Goal: Task Accomplishment & Management: Manage account settings

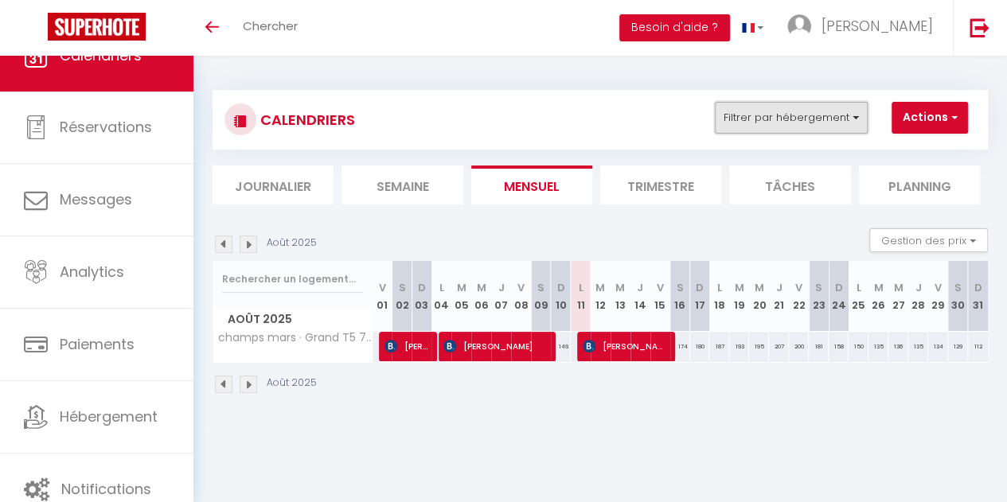
click at [787, 117] on button "Filtrer par hébergement" at bounding box center [791, 118] width 153 height 32
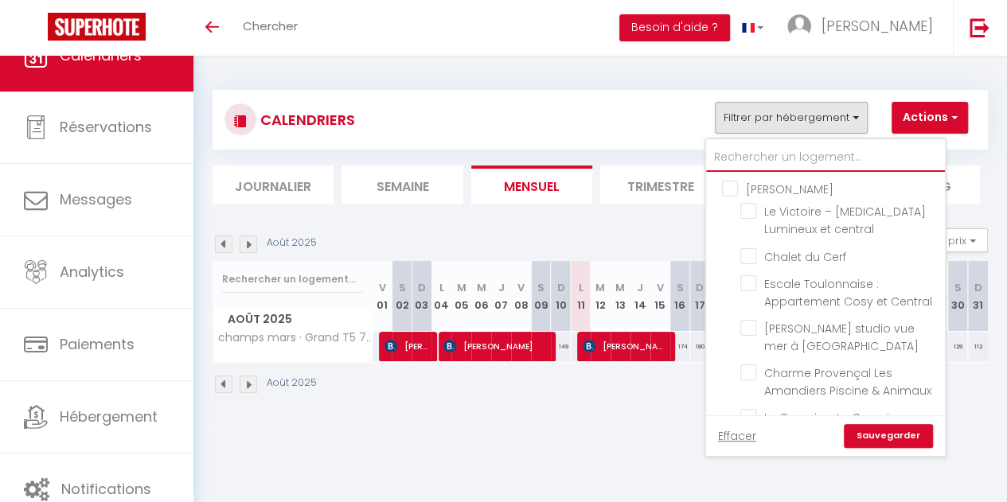
click at [763, 151] on input "text" at bounding box center [825, 157] width 239 height 29
type input "SA"
checkbox input "false"
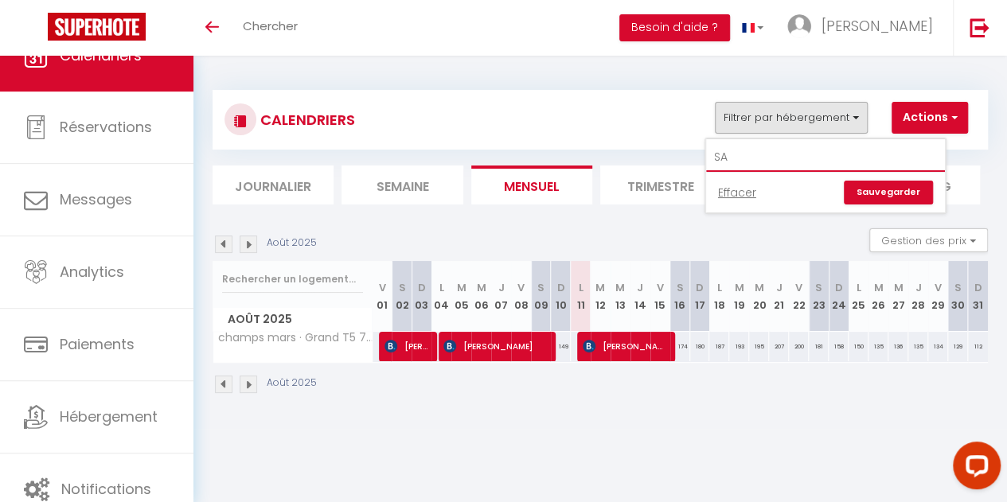
type input "S"
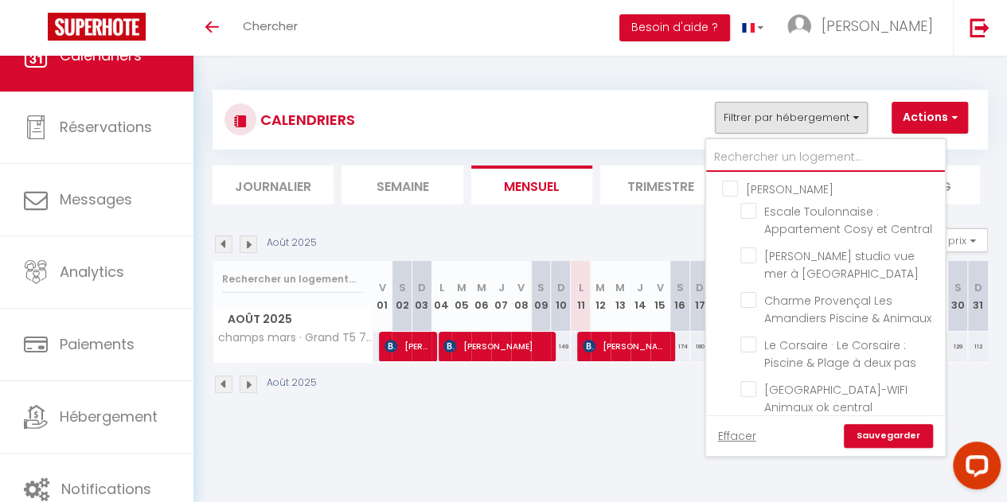
checkbox input "false"
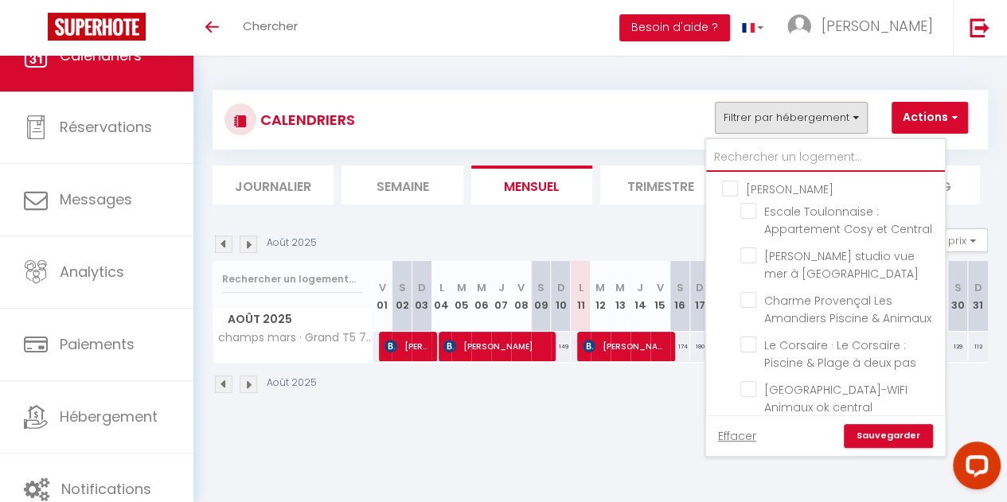
checkbox input "false"
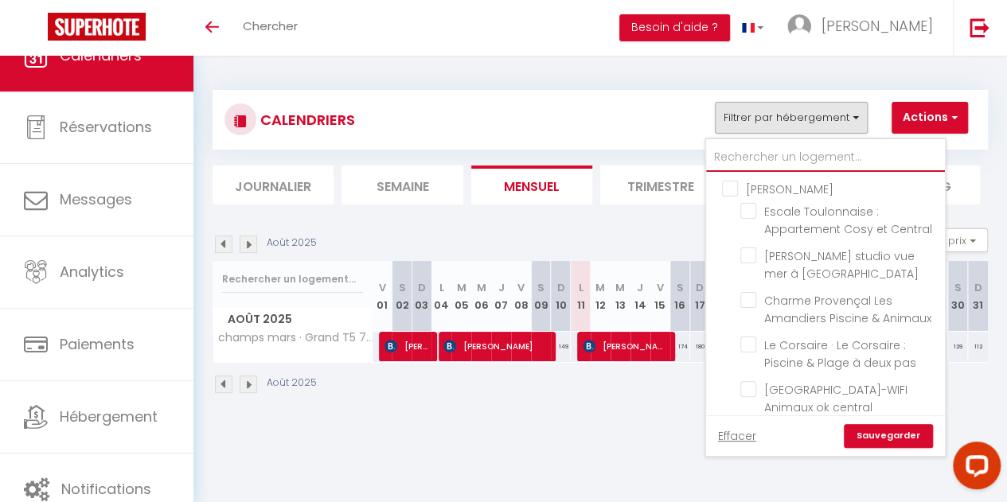
checkbox input "false"
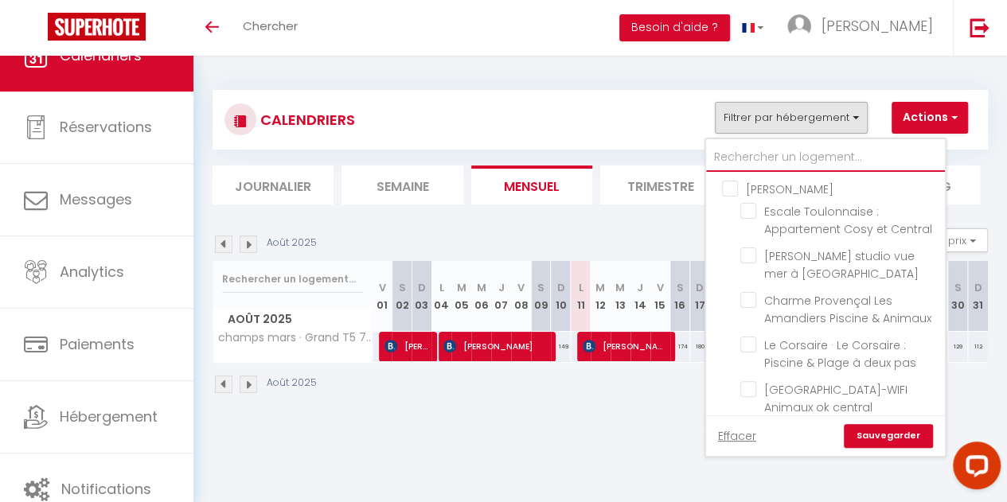
checkbox input "false"
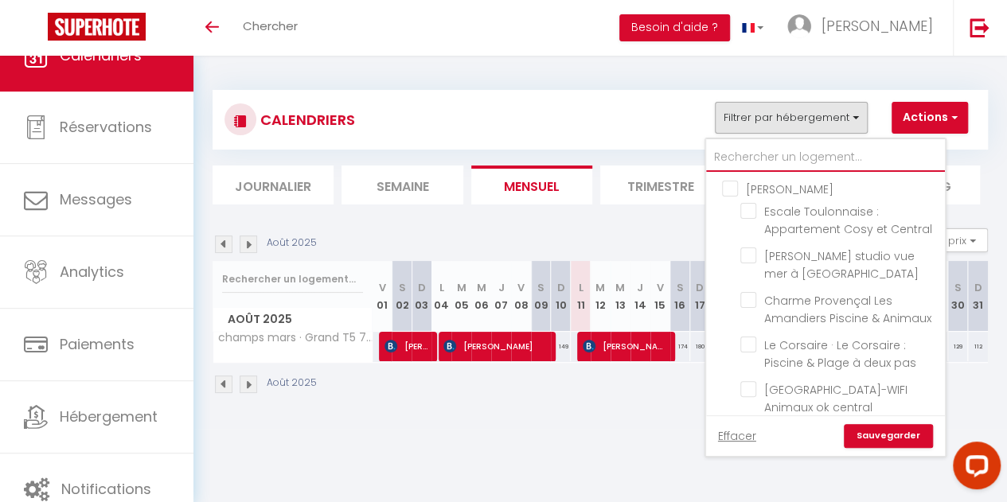
checkbox input "false"
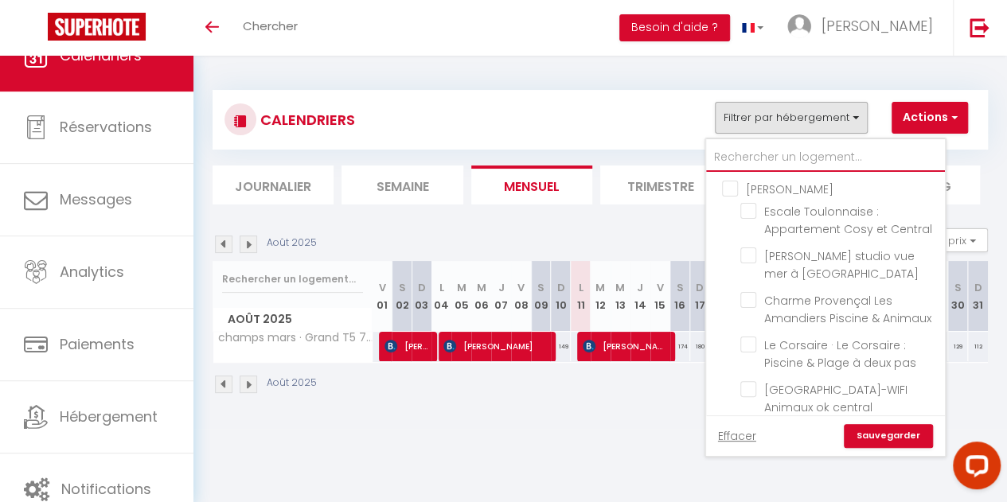
checkbox input "false"
checkbox input "true"
checkbox input "false"
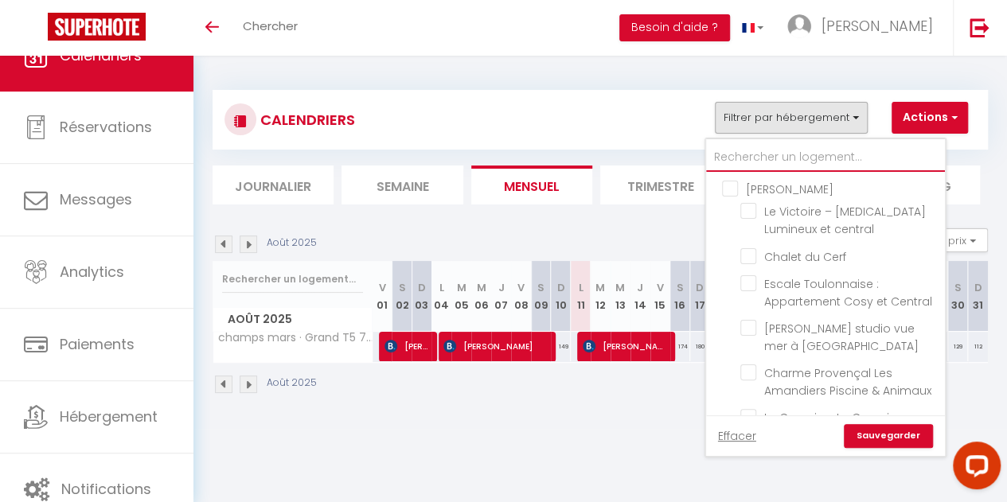
type input "s"
checkbox input "false"
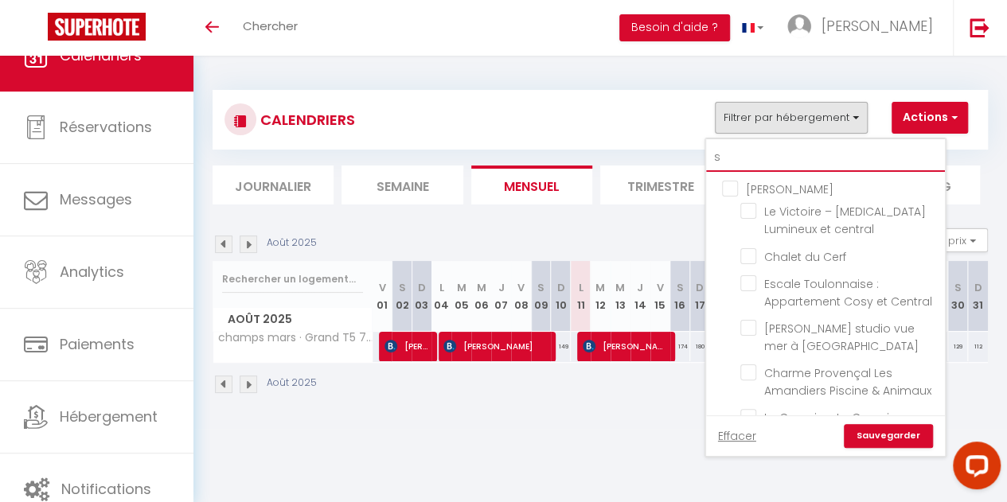
checkbox input "false"
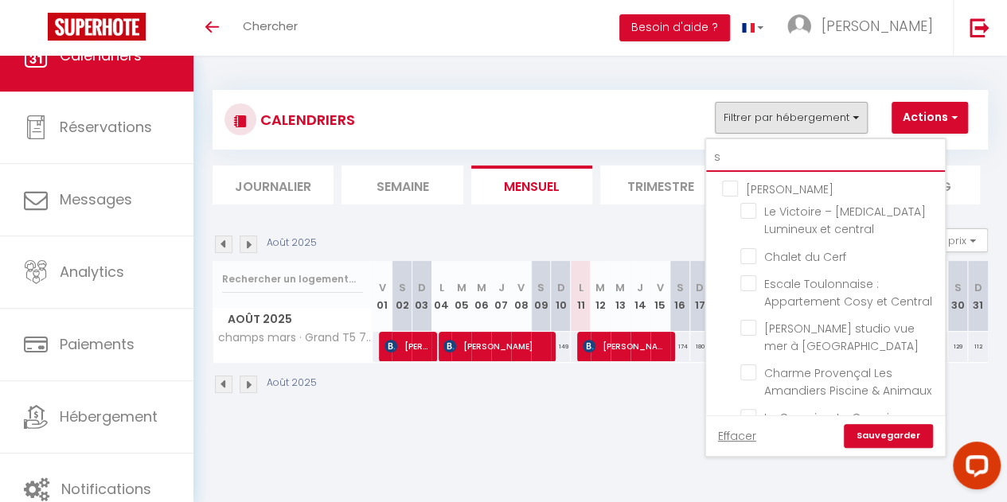
checkbox input "false"
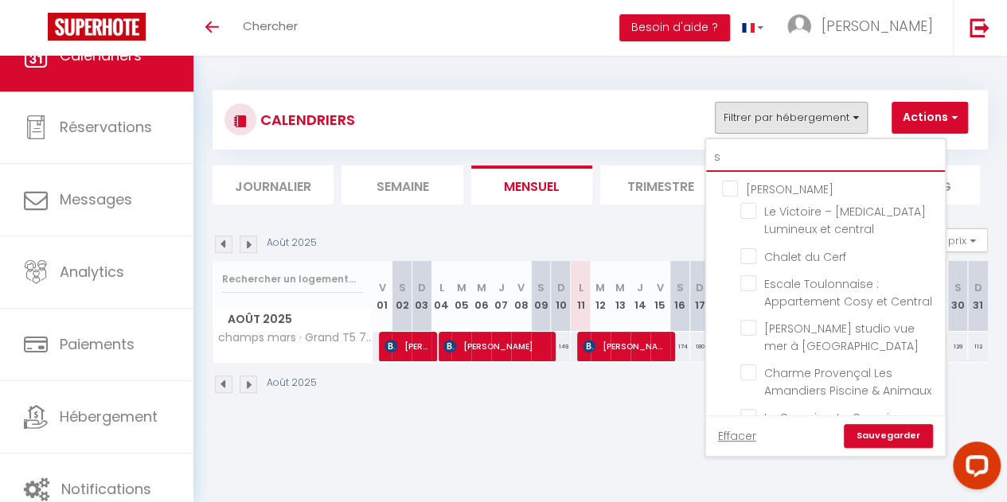
checkbox input "false"
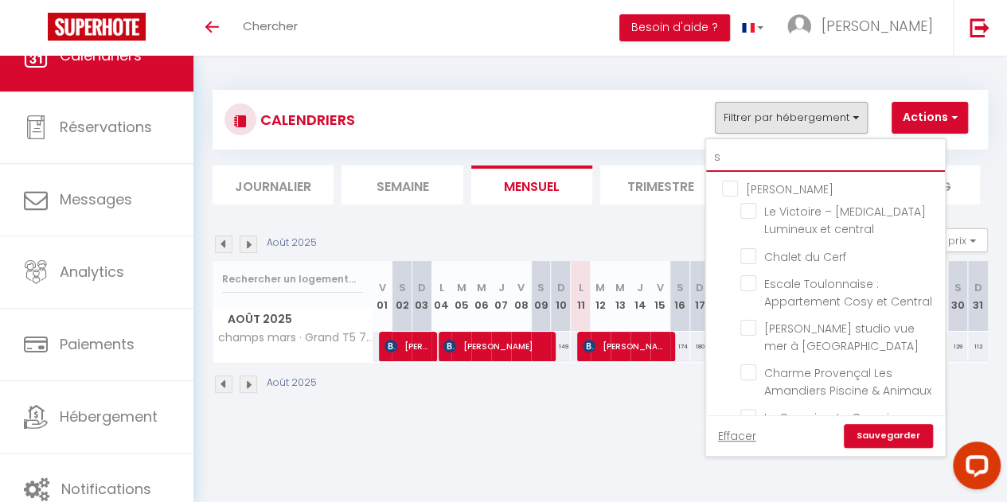
checkbox input "false"
checkbox input "true"
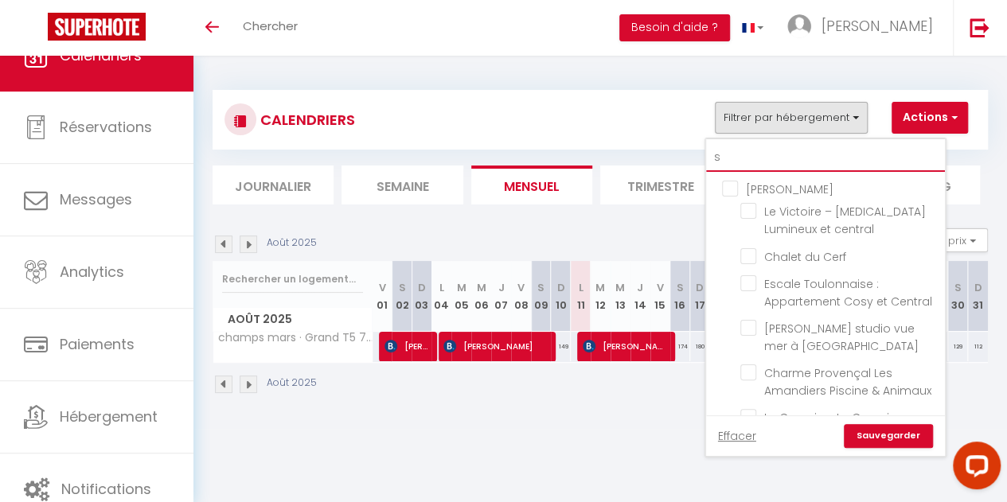
checkbox input "false"
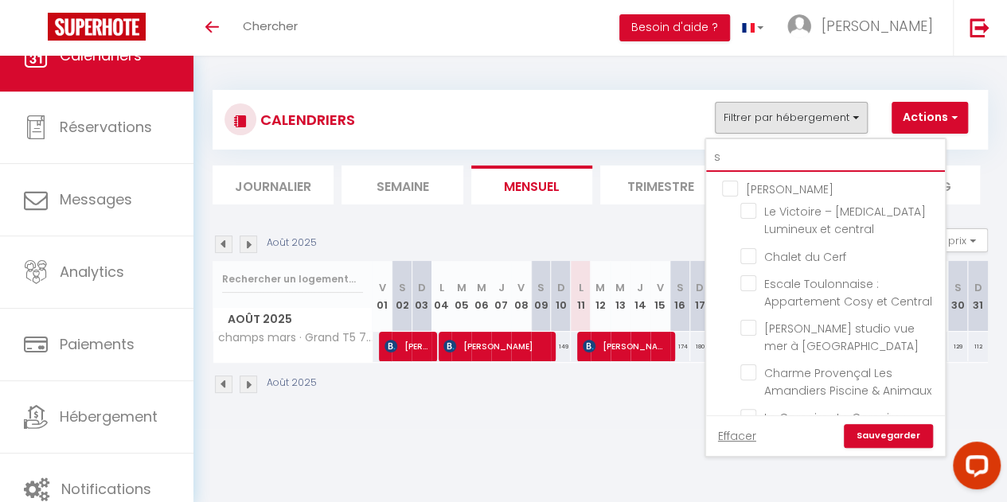
checkbox input "false"
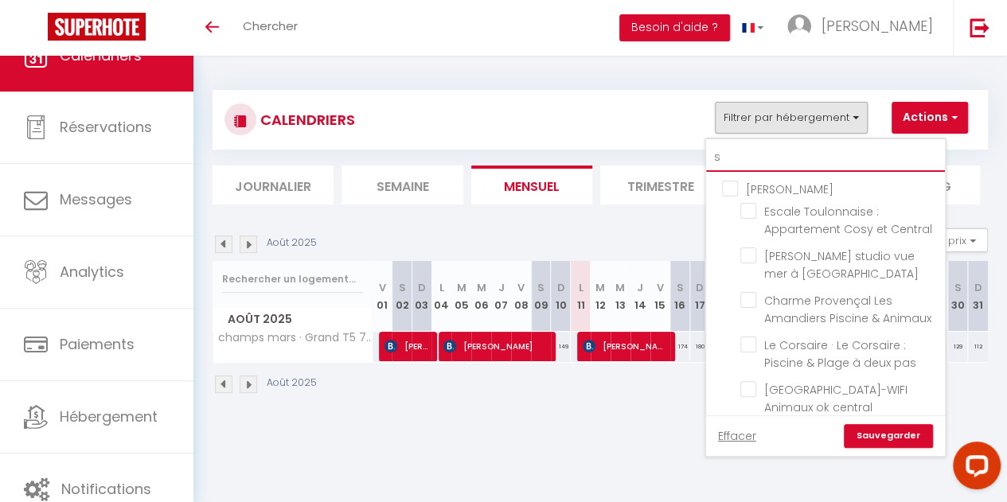
type input "sa"
checkbox input "false"
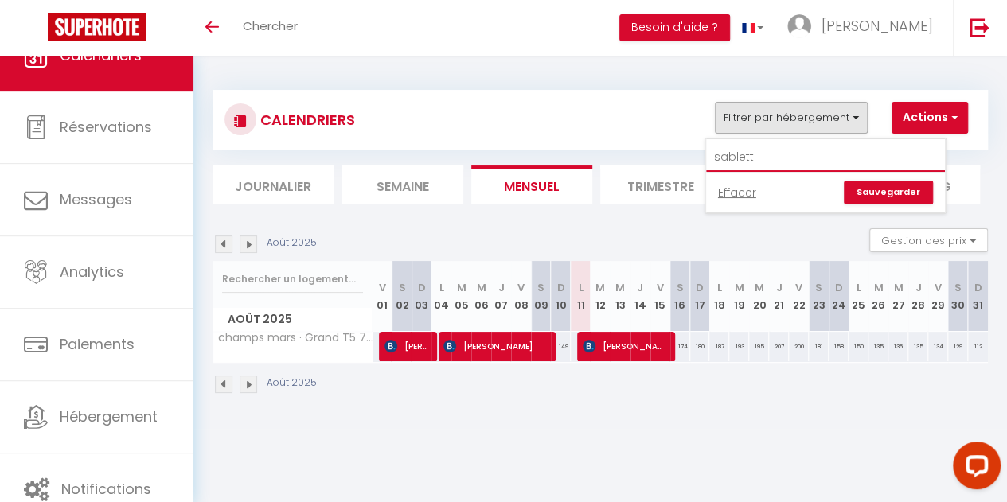
type input "sablette"
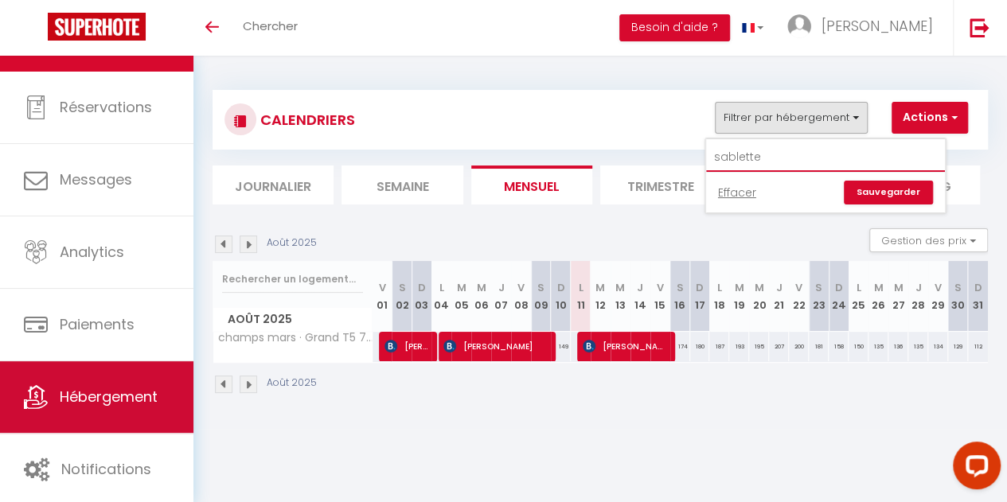
click at [150, 401] on span "Hébergement" at bounding box center [109, 397] width 98 height 20
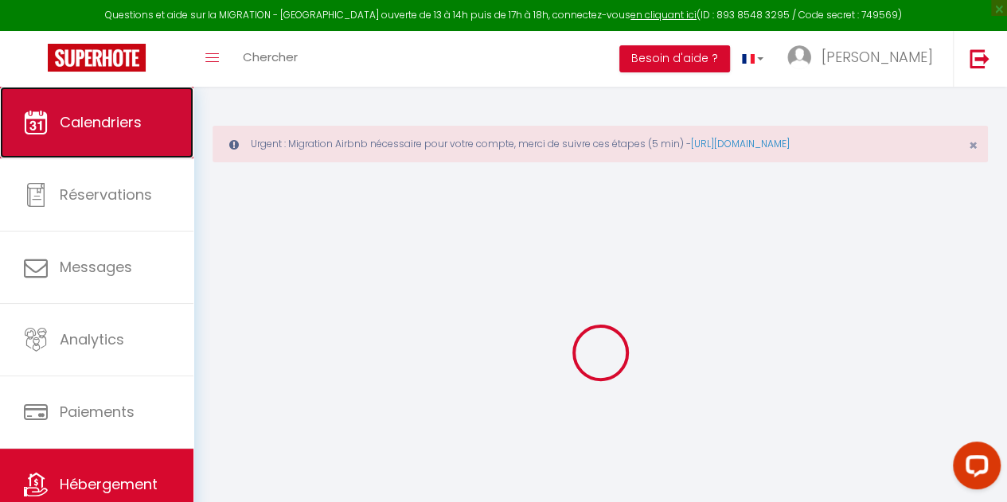
click at [94, 128] on span "Calendriers" at bounding box center [101, 122] width 82 height 20
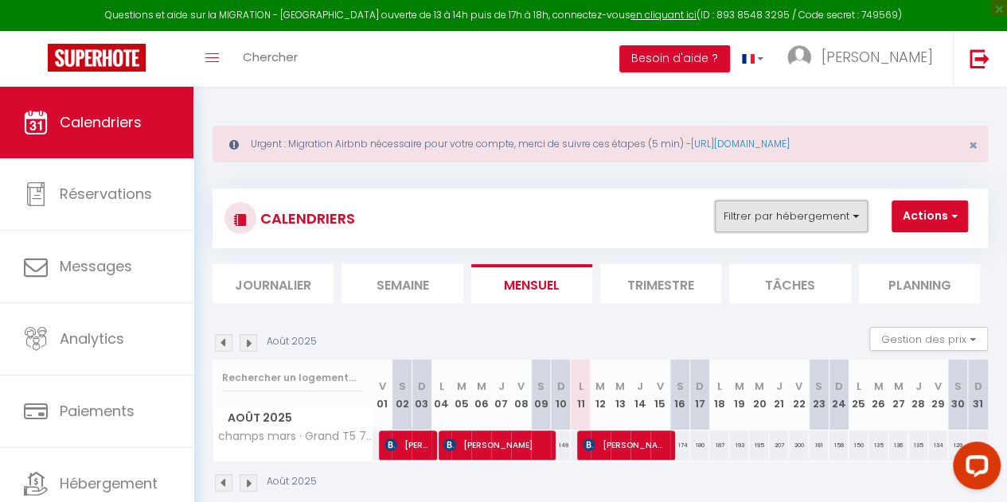
click at [826, 214] on button "Filtrer par hébergement" at bounding box center [791, 217] width 153 height 32
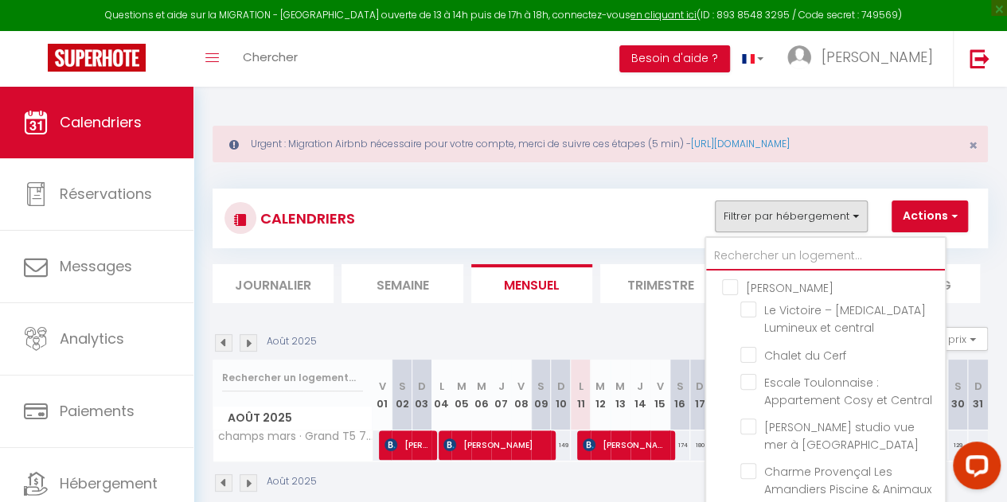
click at [782, 249] on input "text" at bounding box center [825, 256] width 239 height 29
type input "s"
checkbox input "false"
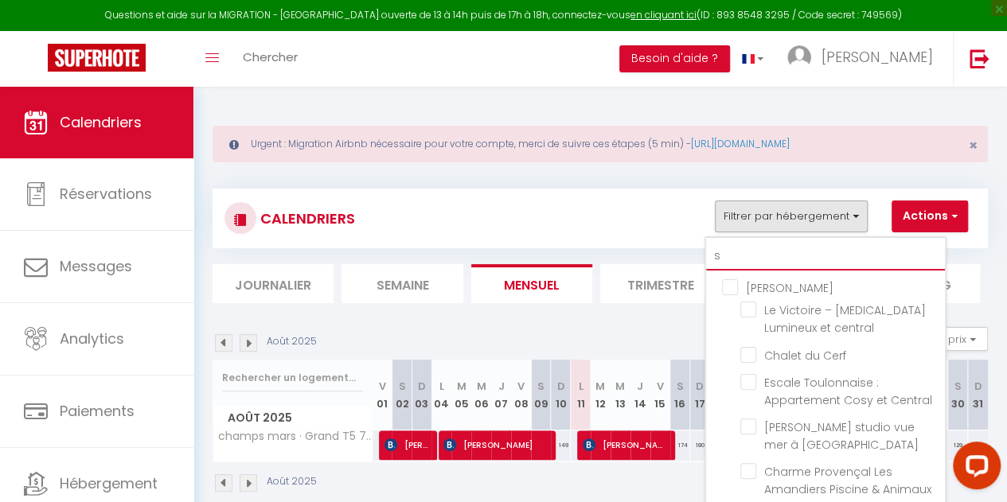
checkbox input "false"
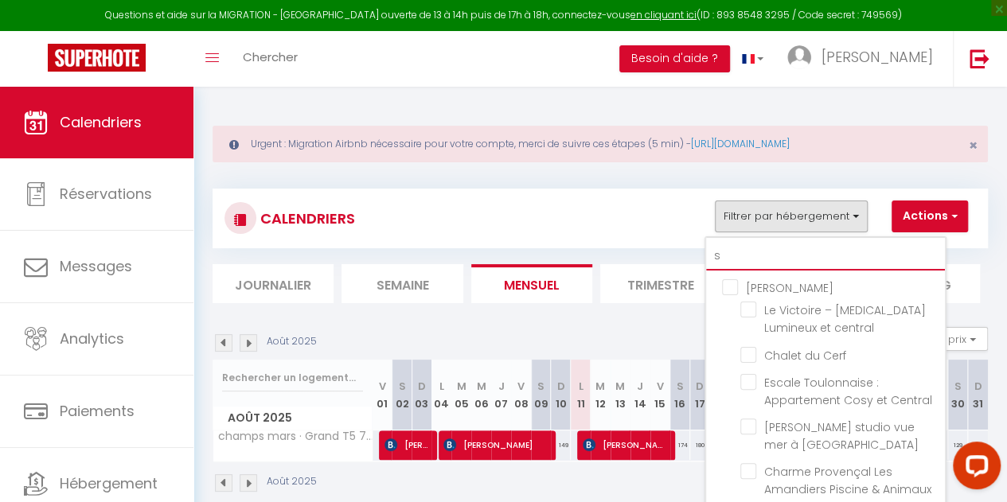
checkbox input "false"
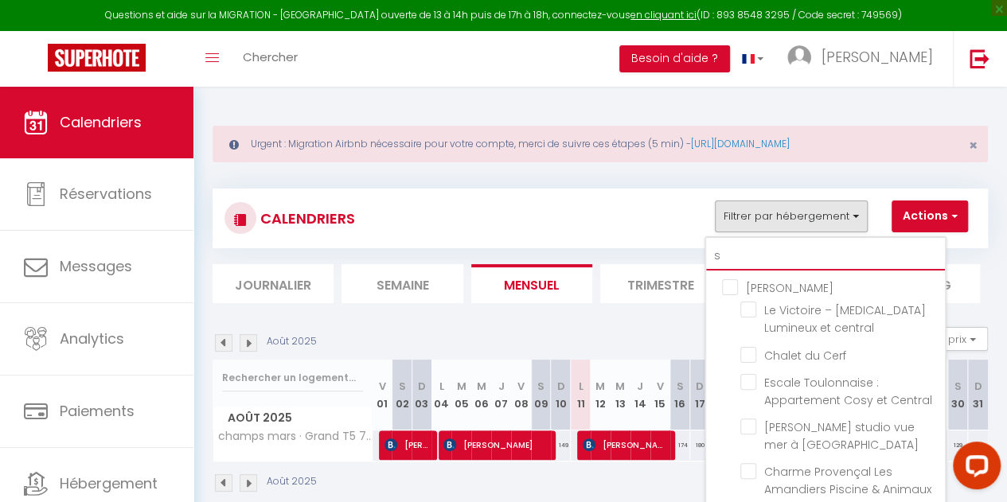
checkbox input "false"
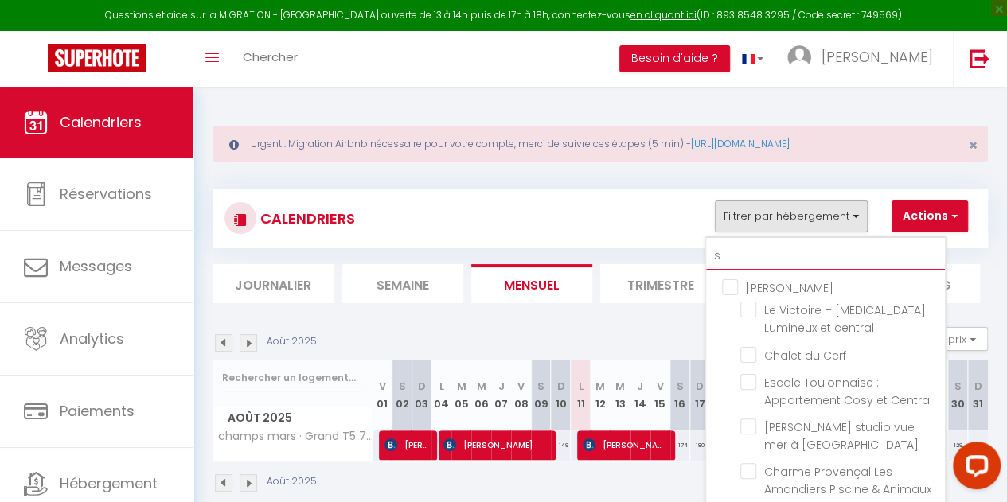
checkbox input "false"
checkbox input "true"
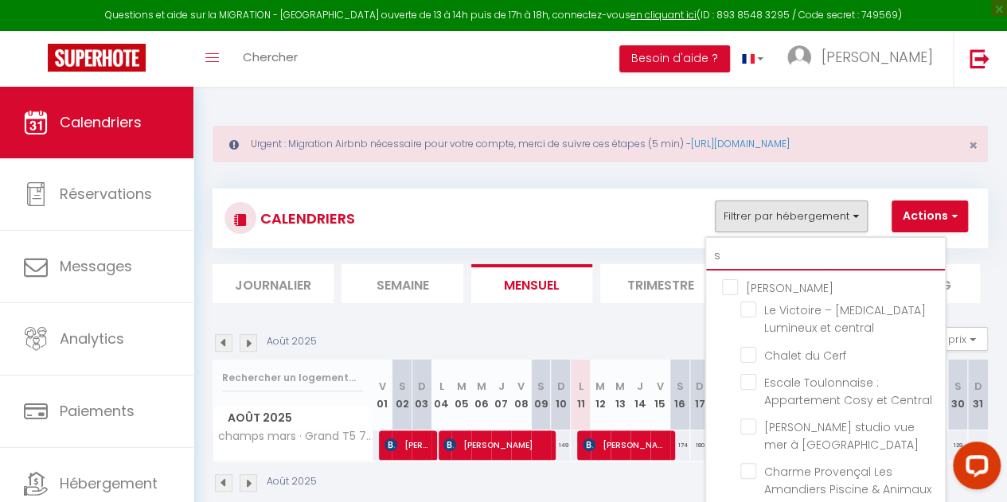
checkbox input "false"
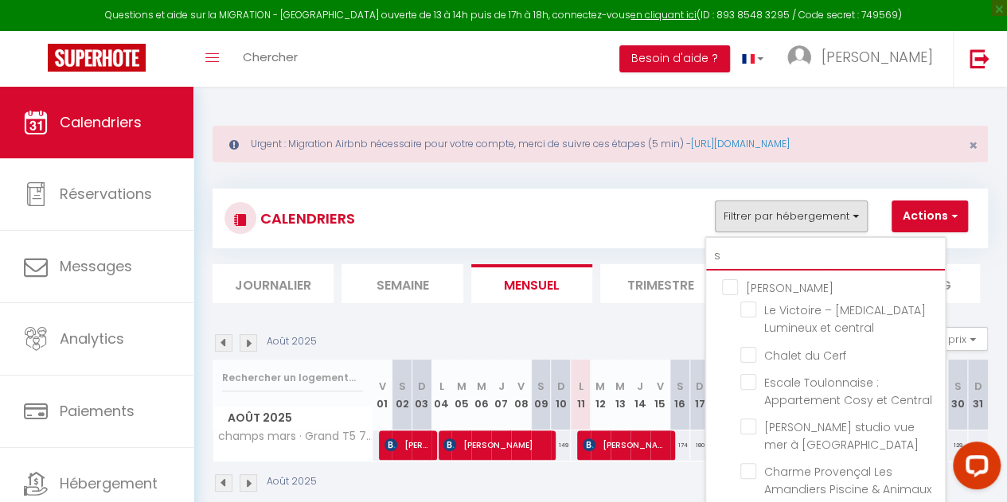
checkbox input "false"
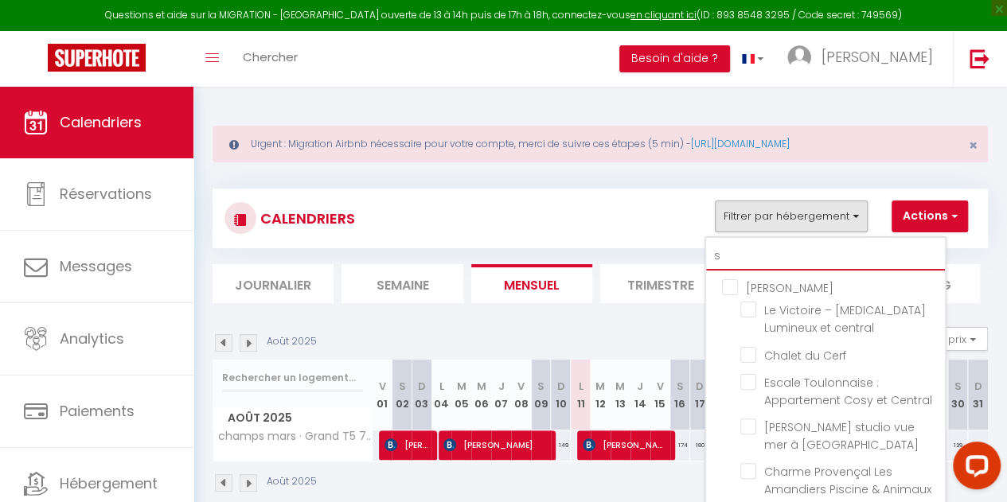
checkbox input "false"
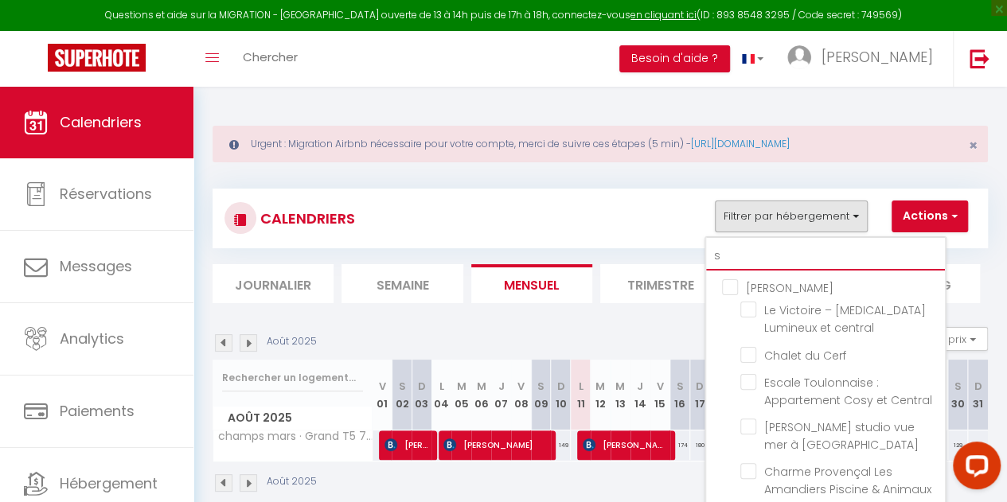
checkbox input "false"
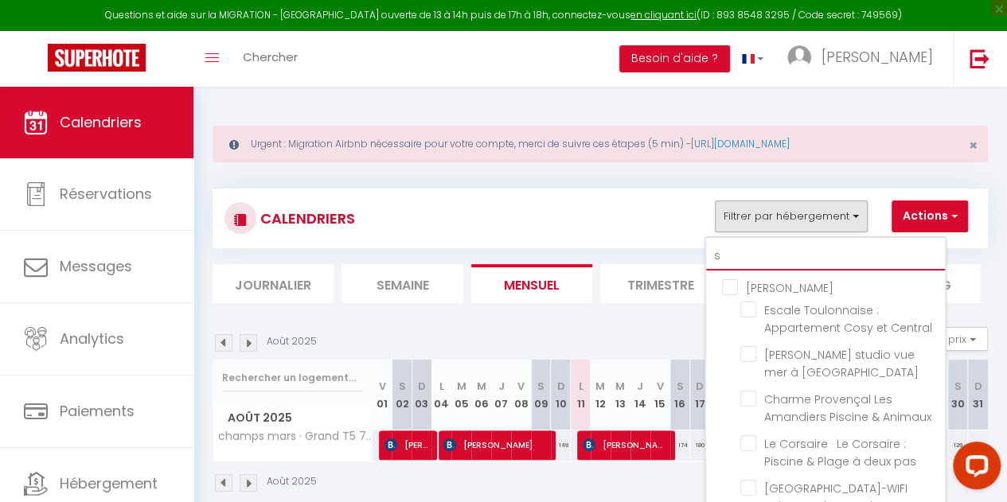
type input "sa"
checkbox input "false"
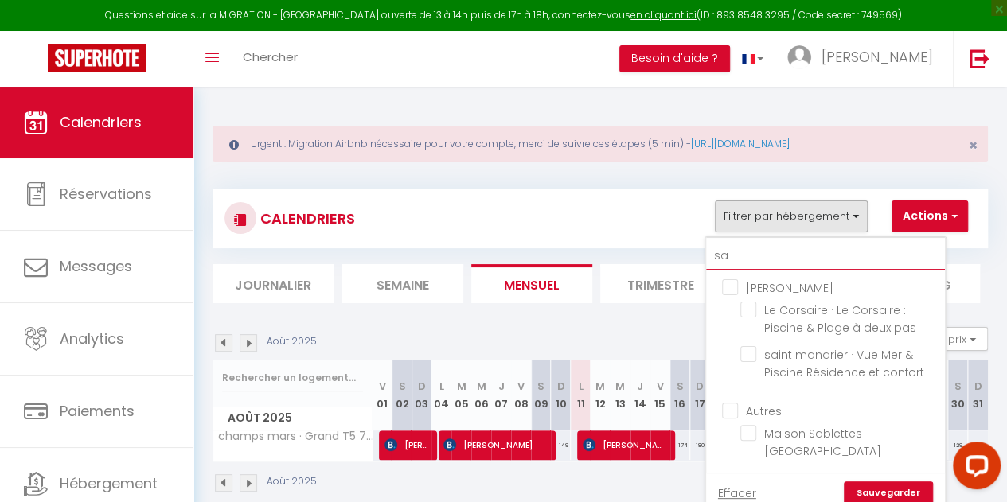
type input "sab"
checkbox input "false"
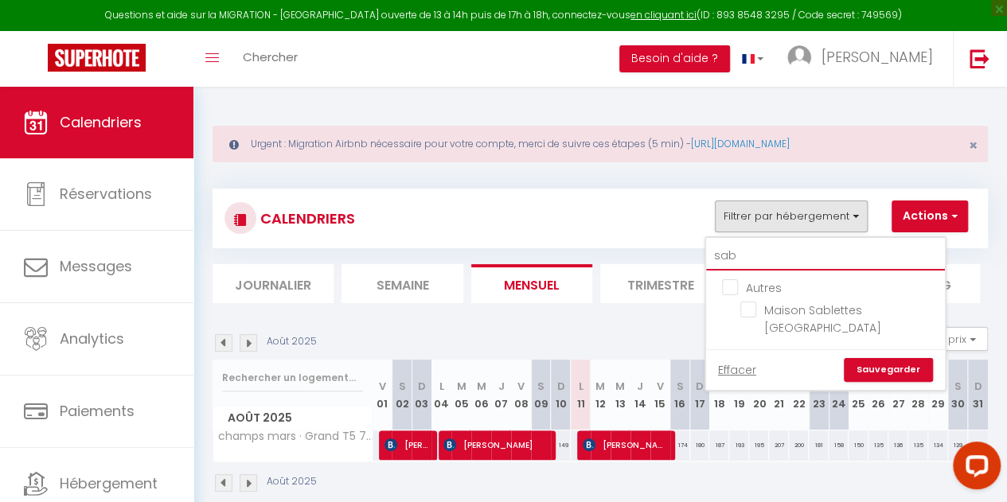
type input "sabl"
checkbox input "false"
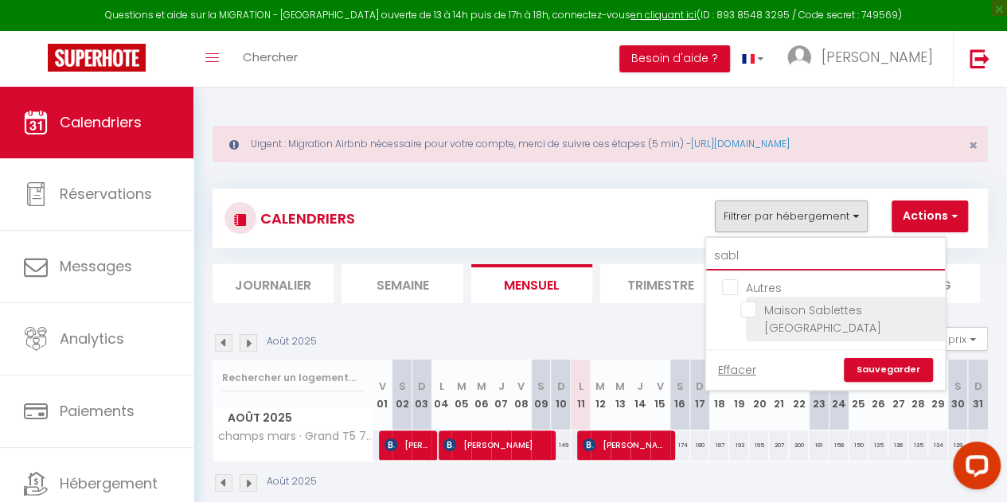
type input "sabl"
click at [752, 310] on input "Maison Sablettes [GEOGRAPHIC_DATA]" at bounding box center [839, 310] width 199 height 16
checkbox input "true"
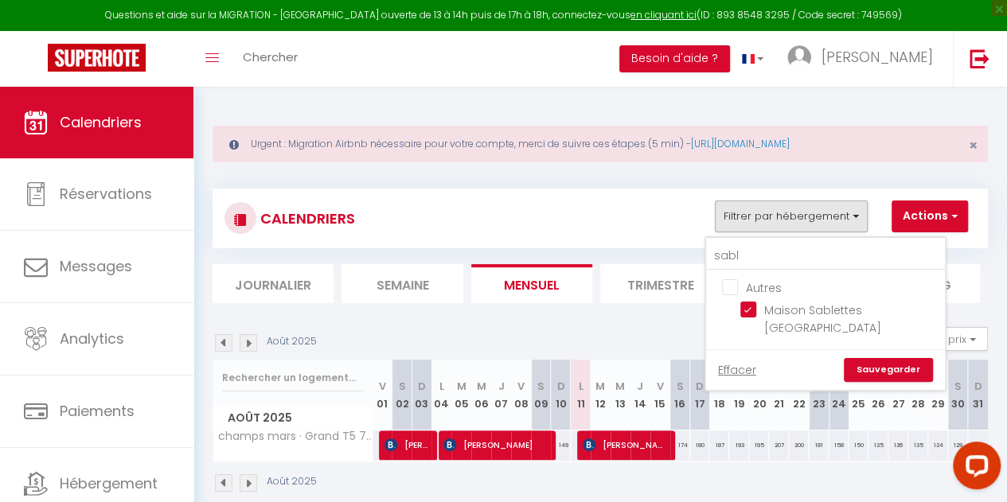
click at [901, 369] on link "Sauvegarder" at bounding box center [888, 370] width 89 height 24
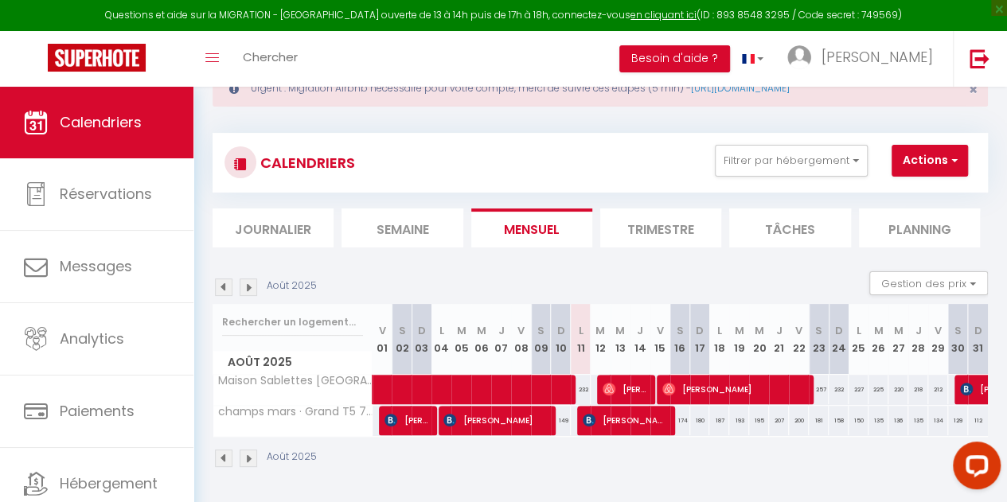
scroll to position [87, 0]
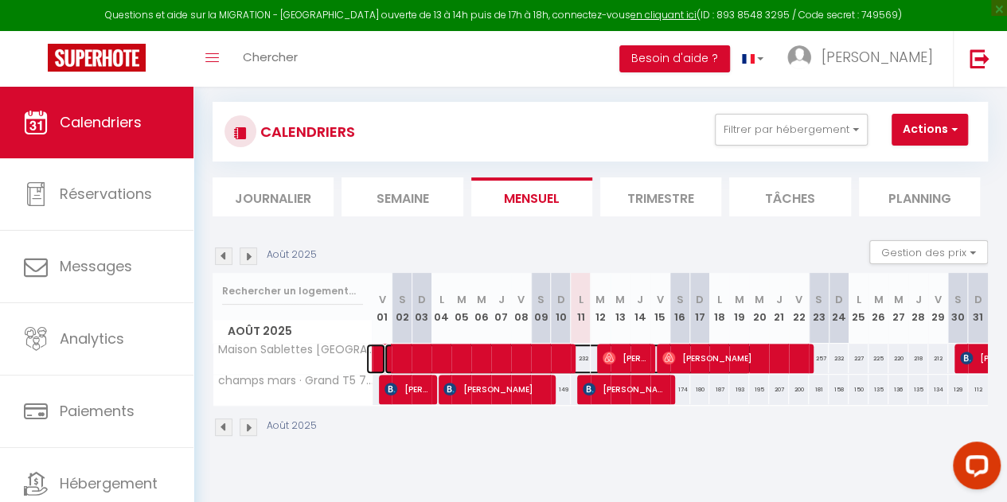
click at [447, 349] on span at bounding box center [568, 359] width 366 height 30
select select "OK"
select select "KO"
select select "0"
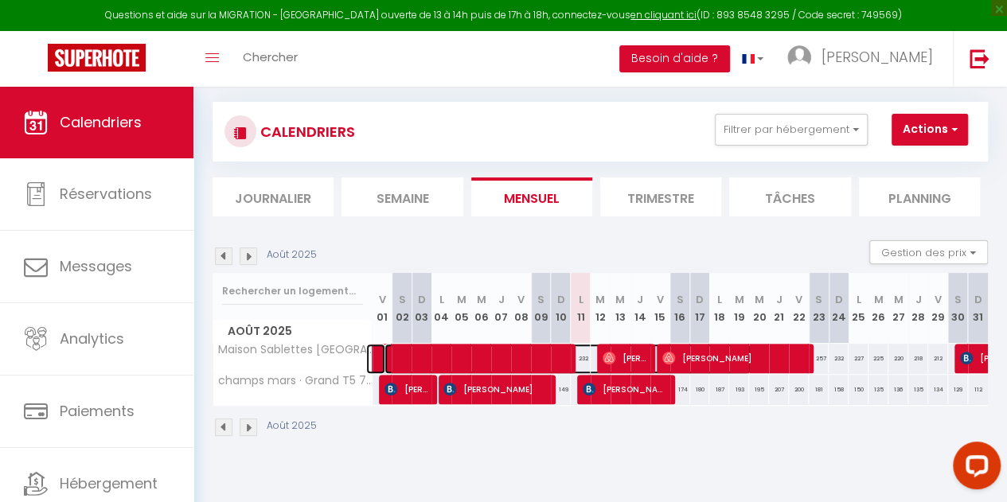
select select "1"
select select
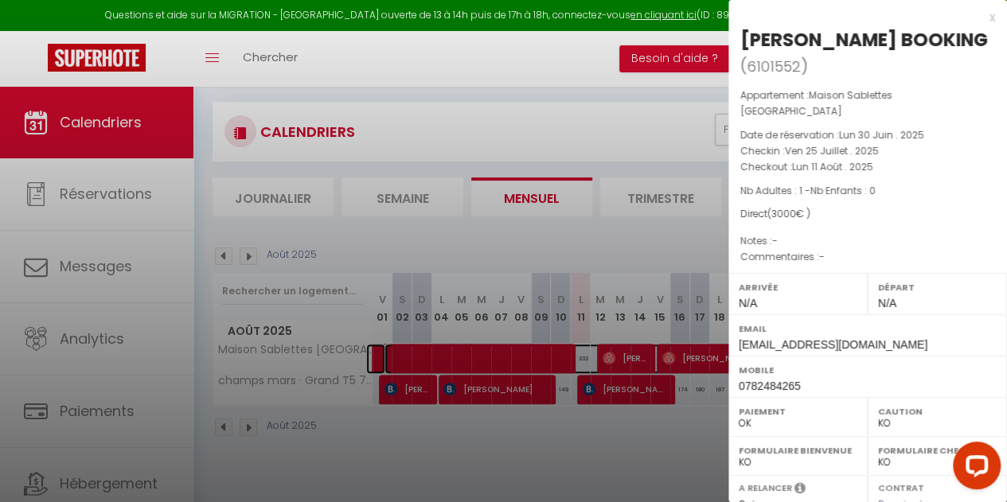
select select "48818"
click at [225, 256] on div at bounding box center [503, 251] width 1007 height 502
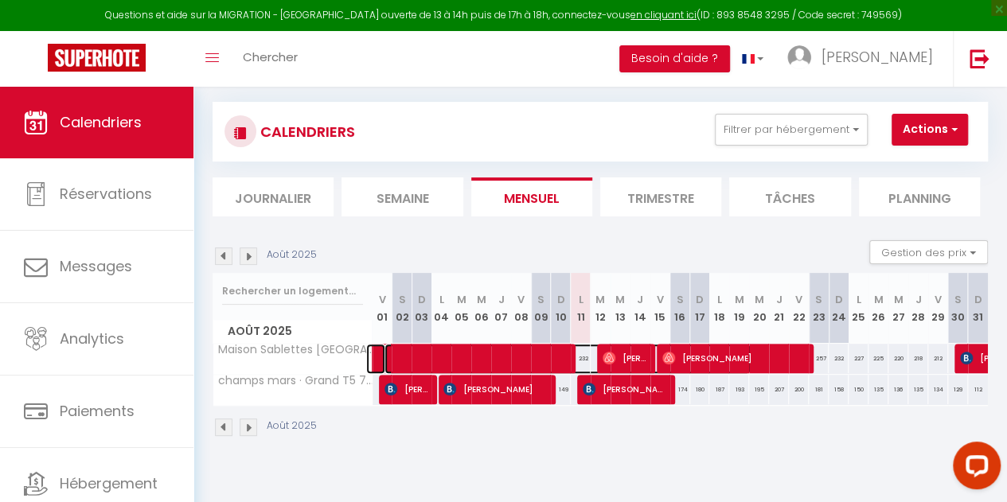
click at [438, 361] on span at bounding box center [568, 359] width 366 height 30
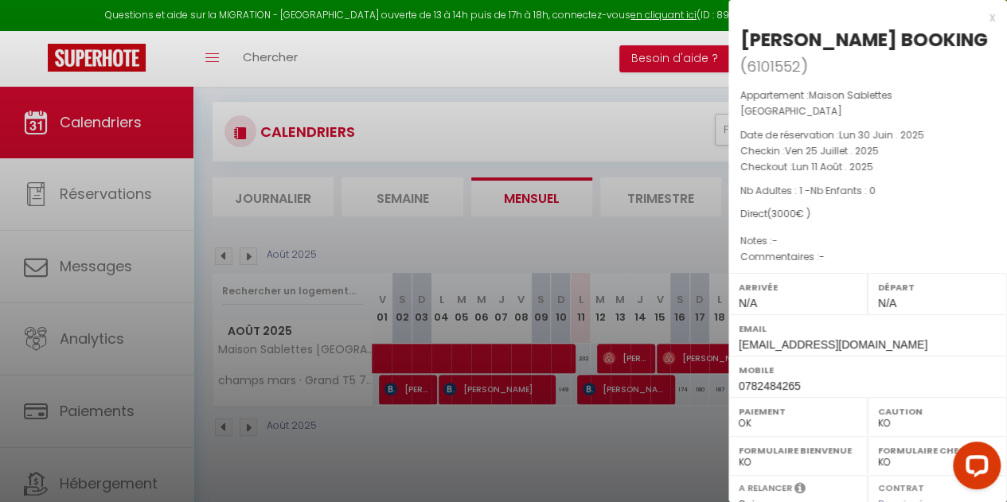
click at [833, 451] on label "Formulaire Bienvenue" at bounding box center [798, 451] width 119 height 16
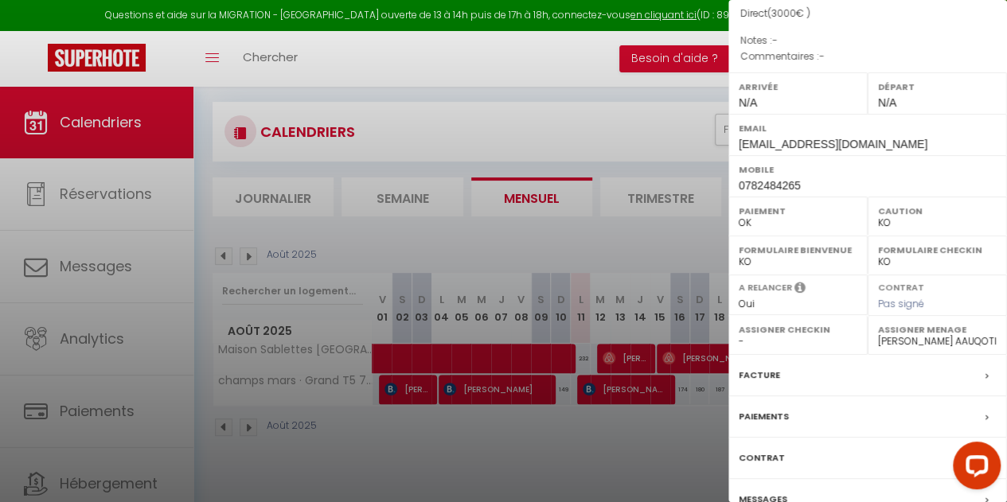
scroll to position [287, 0]
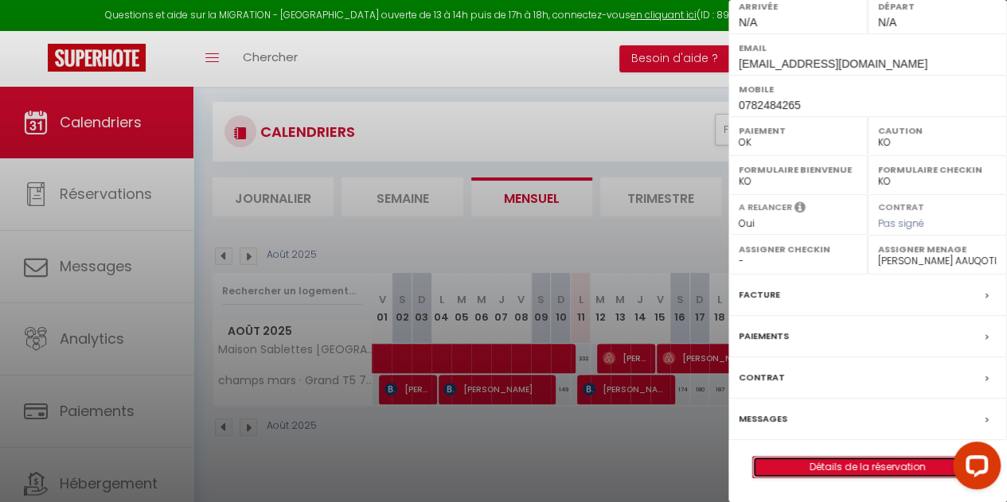
click at [829, 475] on link "Détails de la réservation" at bounding box center [867, 467] width 229 height 21
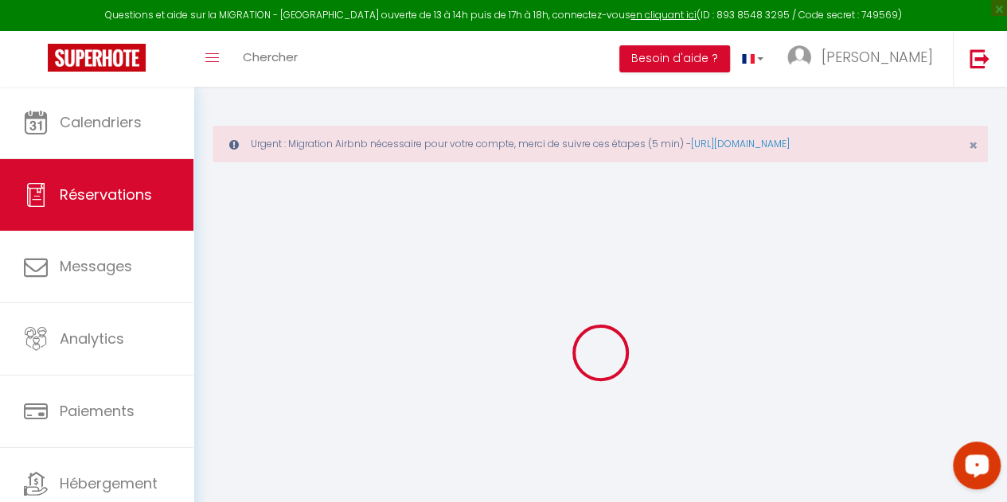
select select
checkbox input "false"
select select
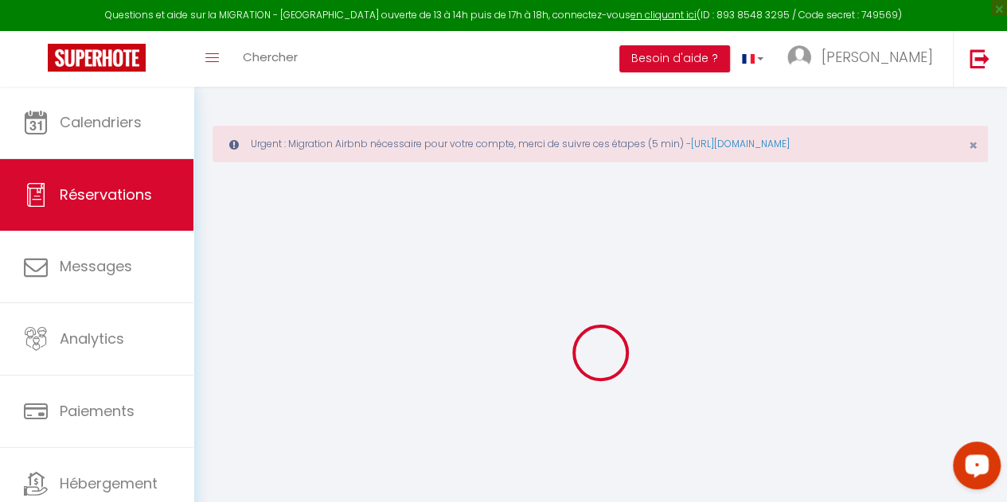
checkbox input "false"
select select
checkbox input "false"
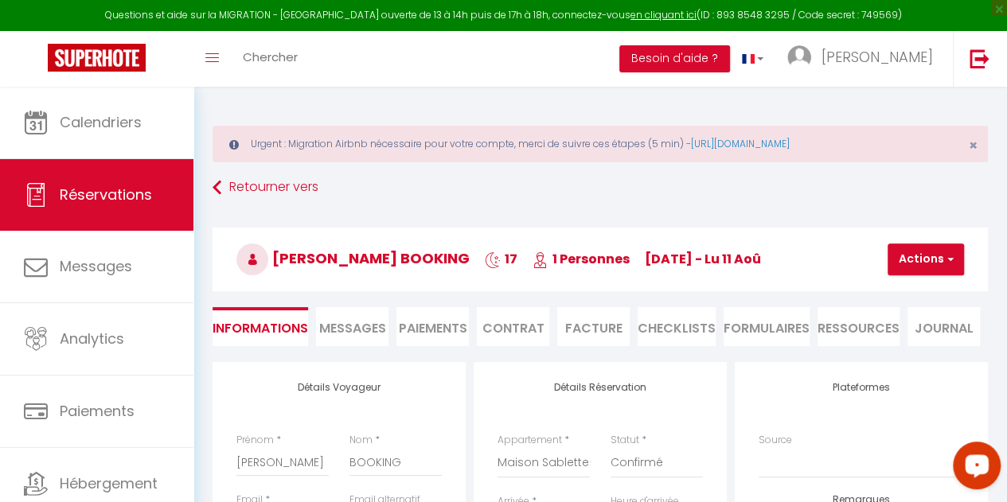
select select
checkbox input "false"
click at [931, 255] on button "Actions" at bounding box center [926, 260] width 76 height 32
select select
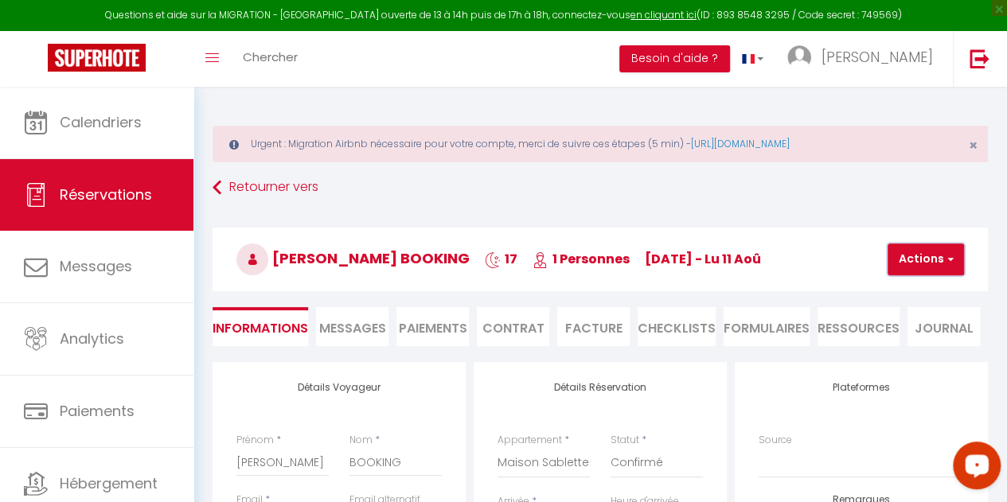
select select
click at [920, 329] on link "Supprimer" at bounding box center [940, 336] width 126 height 21
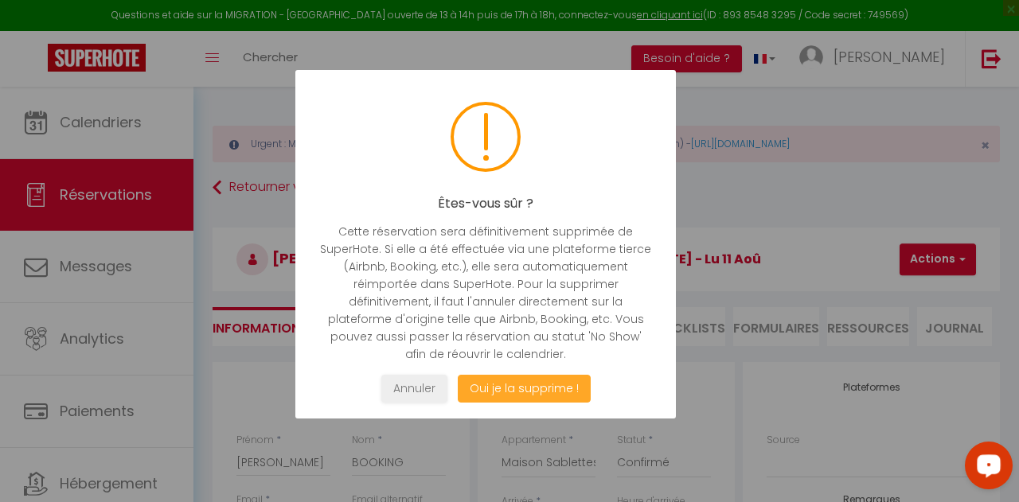
click at [529, 393] on button "Oui je la supprime !" at bounding box center [524, 389] width 133 height 28
click at [529, 391] on button "Oui je la supprime !" at bounding box center [524, 389] width 133 height 28
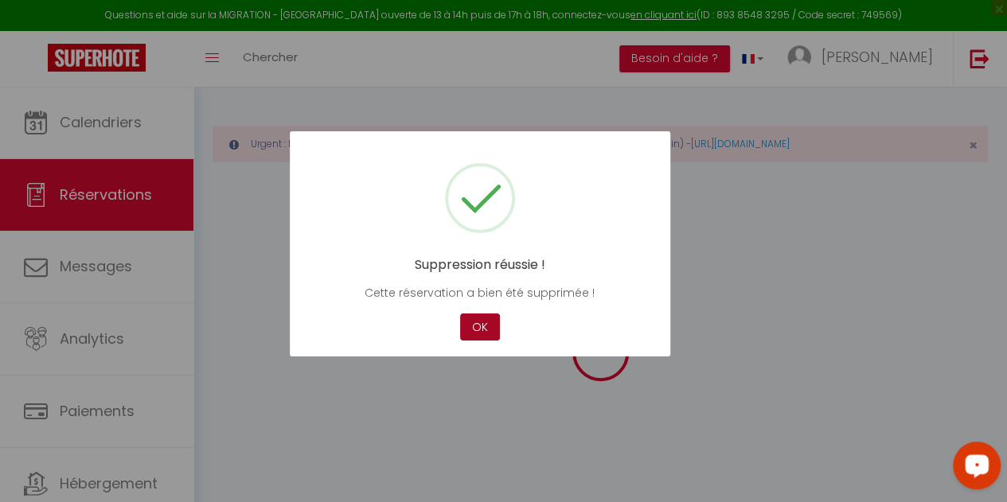
click at [490, 324] on button "OK" at bounding box center [480, 328] width 40 height 28
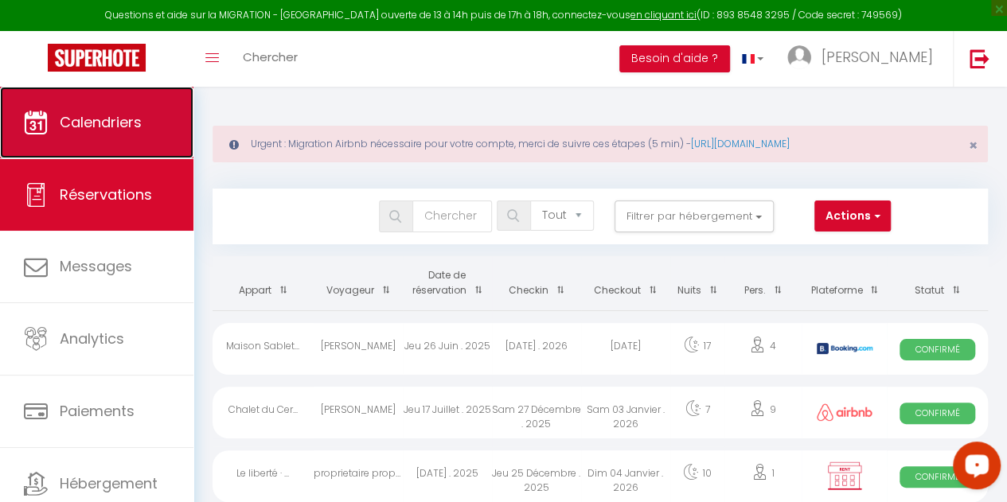
click at [123, 135] on link "Calendriers" at bounding box center [96, 123] width 193 height 72
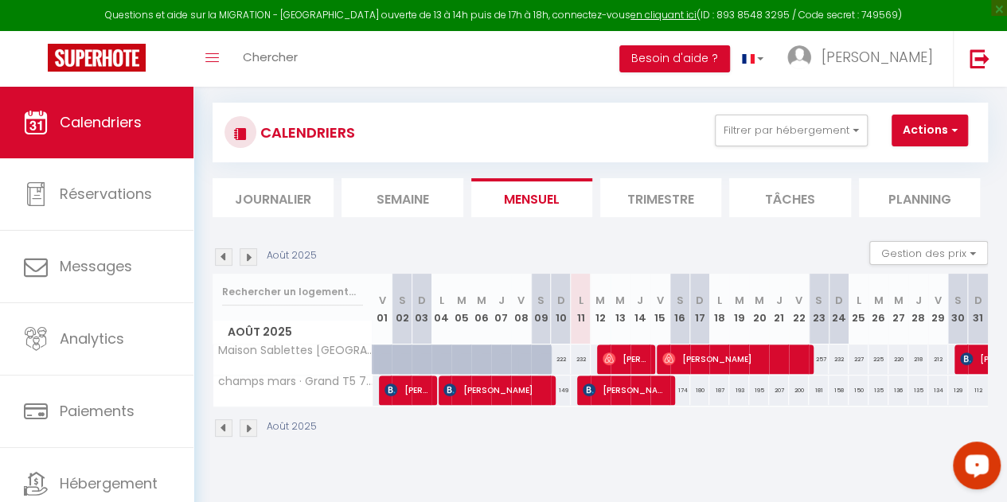
scroll to position [87, 0]
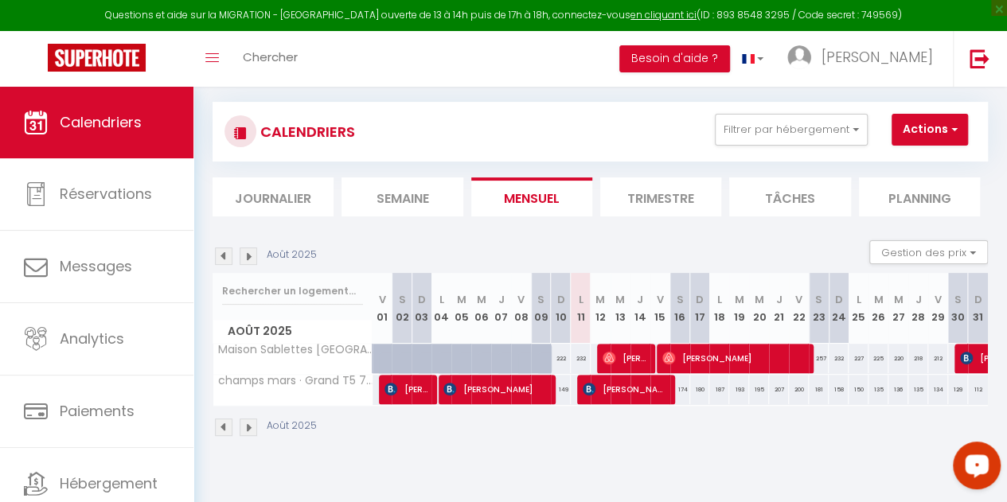
click at [229, 256] on img at bounding box center [224, 257] width 18 height 18
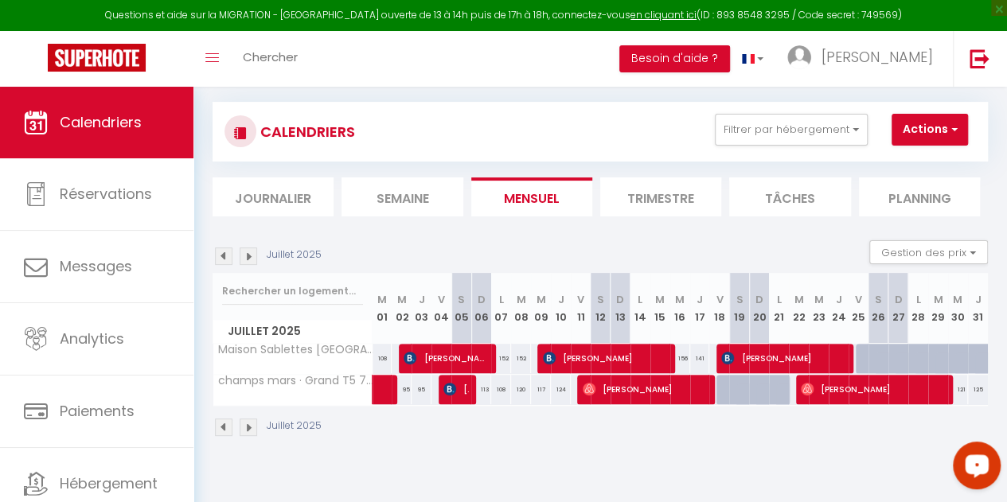
click at [255, 253] on img at bounding box center [249, 257] width 18 height 18
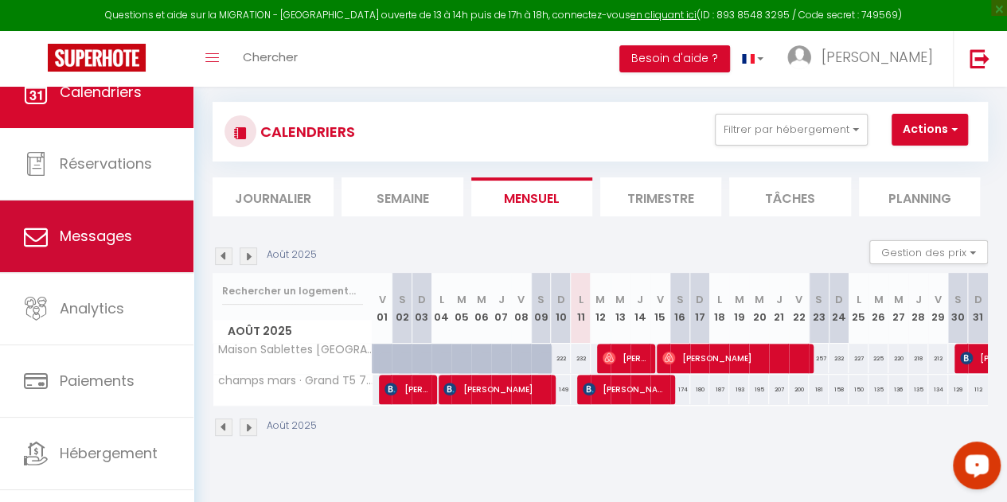
scroll to position [55, 0]
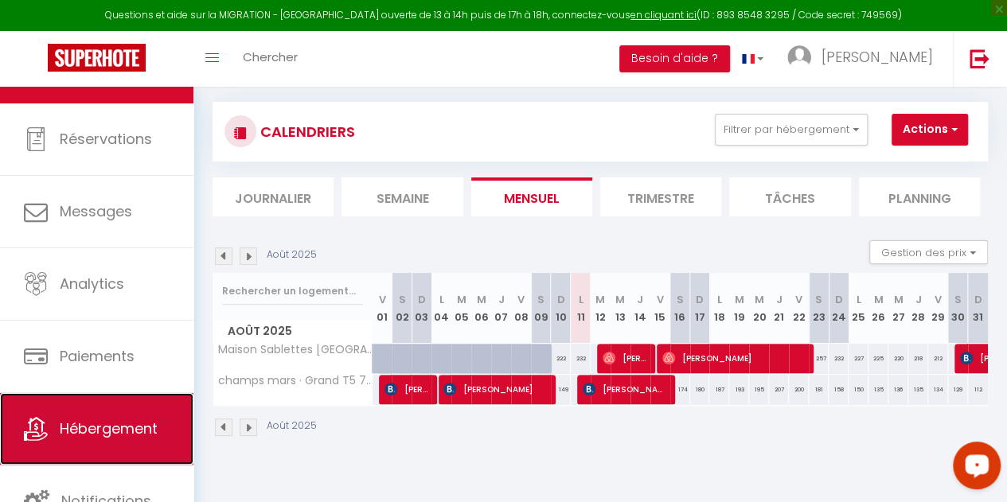
click at [123, 404] on link "Hébergement" at bounding box center [96, 429] width 193 height 72
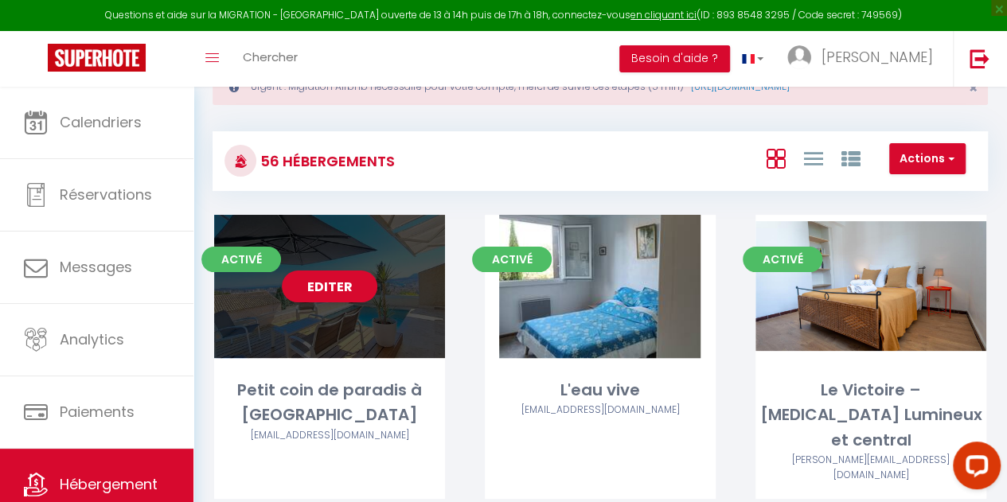
scroll to position [159, 0]
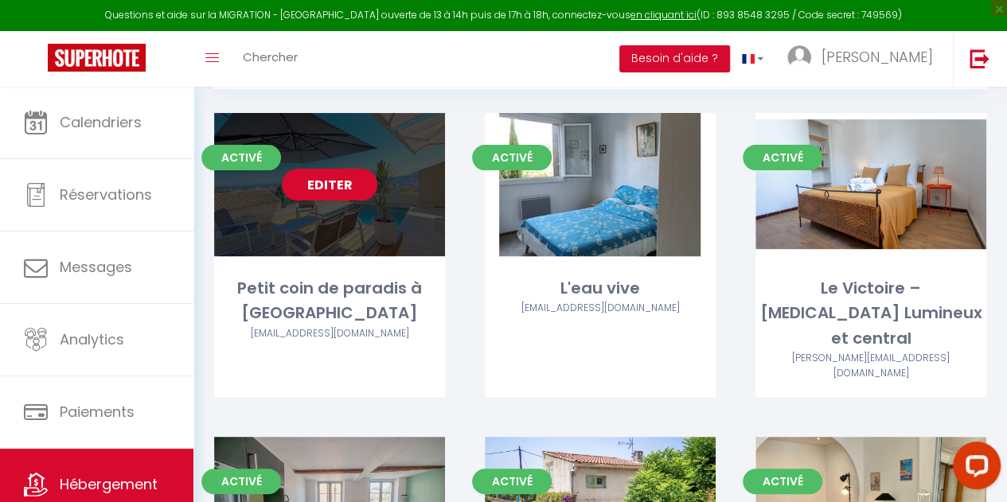
click at [333, 170] on link "Editer" at bounding box center [330, 185] width 96 height 32
click at [331, 180] on link "Editer" at bounding box center [330, 185] width 96 height 32
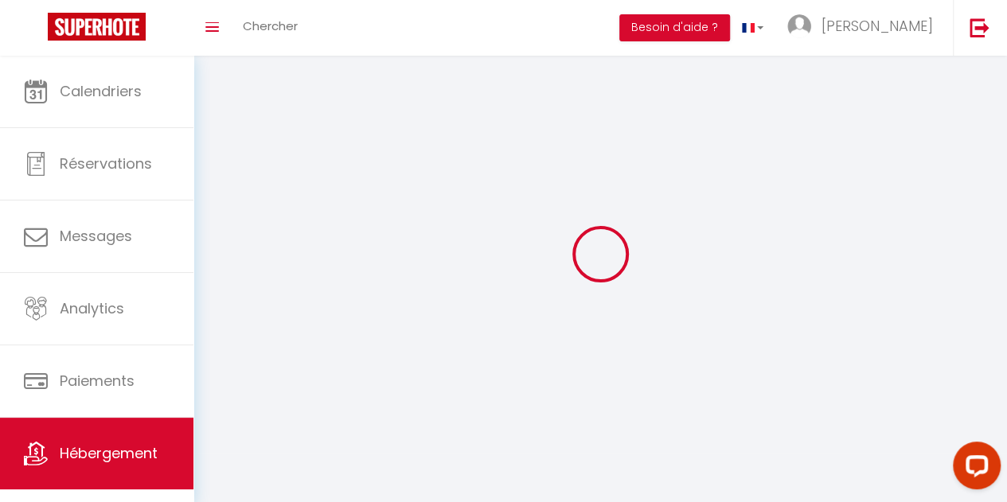
select select "1"
select select
select select "28"
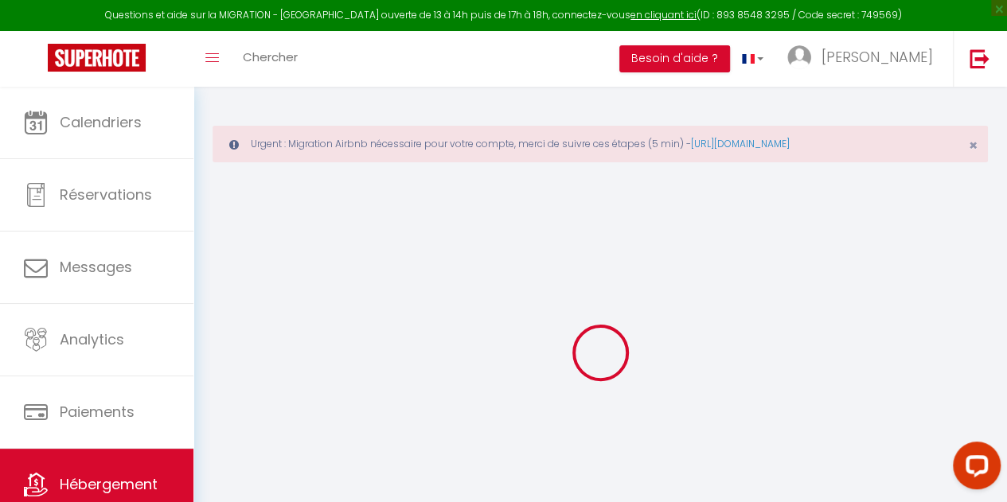
select select
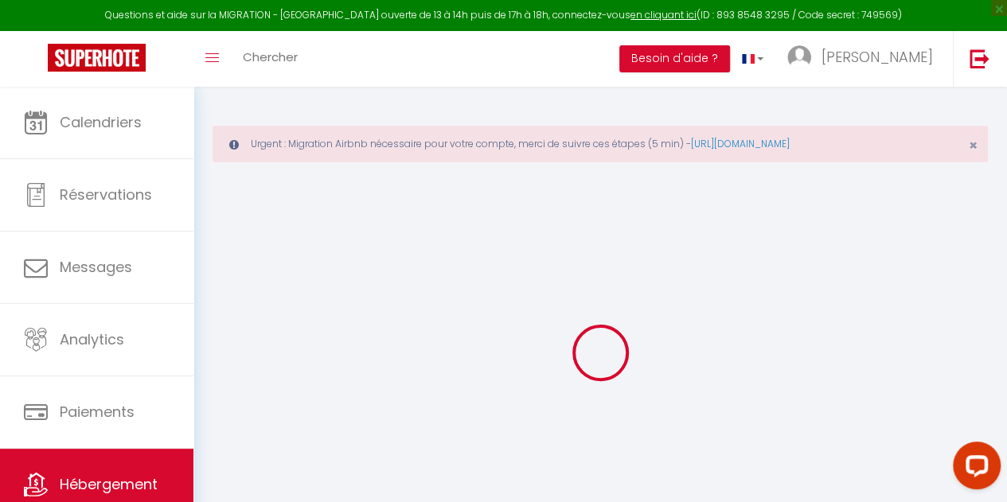
select select
checkbox input "false"
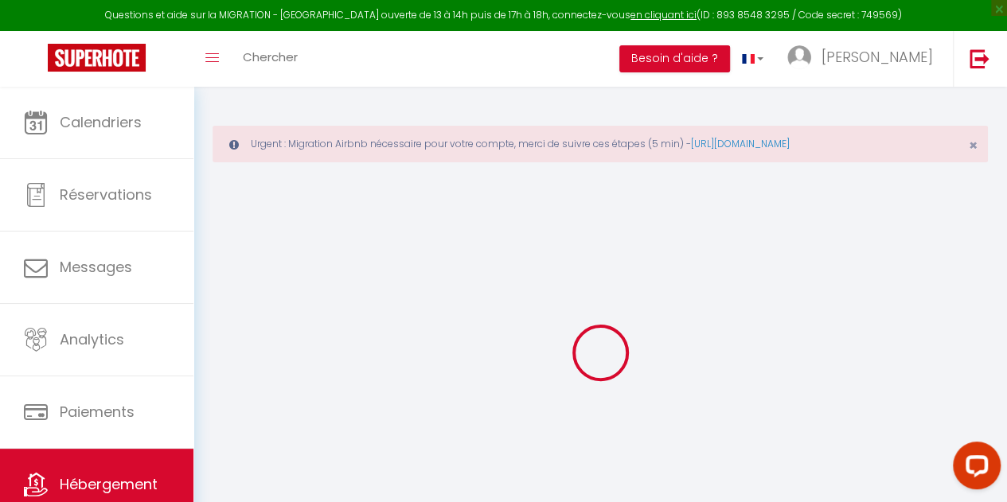
select select
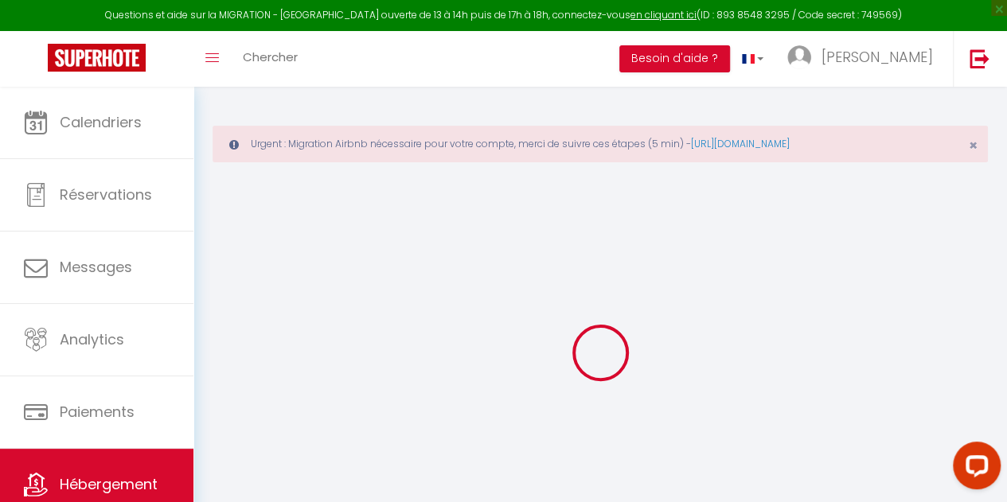
select select
checkbox input "false"
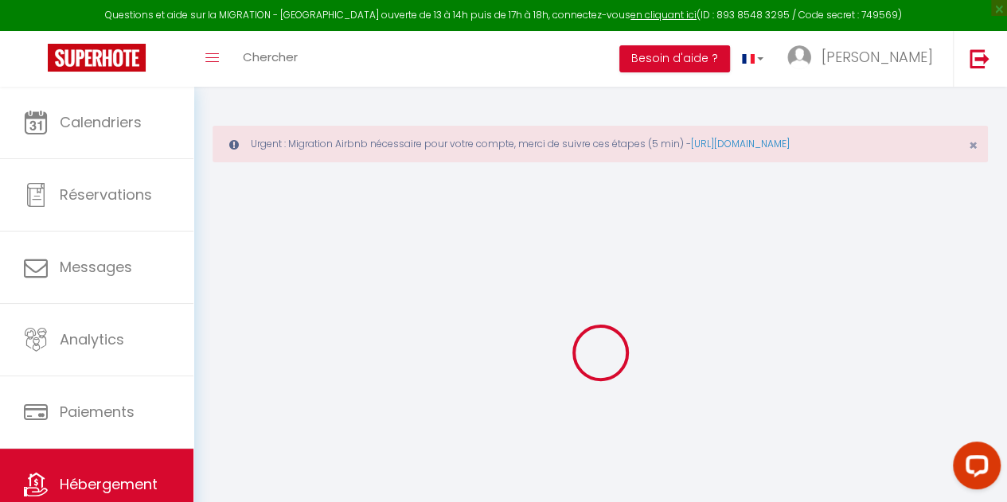
checkbox input "false"
select select
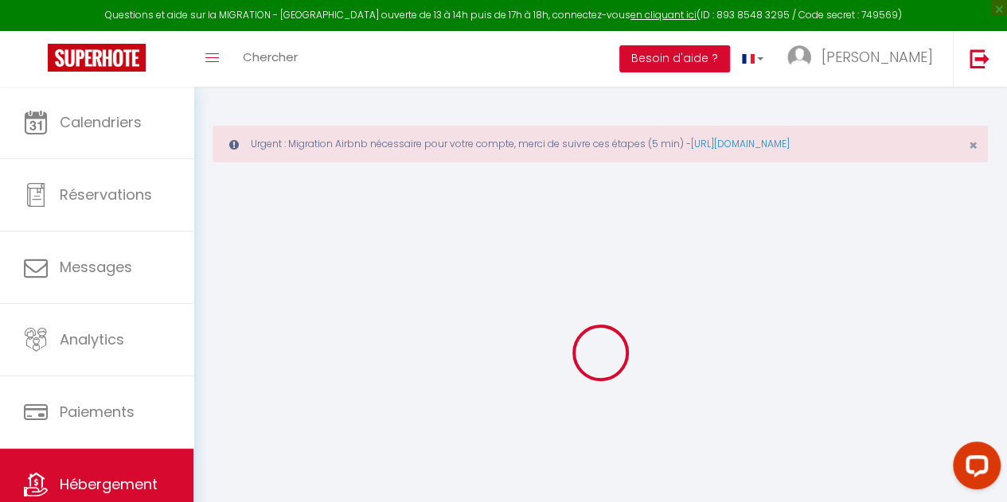
select select
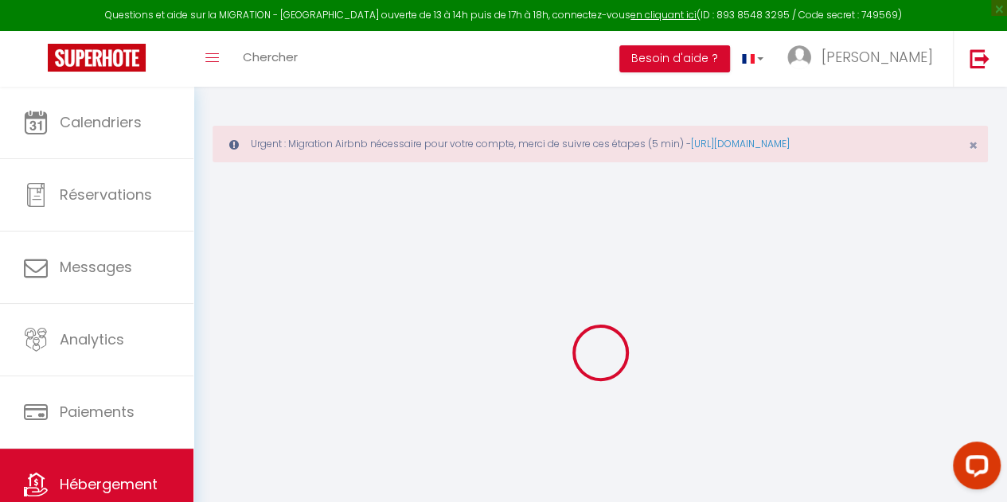
checkbox input "false"
select select
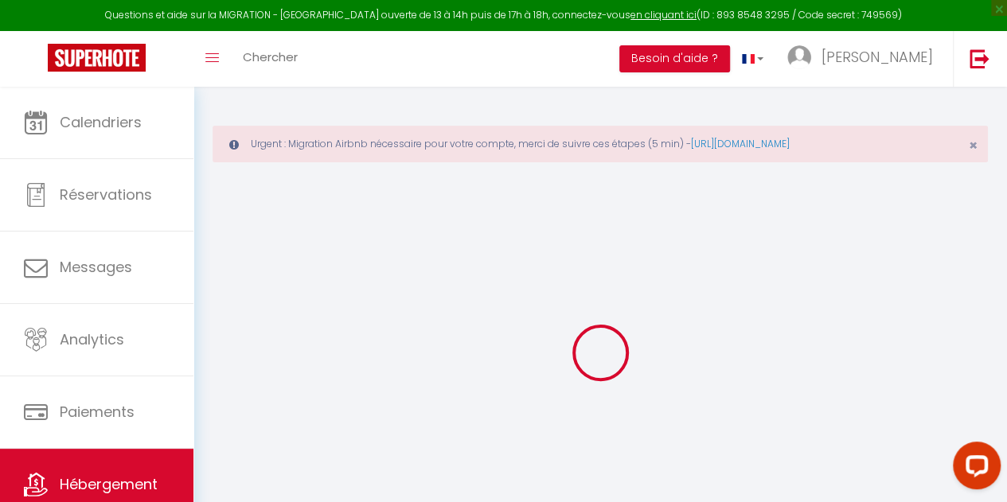
select select
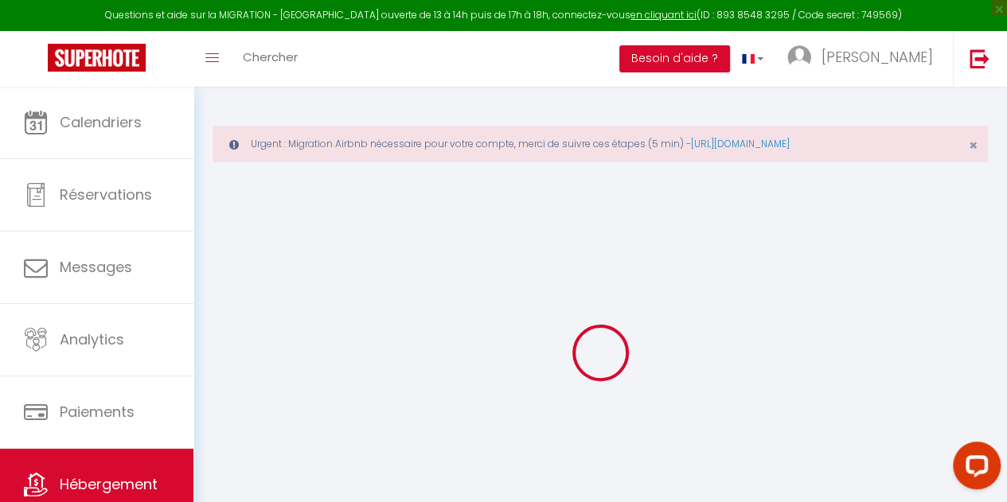
select select
checkbox input "false"
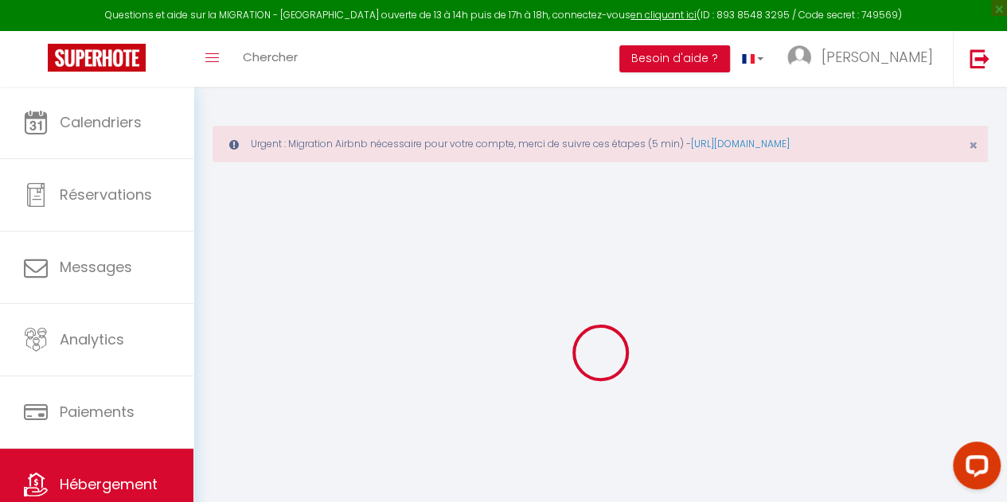
checkbox input "false"
select select
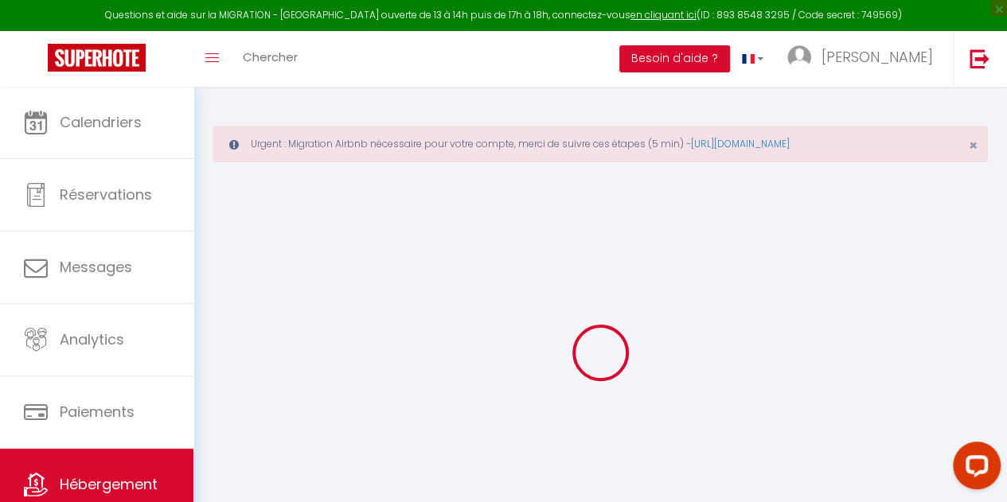
select select
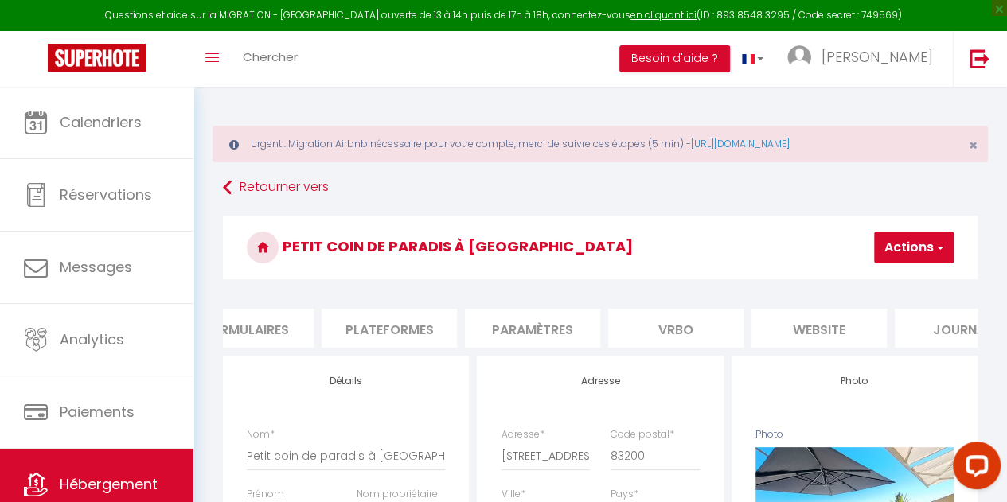
scroll to position [0, 813]
click at [634, 322] on li "Vrbo" at bounding box center [624, 328] width 135 height 39
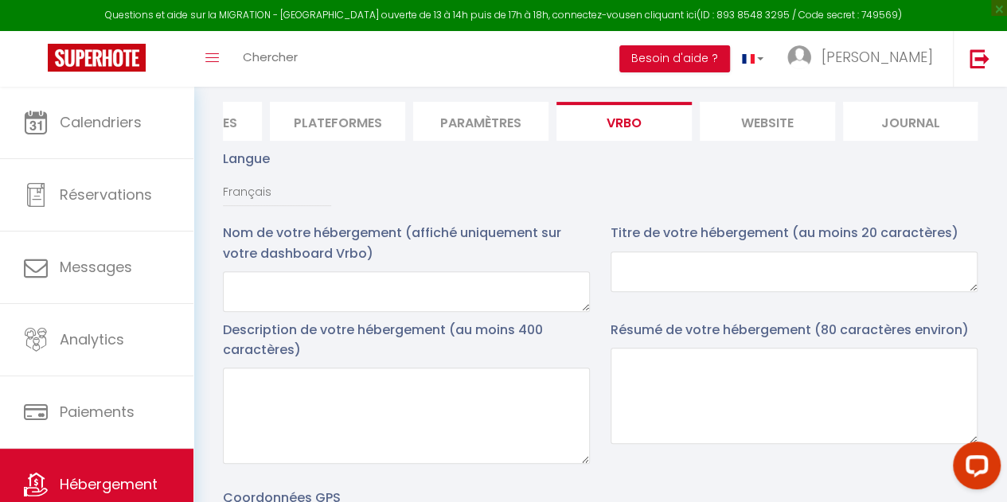
scroll to position [239, 0]
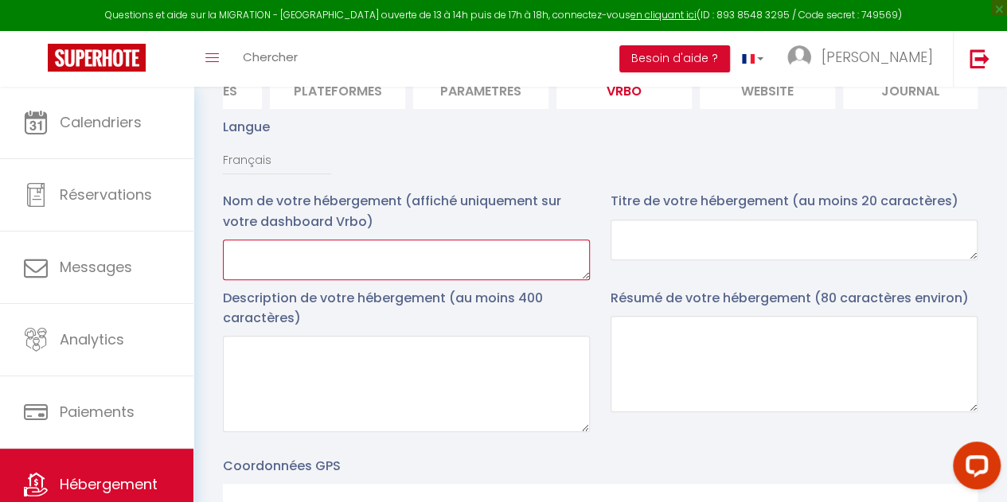
click at [408, 279] on textarea at bounding box center [406, 260] width 367 height 41
paste textarea "Petit coin de paradis à [GEOGRAPHIC_DATA]"
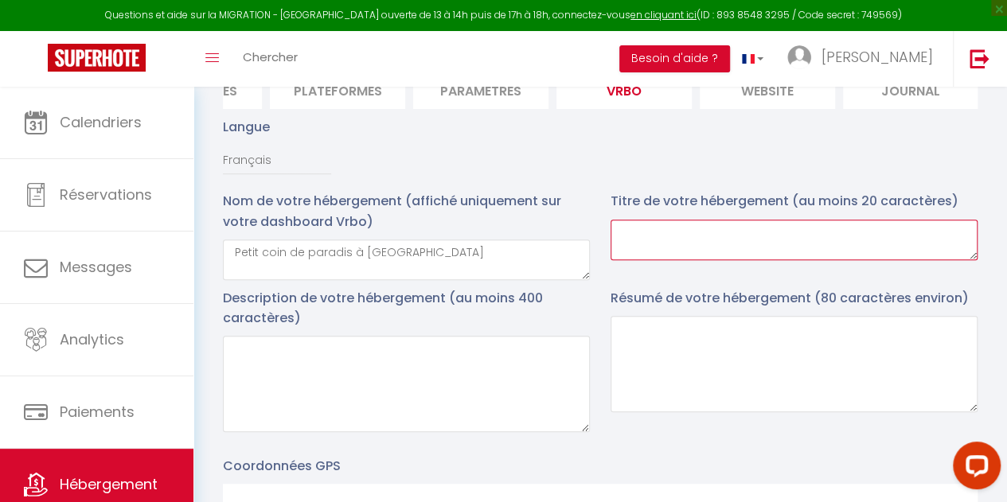
click at [662, 256] on textarea at bounding box center [794, 240] width 367 height 41
paste textarea "Petit coin de paradis à [GEOGRAPHIC_DATA]"
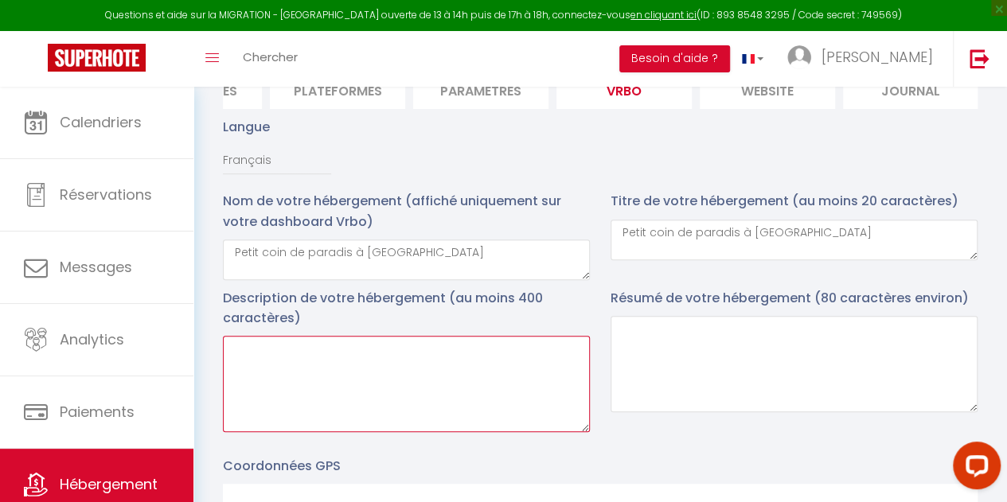
click at [248, 374] on textarea at bounding box center [406, 384] width 367 height 96
paste textarea "🌄 Perché sur les hauteurs du [GEOGRAPHIC_DATA], cet appartement offre une vue p…"
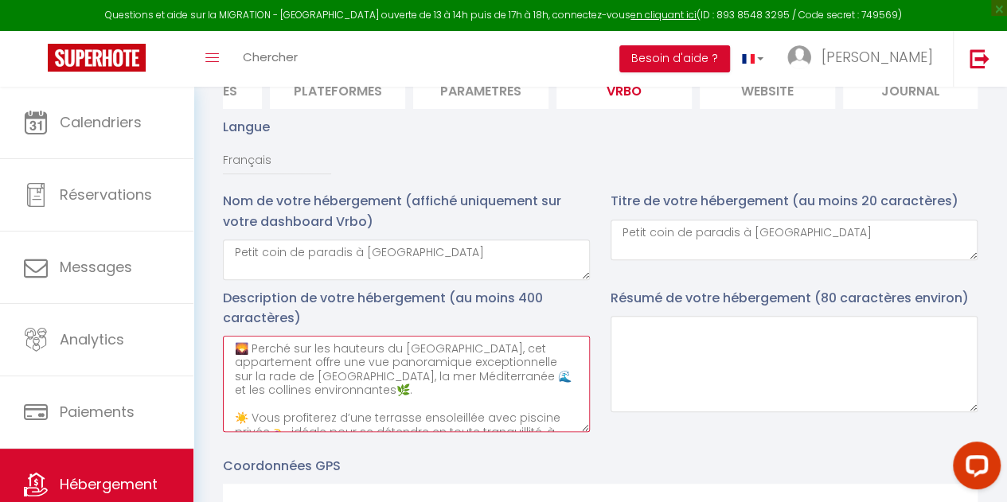
scroll to position [78, 0]
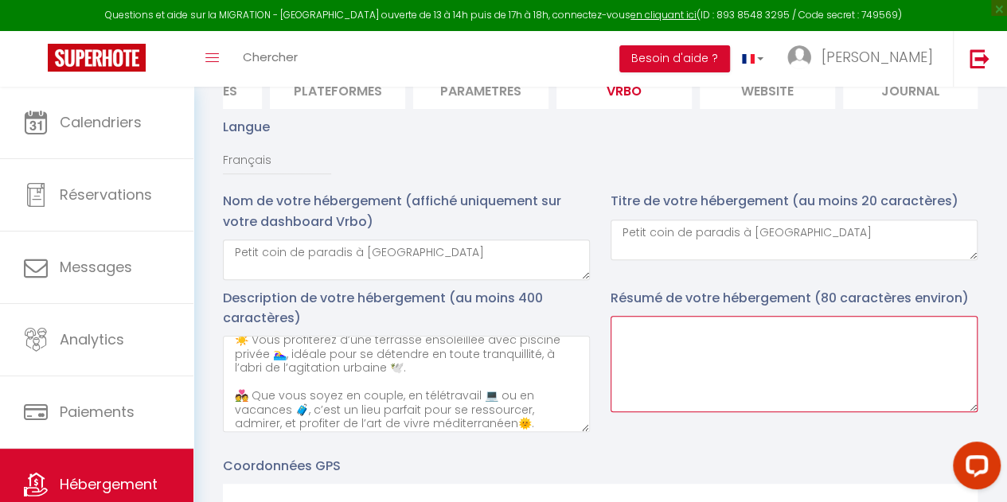
click at [756, 348] on textarea at bounding box center [794, 364] width 367 height 96
paste textarea "🌄 Perché sur les hauteurs du [GEOGRAPHIC_DATA], cet appartement offre une vue p…"
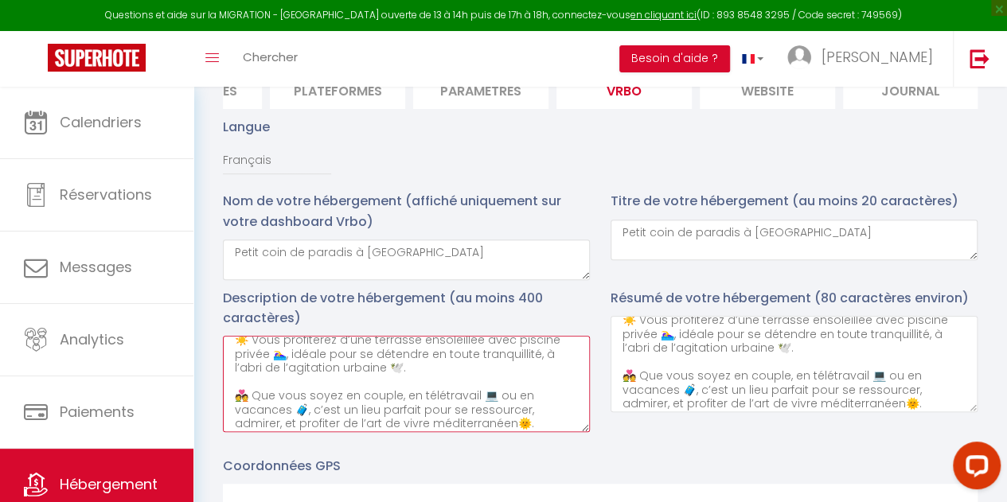
click at [464, 408] on textarea "🌄 Perché sur les hauteurs du [GEOGRAPHIC_DATA], cet appartement offre une vue p…" at bounding box center [406, 384] width 367 height 96
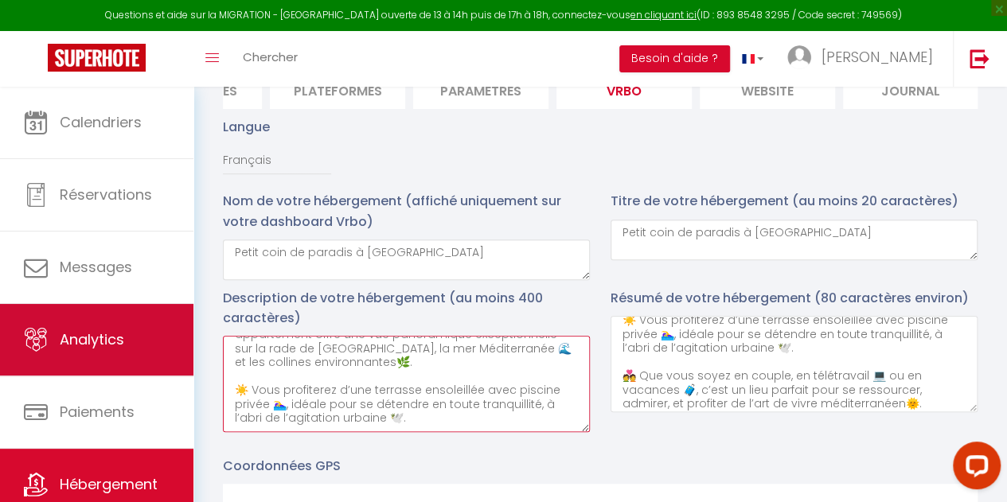
scroll to position [0, 0]
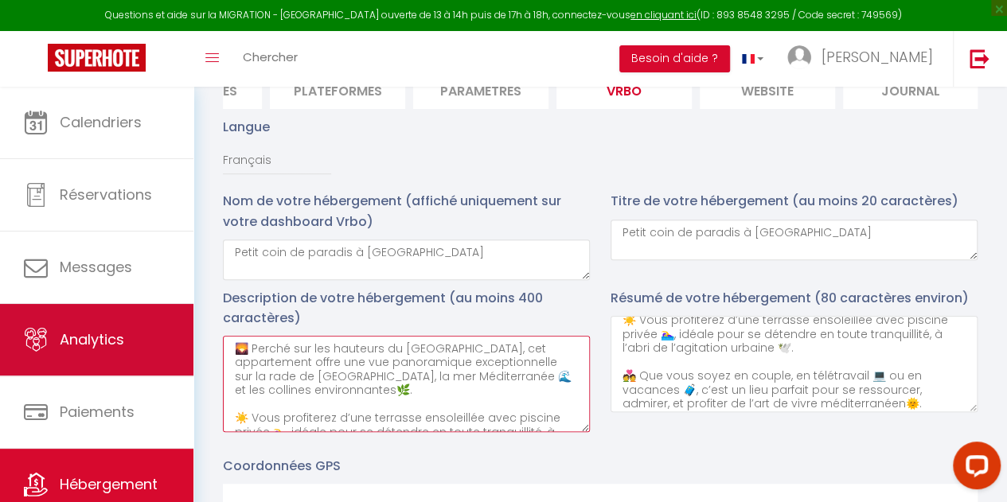
drag, startPoint x: 457, startPoint y: 402, endPoint x: 114, endPoint y: 314, distance: 354.4
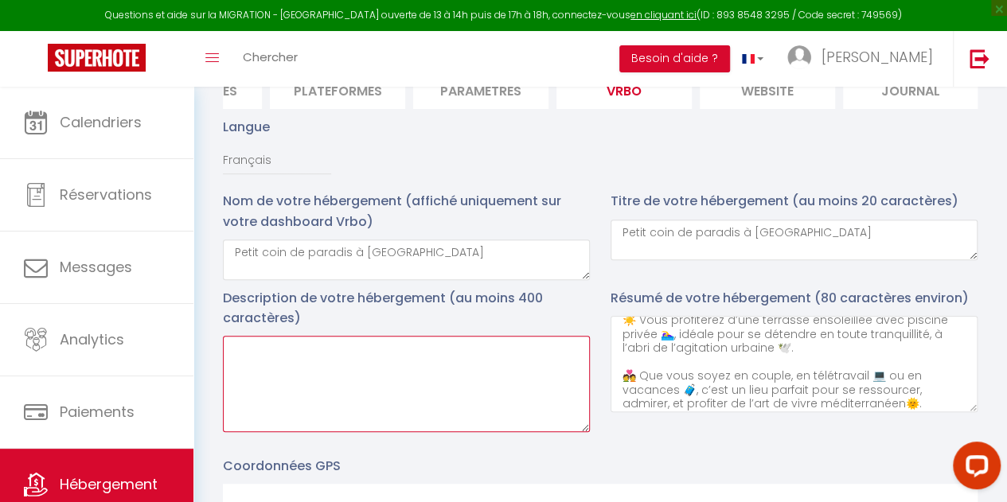
paste textarea "🏡 Loremip dolorsit amet consecte & adipisc – Eli seddoeiusm tem Incidi ! 🌅 Utla…"
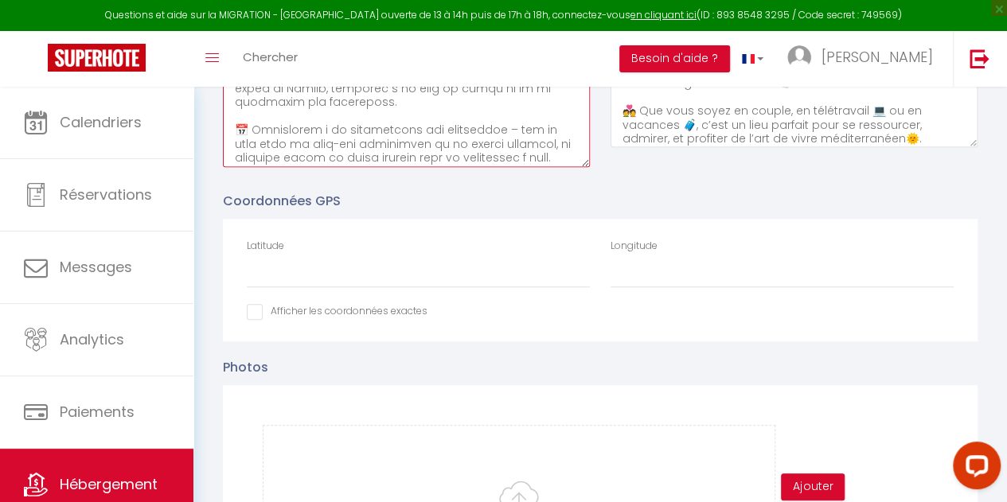
scroll to position [520, 0]
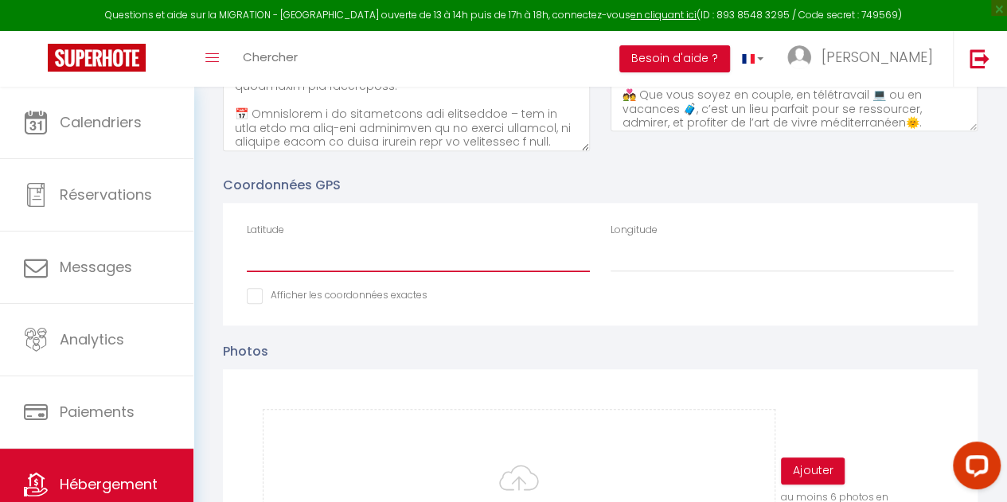
click at [303, 262] on input "Latitude" at bounding box center [418, 258] width 343 height 29
paste input "43.1386486"
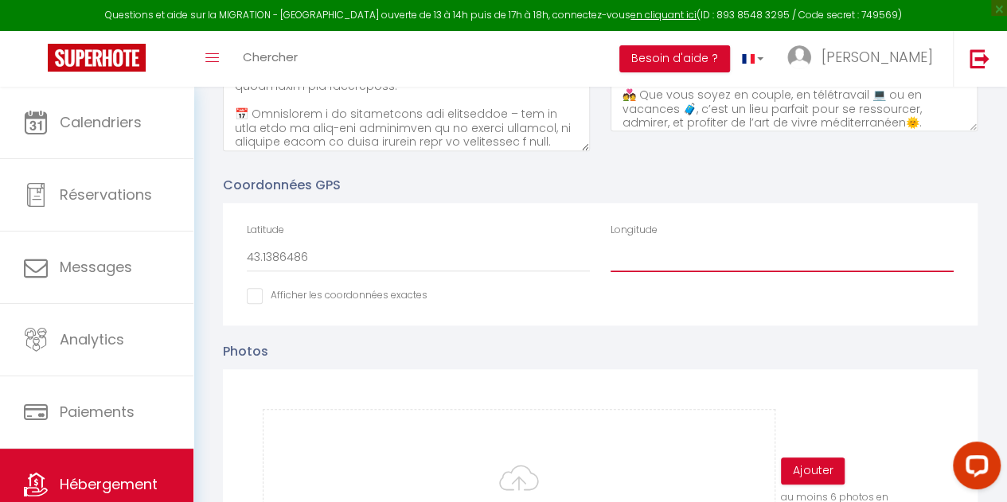
click at [685, 272] on input "Longitude" at bounding box center [782, 258] width 343 height 29
paste input "5.9221954"
click at [259, 304] on input "Afficher dans le site Web" at bounding box center [337, 296] width 181 height 16
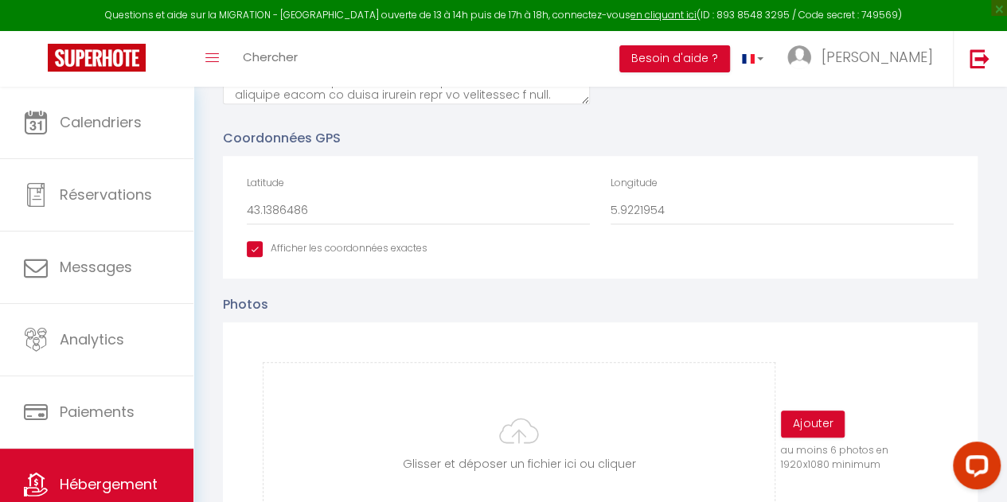
scroll to position [600, 0]
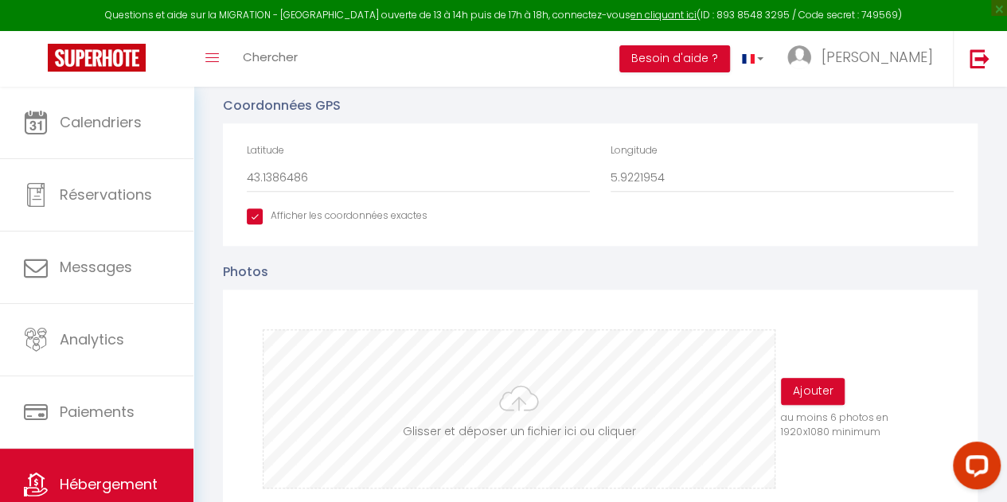
click at [530, 420] on input "file" at bounding box center [519, 409] width 511 height 158
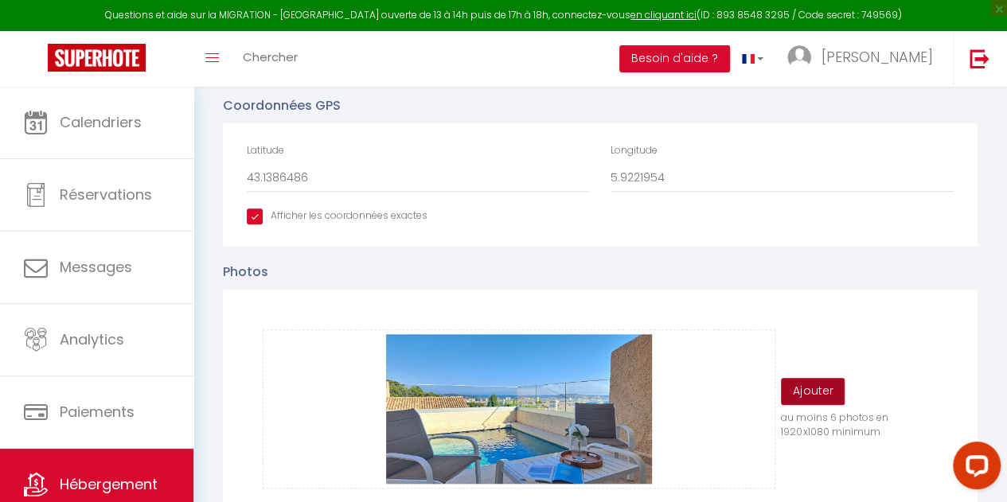
click at [812, 392] on button "Ajouter" at bounding box center [813, 391] width 64 height 27
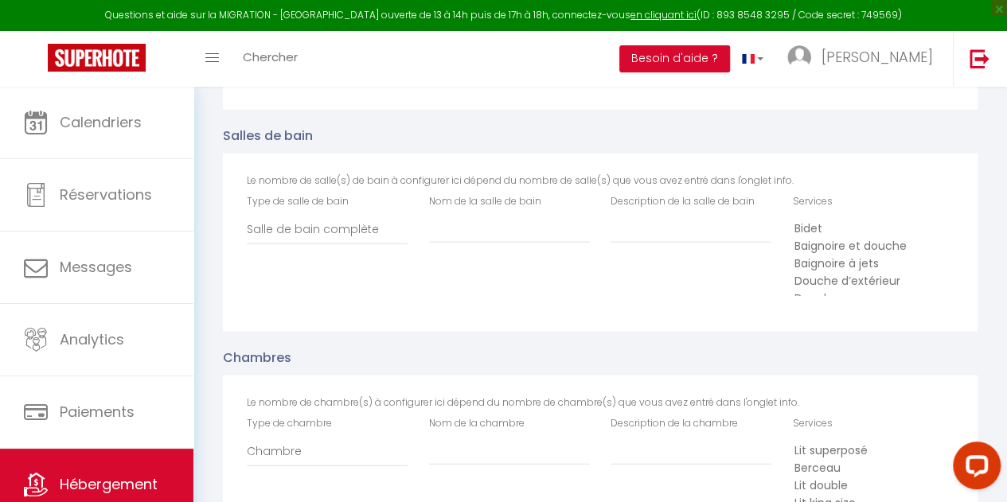
scroll to position [32, 0]
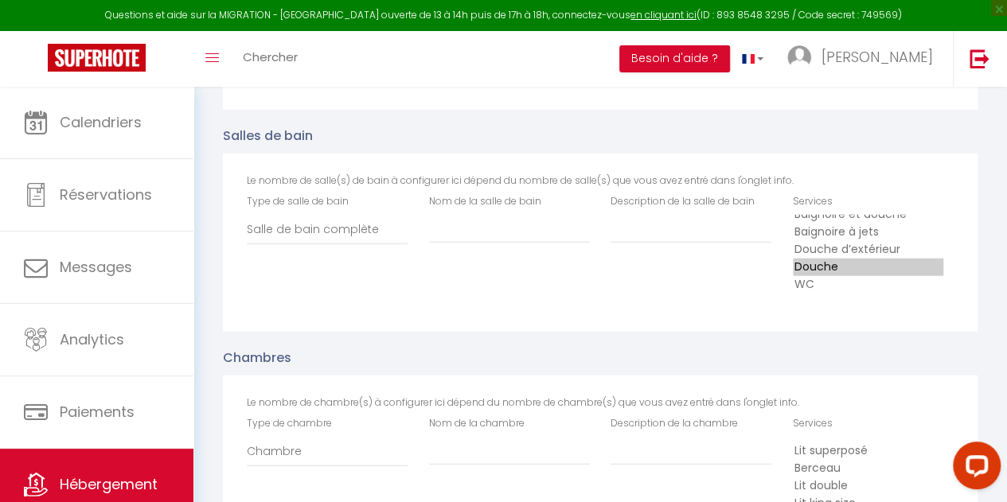
click at [831, 276] on option "Douche" at bounding box center [868, 268] width 150 height 18
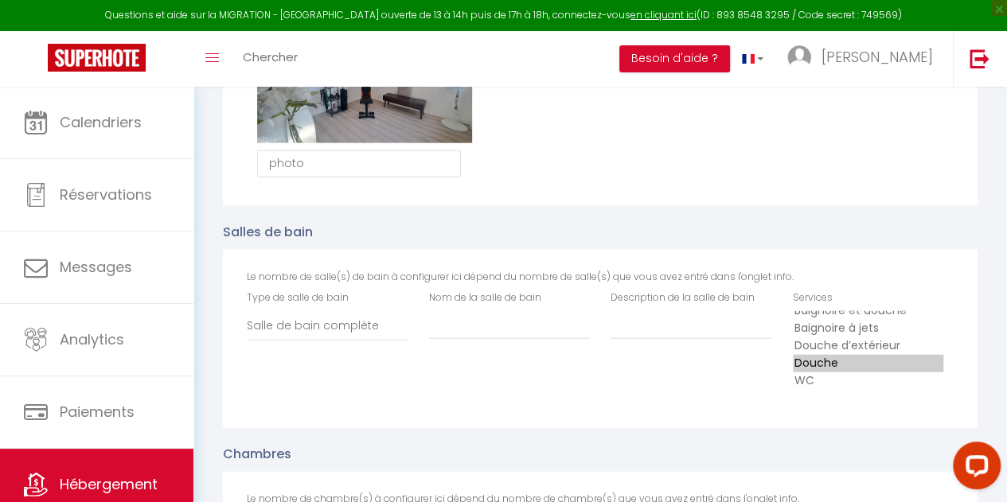
scroll to position [1946, 0]
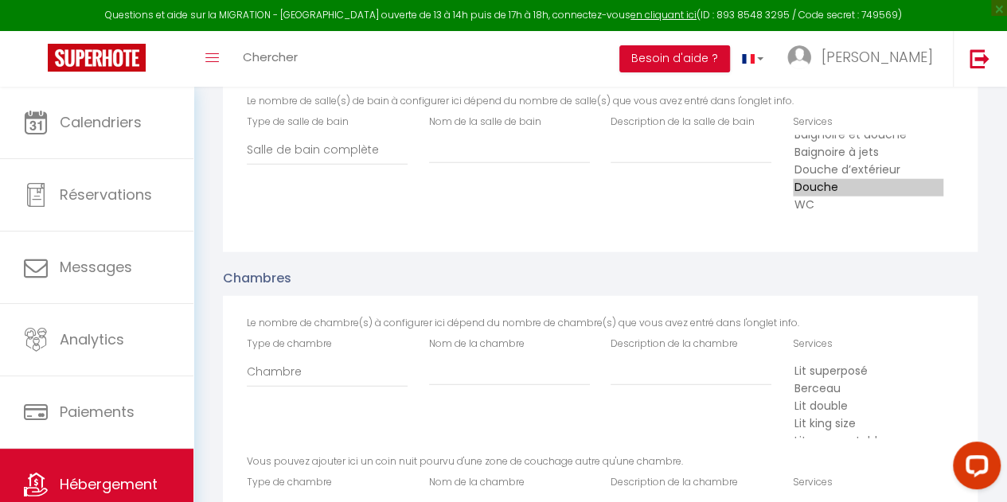
click at [803, 213] on option "WC" at bounding box center [868, 206] width 150 height 18
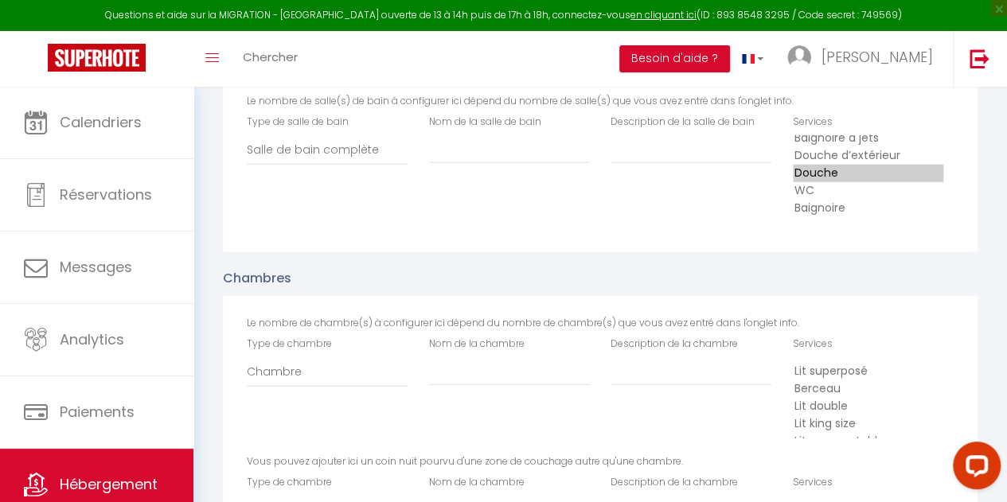
scroll to position [52, 0]
click at [853, 431] on option "Lit king size" at bounding box center [868, 425] width 150 height 18
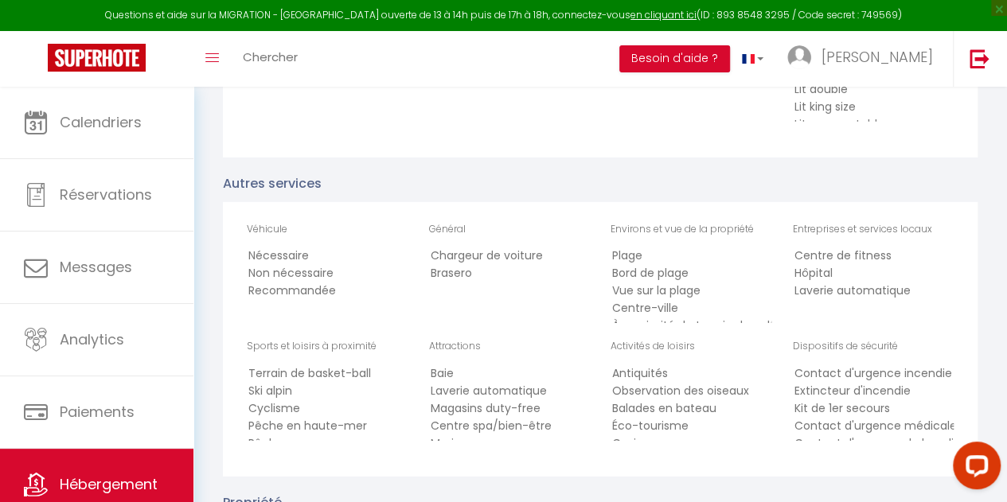
scroll to position [2454, 0]
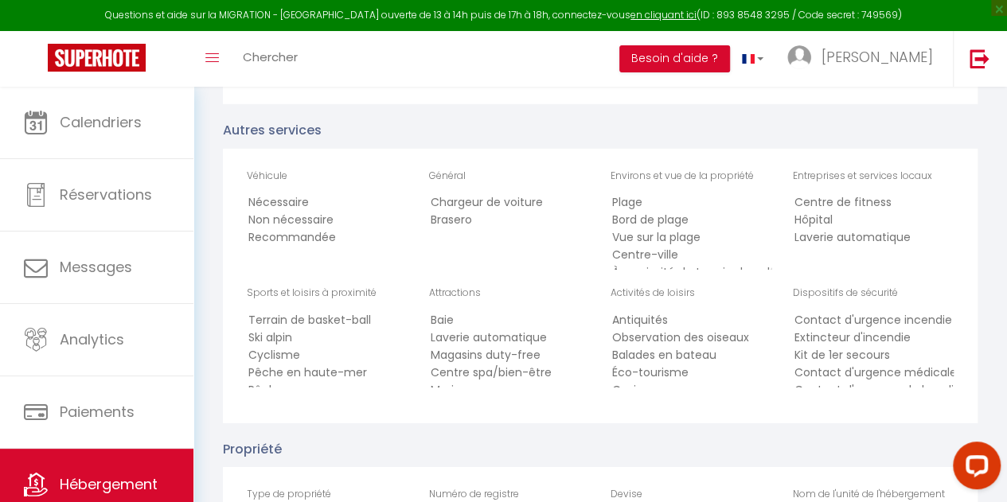
click at [290, 211] on option "Nécessaire" at bounding box center [322, 203] width 150 height 18
click at [299, 247] on option "Recommandée" at bounding box center [322, 238] width 150 height 18
click at [299, 229] on option "Non nécessaire" at bounding box center [322, 221] width 150 height 18
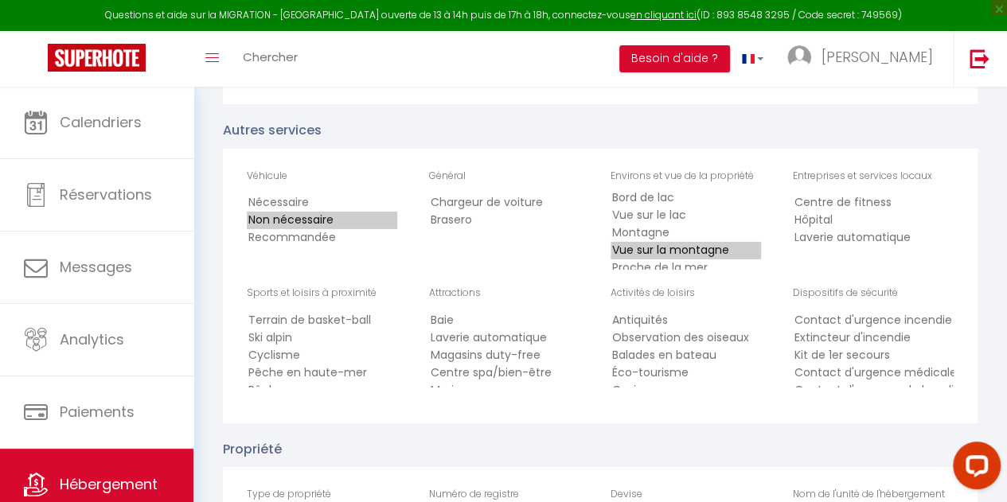
click at [650, 255] on option "Vue sur la montagne" at bounding box center [686, 251] width 150 height 18
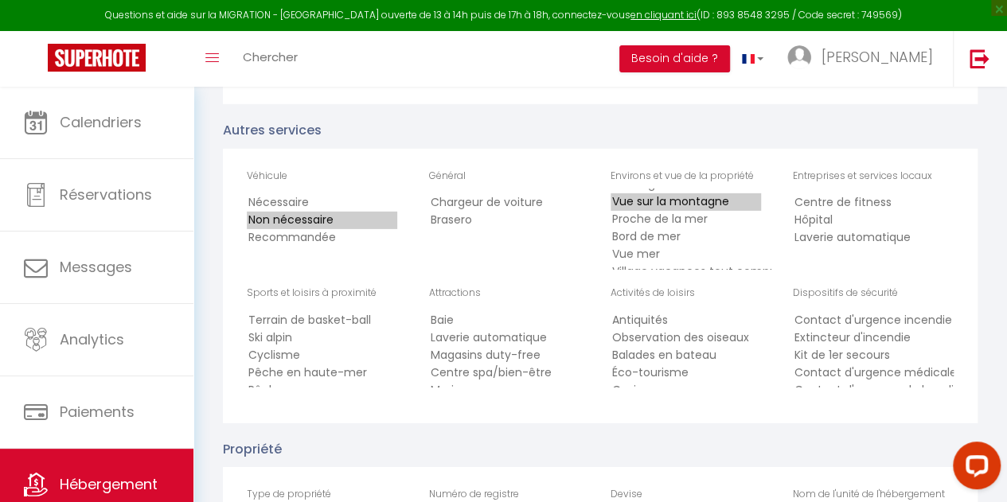
scroll to position [191, 0]
click at [621, 248] on option "Vue mer" at bounding box center [686, 240] width 150 height 18
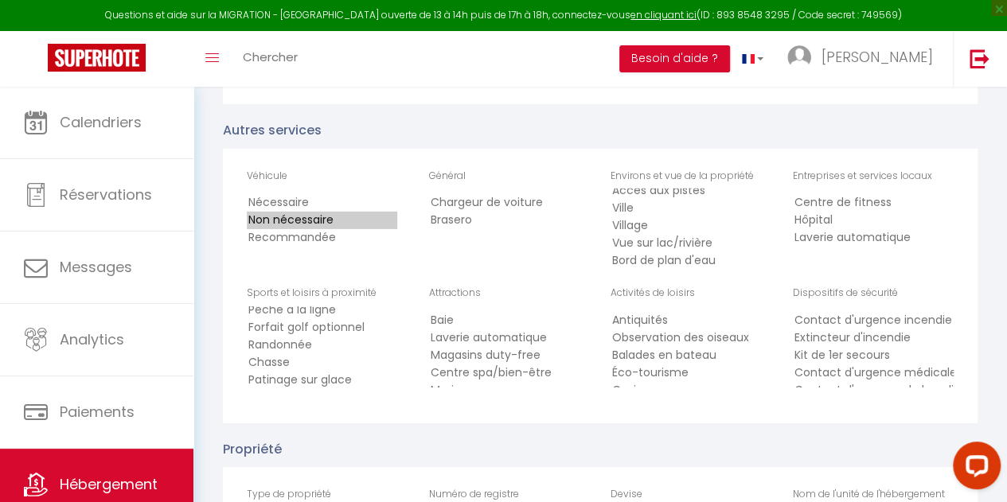
scroll to position [158, 0]
click at [318, 339] on option "Randonnée" at bounding box center [322, 338] width 150 height 18
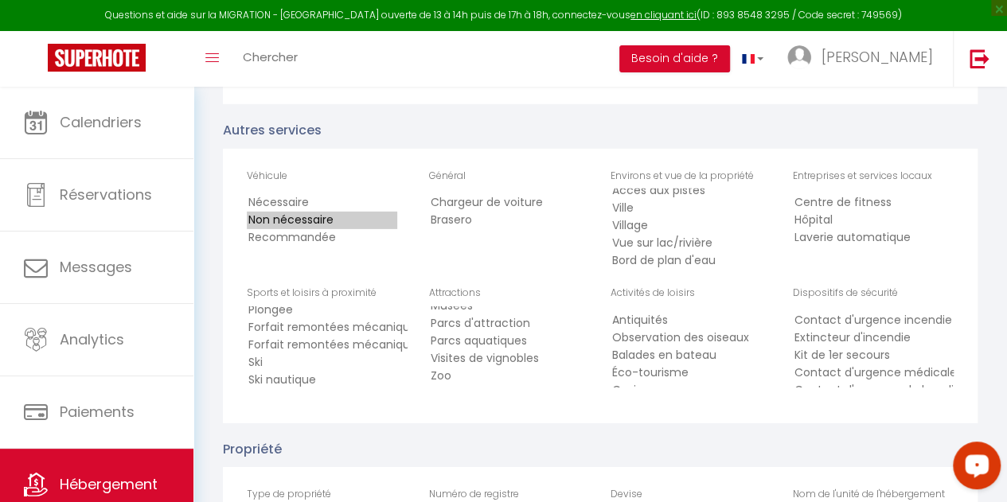
scroll to position [104, 0]
click at [475, 381] on option "Zoo" at bounding box center [504, 375] width 150 height 18
click at [479, 355] on option "Visites de vignobles" at bounding box center [504, 358] width 150 height 18
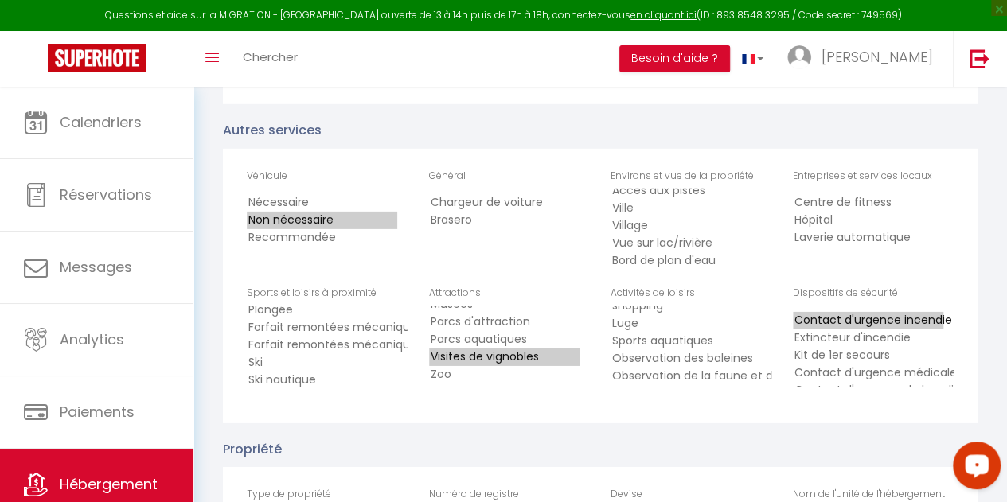
click at [901, 327] on option "Contact d'urgence incendie" at bounding box center [868, 321] width 150 height 18
click at [917, 342] on option "Contact d'urgence médicale" at bounding box center [868, 342] width 150 height 18
click at [922, 368] on option "Contact d'urgence de la police" at bounding box center [868, 359] width 150 height 18
click at [904, 381] on option "Détecteur de fumée" at bounding box center [868, 377] width 150 height 18
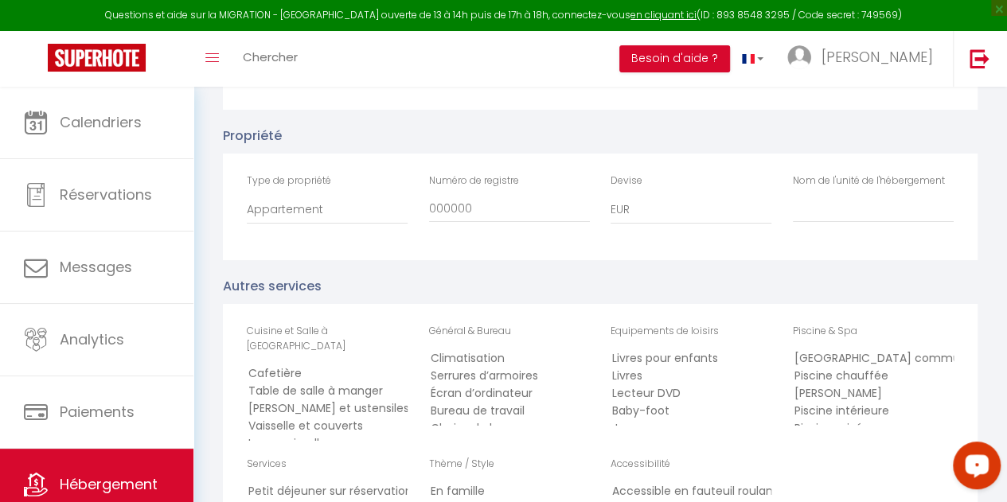
scroll to position [2772, 0]
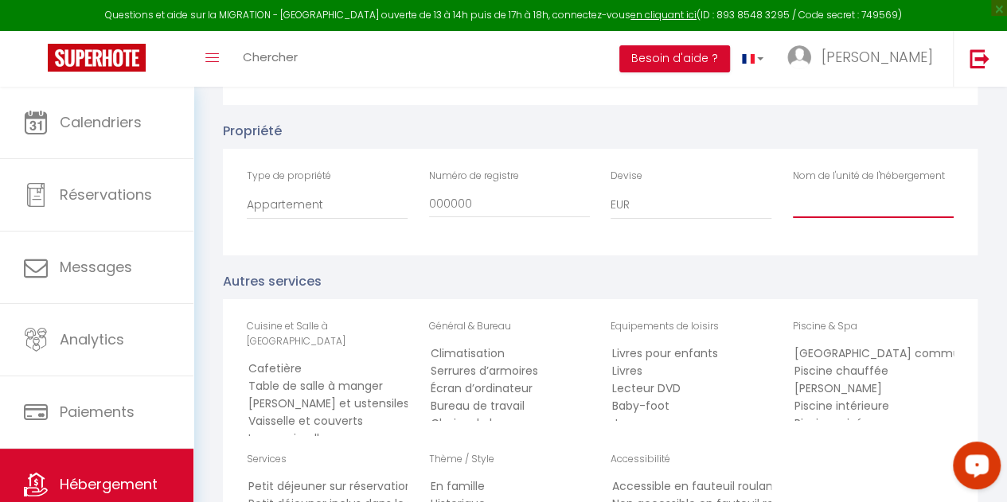
click at [838, 213] on input "Nom de l'unité de l'hébergement" at bounding box center [873, 203] width 161 height 29
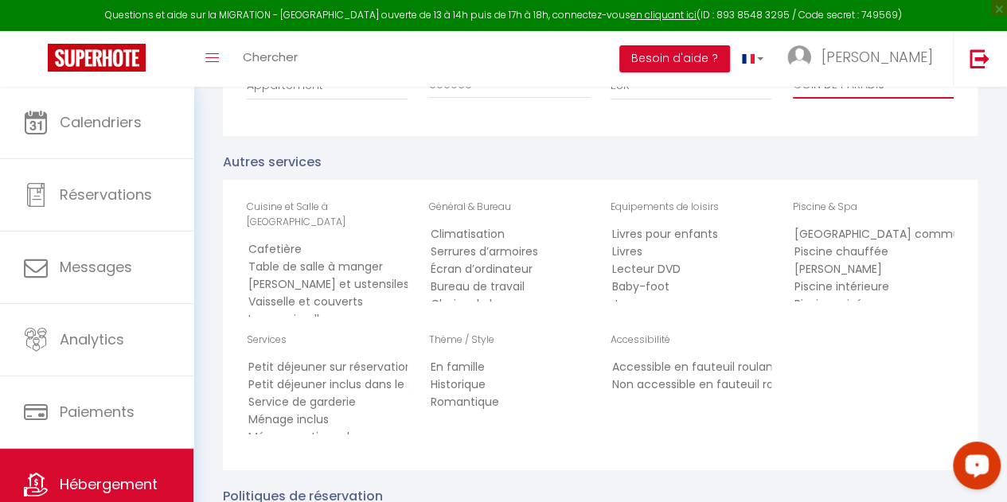
scroll to position [2932, 0]
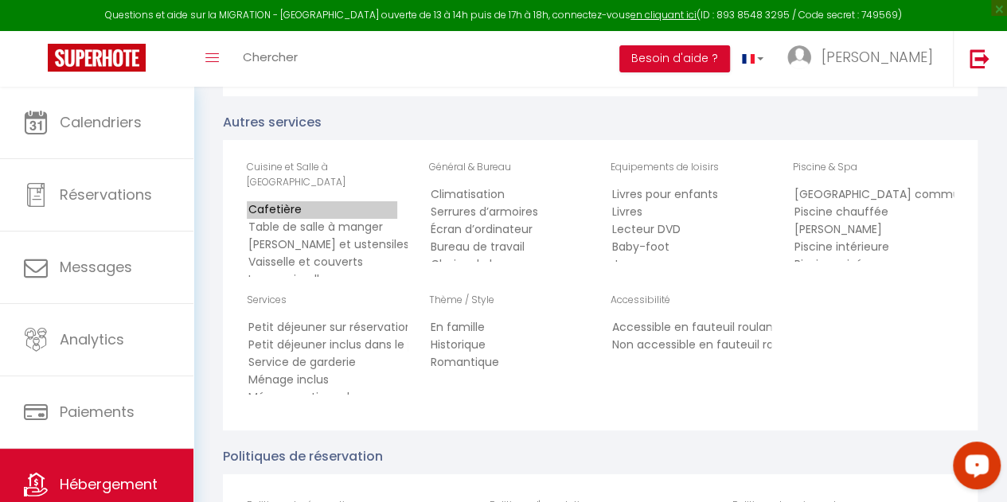
click at [298, 201] on option "Cafetière" at bounding box center [322, 210] width 150 height 18
click at [334, 219] on option "Table de salle à manger" at bounding box center [322, 228] width 150 height 18
click at [375, 236] on option "[PERSON_NAME] et ustensiles pour enfants" at bounding box center [322, 245] width 150 height 18
click at [366, 256] on option "Vaisselle et couverts" at bounding box center [322, 263] width 150 height 18
click at [485, 195] on option "Climatisation" at bounding box center [504, 195] width 150 height 18
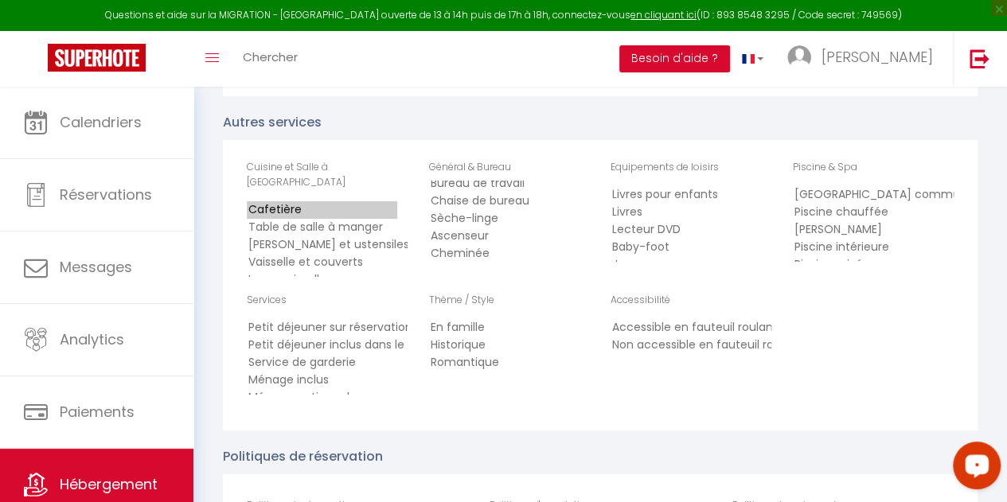
scroll to position [96, 0]
click at [522, 238] on option "Équipement/salle de fitness" at bounding box center [504, 240] width 150 height 18
click at [502, 223] on option "Sèche-cheveux" at bounding box center [504, 214] width 150 height 18
click at [497, 231] on option "Chauffage" at bounding box center [504, 232] width 150 height 18
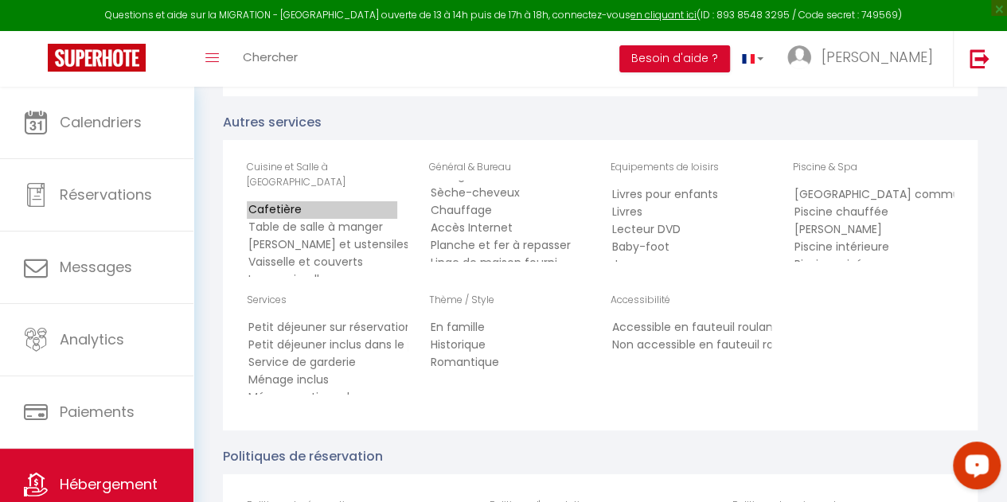
scroll to position [223, 0]
click at [543, 236] on option "Planche et fer à repasser" at bounding box center [504, 235] width 150 height 18
drag, startPoint x: 522, startPoint y: 251, endPoint x: 532, endPoint y: 254, distance: 10.8
click at [522, 252] on option "Linge de maison fourni" at bounding box center [504, 253] width 150 height 18
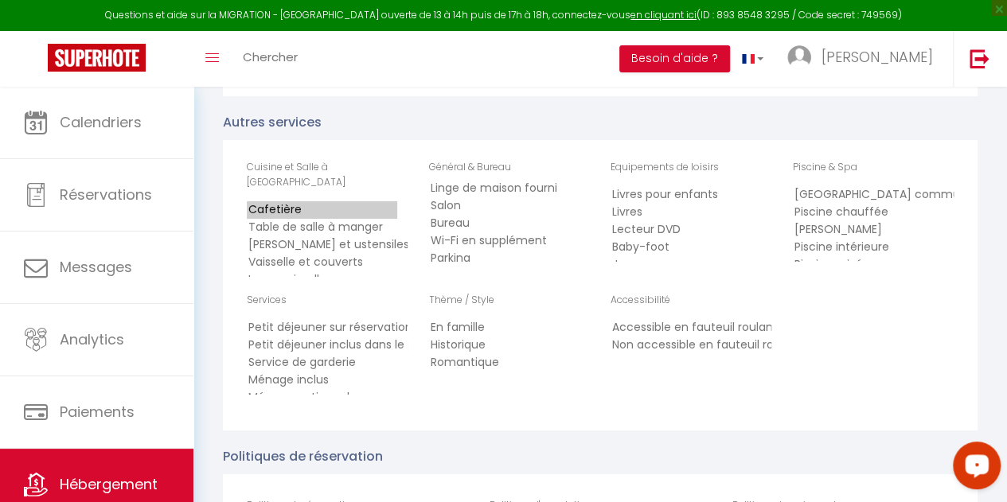
click at [455, 209] on option "Salon" at bounding box center [504, 206] width 150 height 18
click at [494, 230] on option "Parking" at bounding box center [504, 227] width 150 height 18
click at [543, 248] on option "Serviettes de bain fournies" at bounding box center [504, 248] width 150 height 18
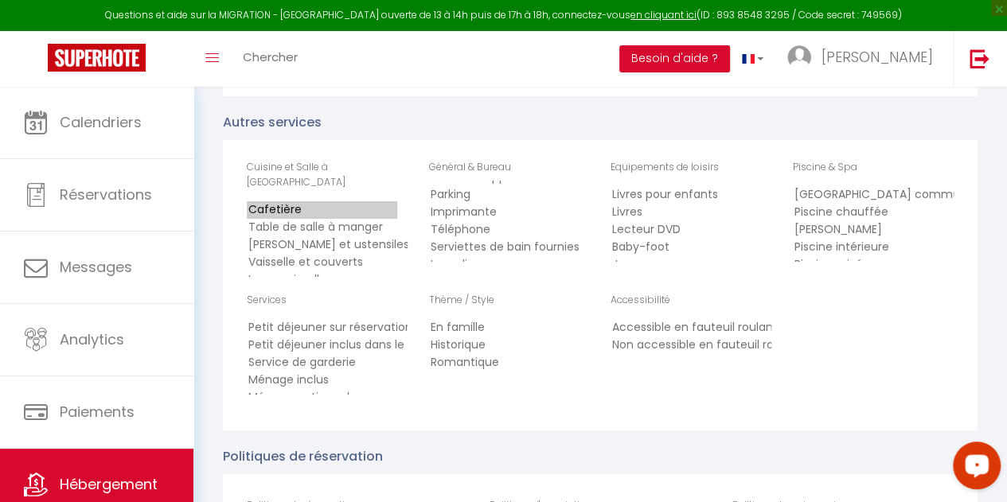
scroll to position [382, 0]
click at [492, 236] on option "Lave-linge" at bounding box center [504, 234] width 150 height 18
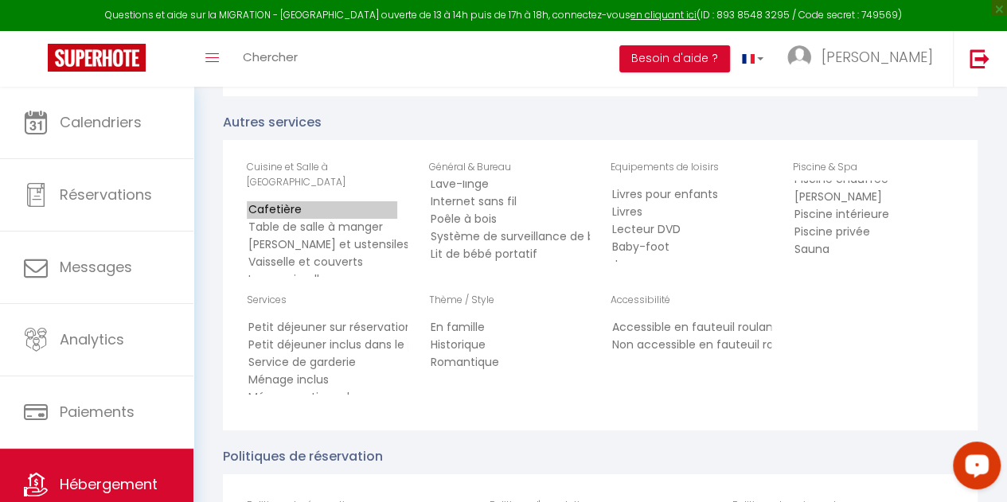
scroll to position [34, 0]
click at [825, 232] on option "Piscine privée" at bounding box center [868, 231] width 150 height 18
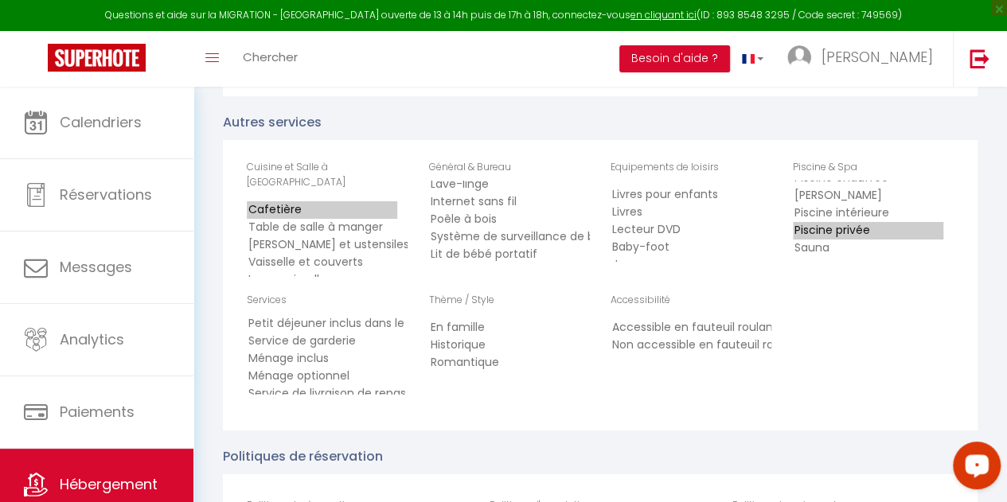
scroll to position [25, 0]
click at [330, 346] on option "Ménage inclus" at bounding box center [322, 355] width 150 height 18
click at [333, 364] on option "Ménage optionnel" at bounding box center [322, 373] width 150 height 18
click at [365, 364] on option "Ménage optionnel" at bounding box center [322, 373] width 150 height 18
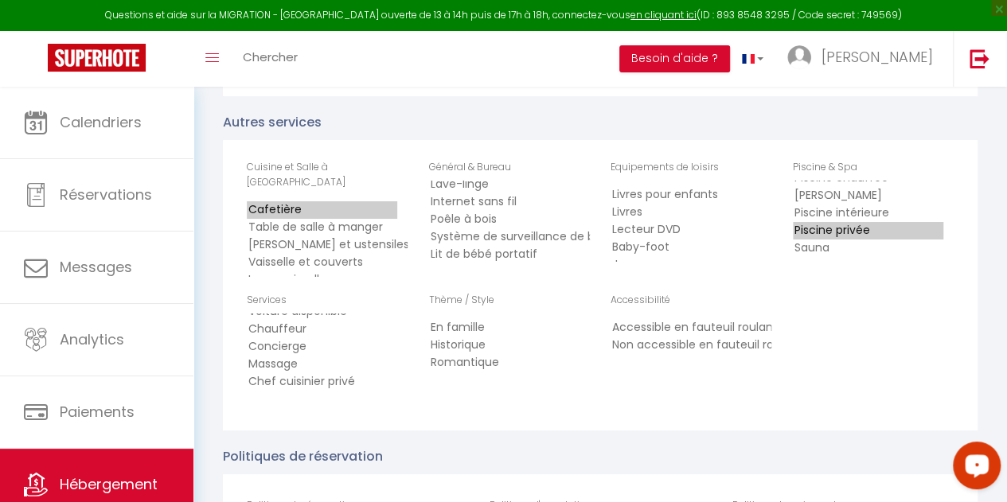
click at [263, 321] on option "Chauffeur" at bounding box center [322, 330] width 150 height 18
click at [266, 338] on option "Concierge" at bounding box center [322, 347] width 150 height 18
click at [293, 356] on option "Massage" at bounding box center [322, 365] width 150 height 18
click at [477, 354] on option "Romantique" at bounding box center [504, 363] width 150 height 18
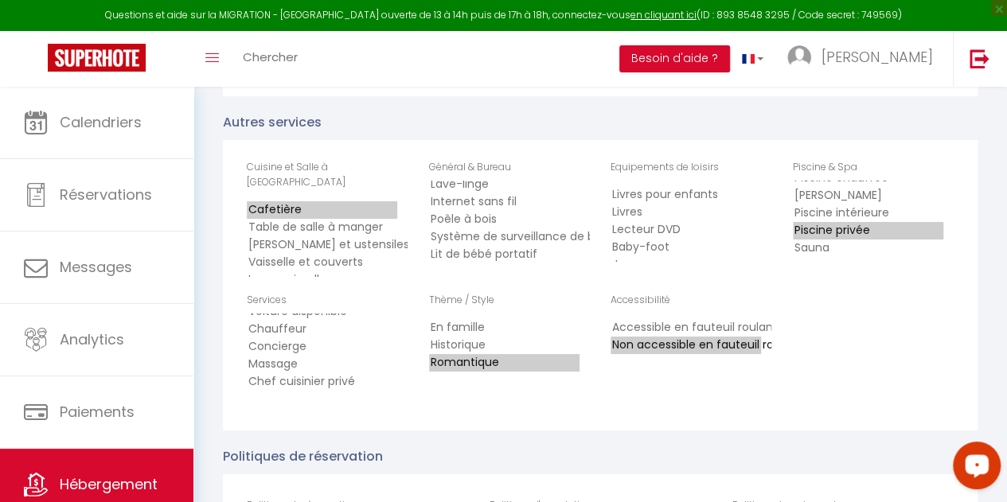
click at [649, 337] on option "Non accessible en fauteuil roulant" at bounding box center [686, 346] width 150 height 18
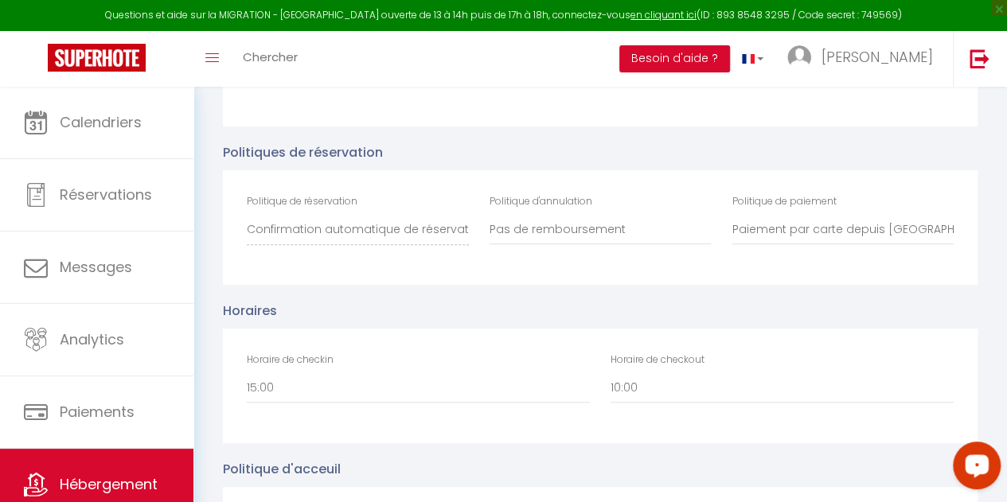
scroll to position [3260, 0]
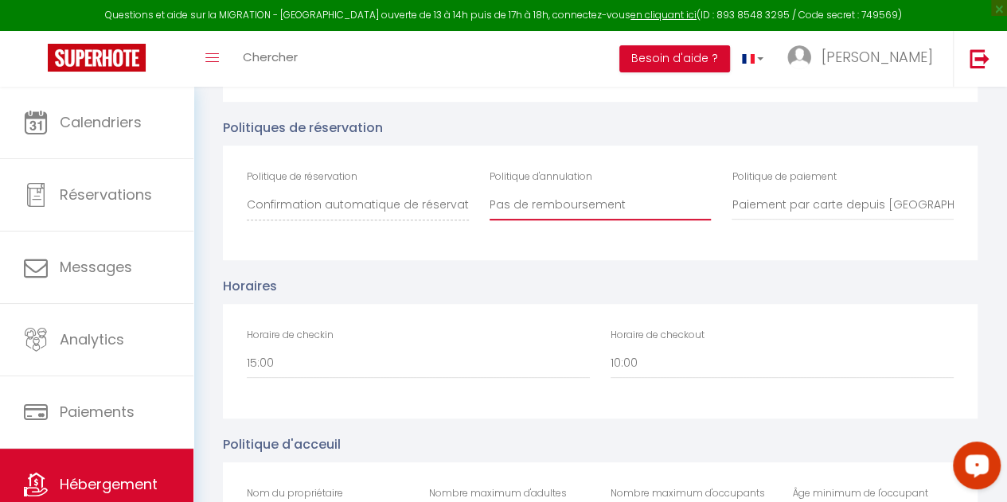
click at [557, 191] on select "100% remboursé si annulé au moins 60 jours avant arrivée 100% remboursé si annu…" at bounding box center [600, 205] width 221 height 30
click at [490, 190] on select "100% remboursé si annulé au moins 60 jours avant arrivée 100% remboursé si annu…" at bounding box center [600, 205] width 221 height 30
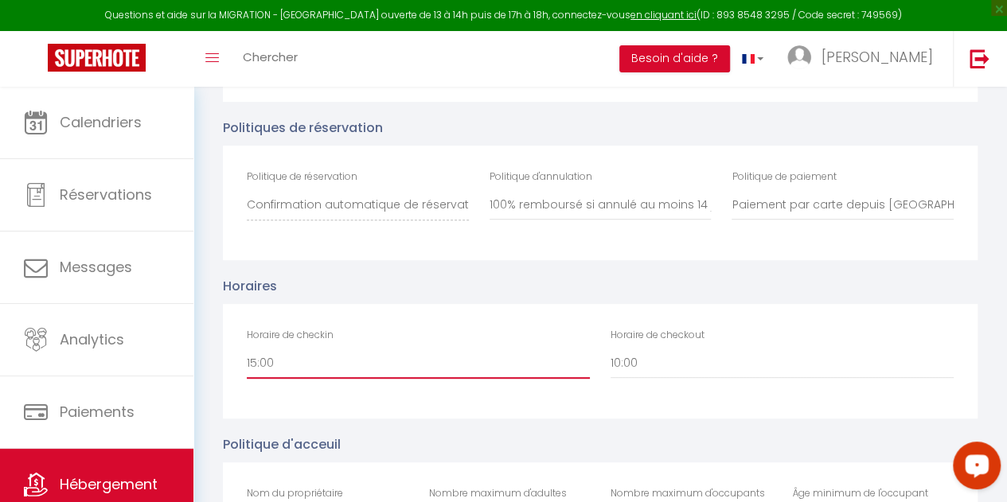
click at [352, 356] on select "00:00 00:30 01:00 01:30 02:00 02:30 03:00 03:30 04:00 04:30 05:00 05:30 06:00 0…" at bounding box center [418, 364] width 343 height 30
click at [247, 349] on select "00:00 00:30 01:00 01:30 02:00 02:30 03:00 03:30 04:00 04:30 05:00 05:30 06:00 0…" at bounding box center [418, 364] width 343 height 30
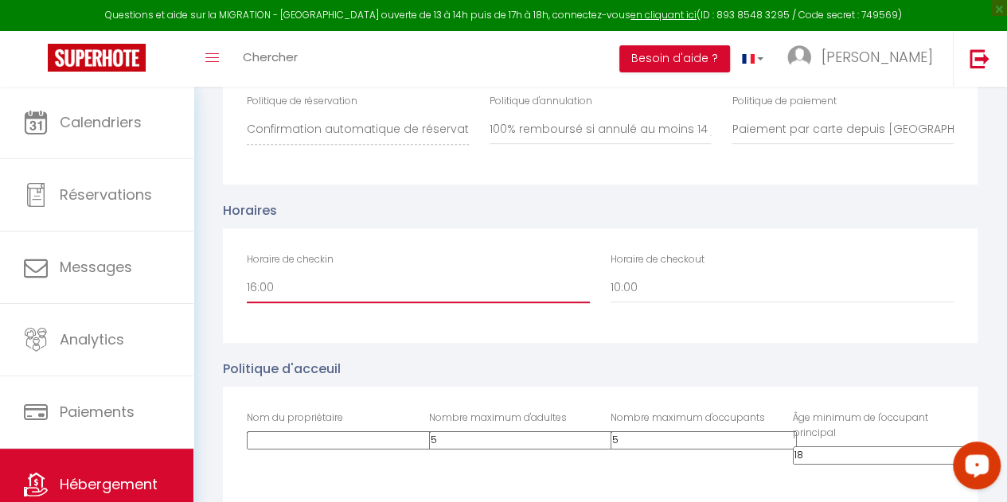
scroll to position [3380, 0]
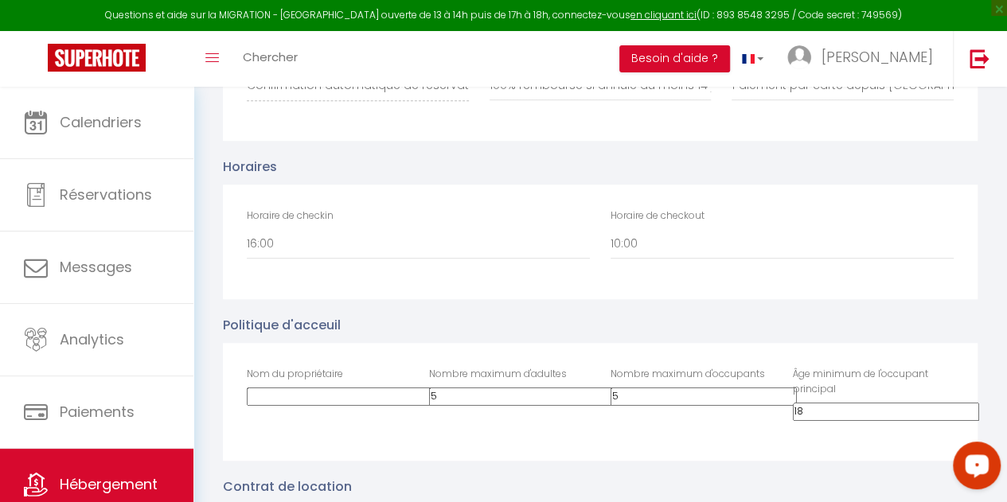
click at [306, 388] on input "Nom du propriétaire" at bounding box center [340, 397] width 186 height 18
click at [457, 398] on div "Nombre maximum d'adultes 5" at bounding box center [510, 402] width 182 height 70
drag, startPoint x: 455, startPoint y: 384, endPoint x: 360, endPoint y: 393, distance: 95.9
click at [360, 393] on div "Nom du propriétaire PELLE Nombre maximum d'adultes 5 Nombre maximum d'occupants…" at bounding box center [600, 402] width 728 height 70
drag, startPoint x: 650, startPoint y: 380, endPoint x: 579, endPoint y: 397, distance: 73.6
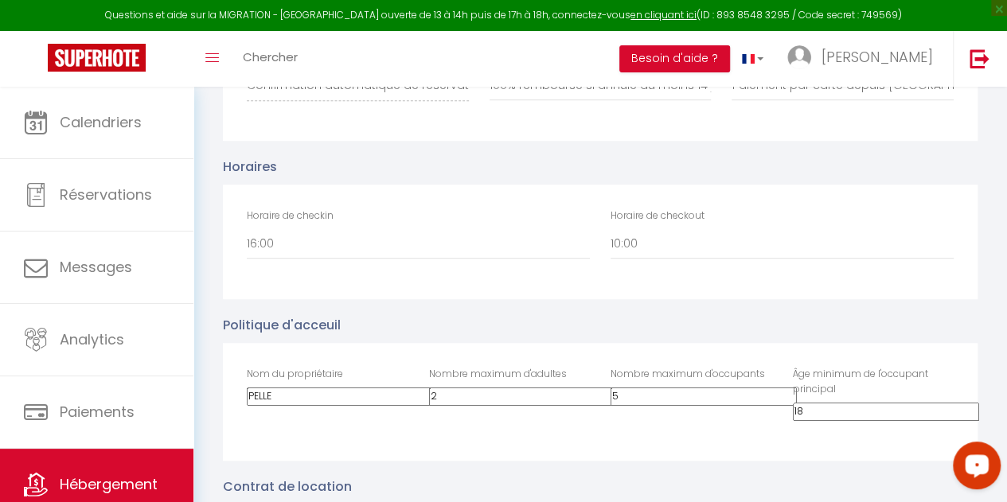
click at [579, 396] on div "Nom du propriétaire PELLE Nombre maximum d'adultes 2 Nombre maximum d'occupants…" at bounding box center [600, 402] width 728 height 70
drag, startPoint x: 823, startPoint y: 397, endPoint x: 783, endPoint y: 400, distance: 39.9
click at [783, 400] on div "Âge minimum de l'occupant principal 18" at bounding box center [874, 402] width 182 height 70
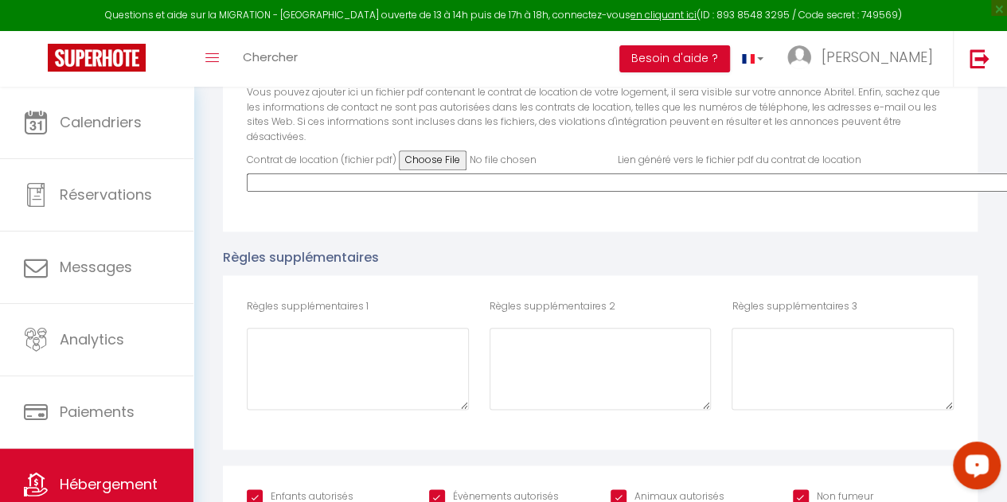
scroll to position [3843, 0]
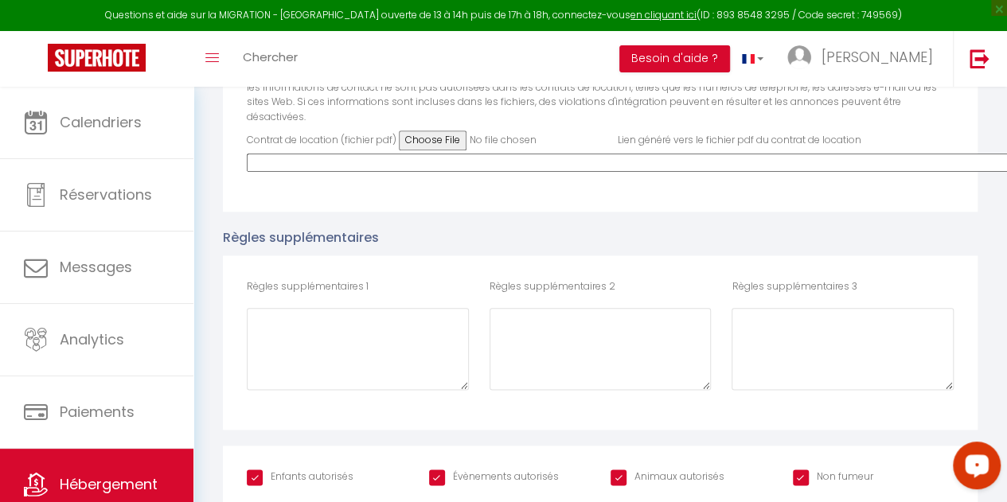
drag, startPoint x: 432, startPoint y: 448, endPoint x: 460, endPoint y: 448, distance: 28.7
click at [434, 470] on input "Évènements autorisés" at bounding box center [494, 478] width 130 height 16
click at [616, 470] on input "Animaux autorisés" at bounding box center [668, 478] width 114 height 16
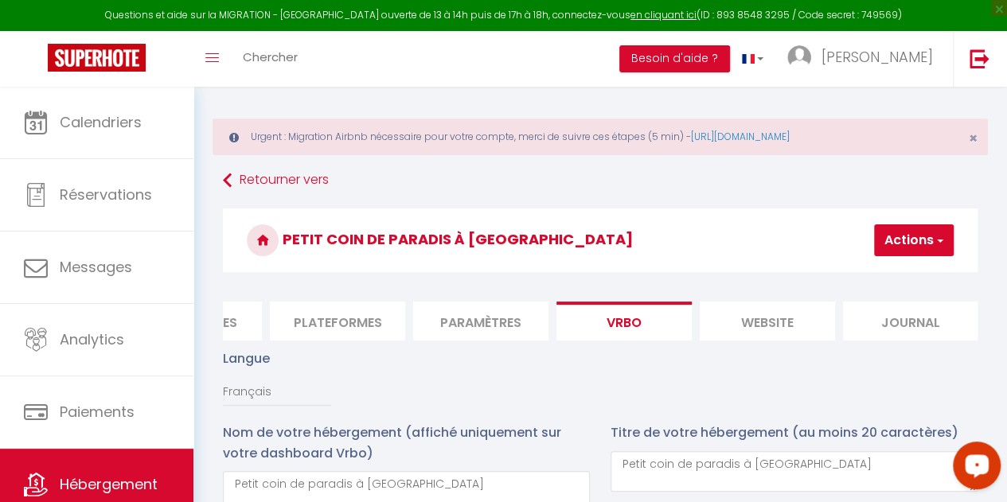
scroll to position [0, 0]
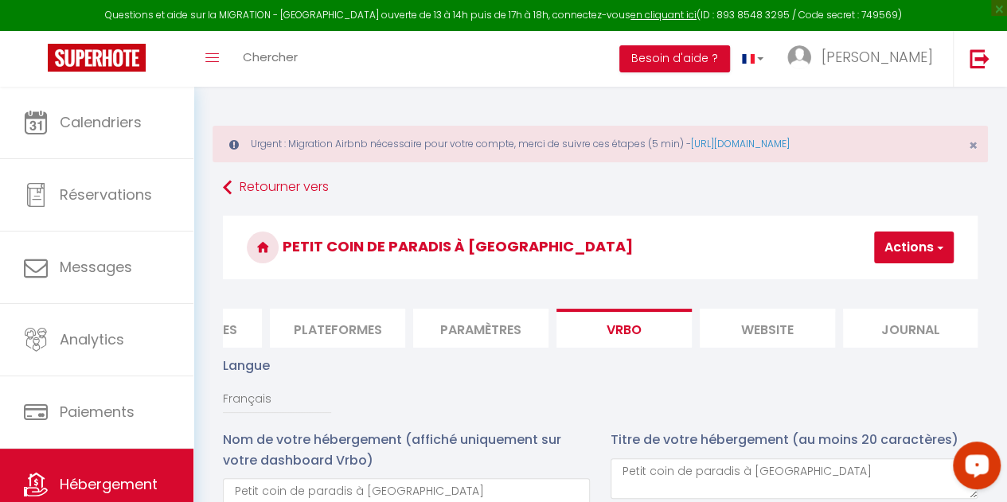
click at [889, 238] on button "Actions" at bounding box center [914, 248] width 80 height 32
click at [879, 279] on input "Enregistrer" at bounding box center [872, 283] width 59 height 16
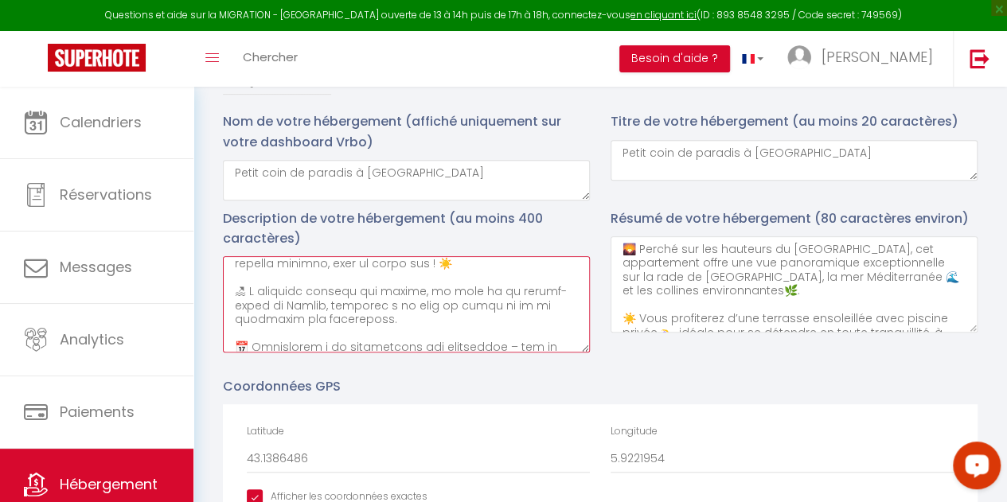
scroll to position [417, 0]
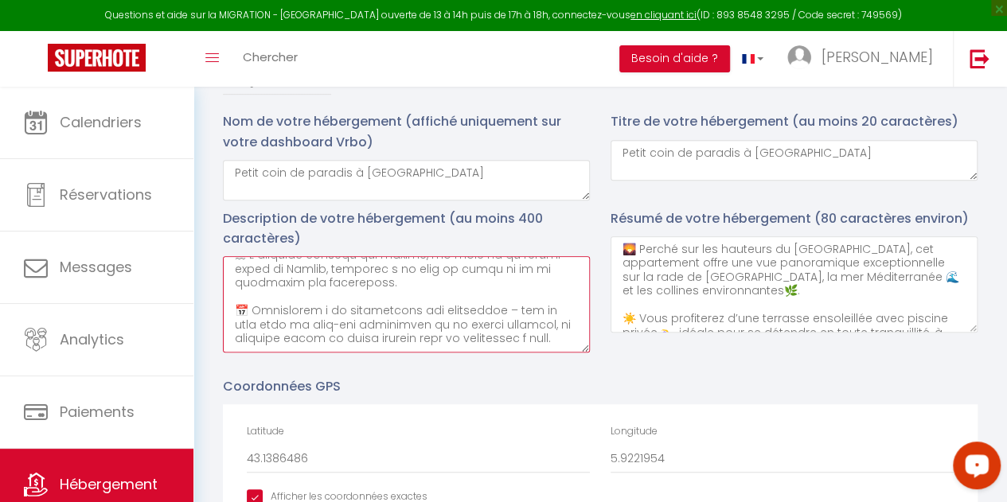
drag, startPoint x: 228, startPoint y: 278, endPoint x: 516, endPoint y: 372, distance: 303.1
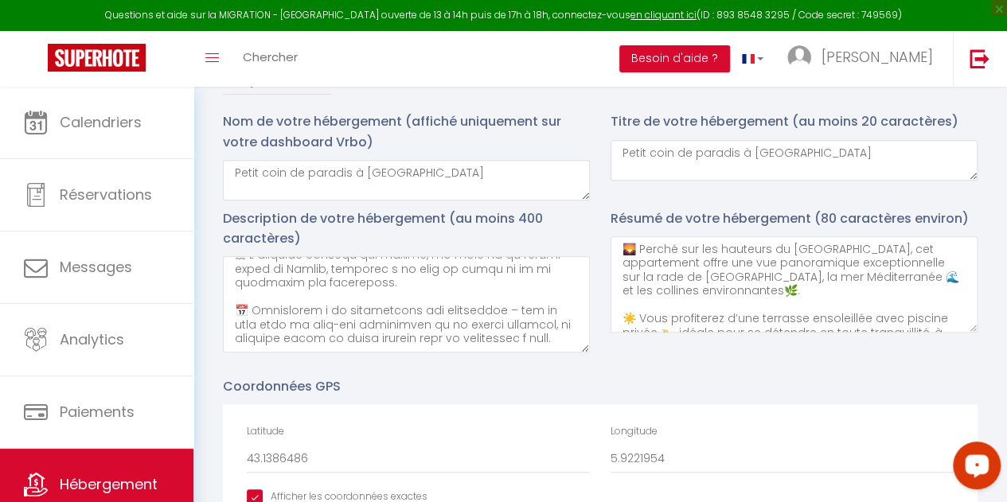
click at [524, 404] on div "Coordonnées GPS Latitude 43.1386486 Longitude 5.9221954 Afficher les coordonnée…" at bounding box center [600, 452] width 755 height 150
click at [524, 389] on div "Coordonnées GPS Latitude 43.1386486 Longitude 5.9221954 Afficher les coordonnée…" at bounding box center [600, 452] width 755 height 150
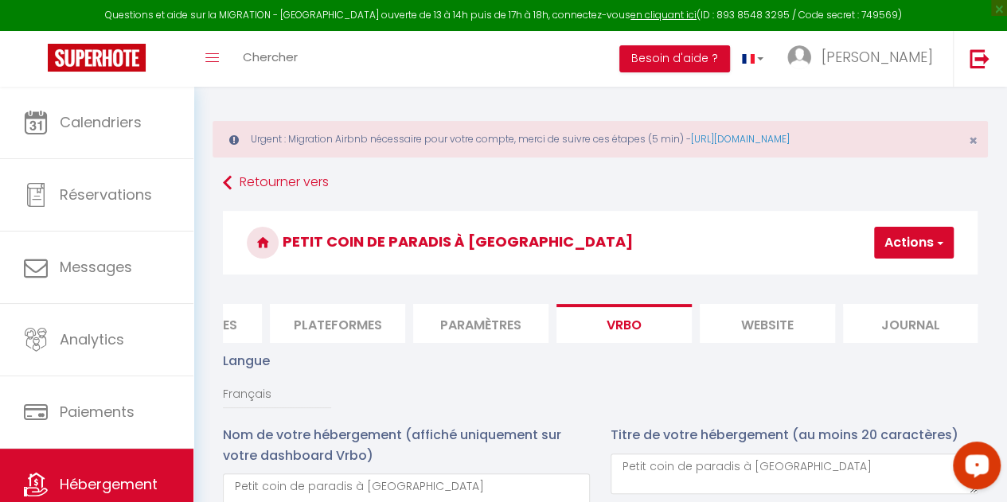
scroll to position [0, 0]
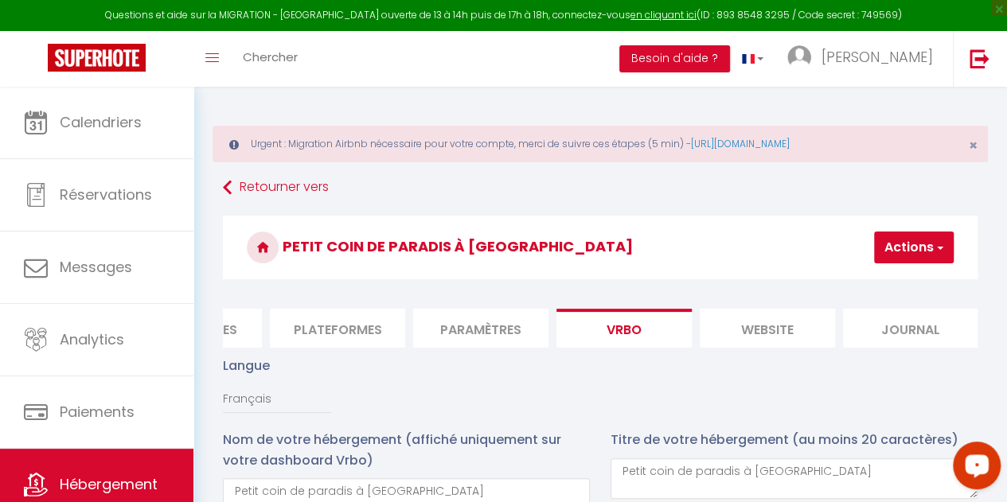
click at [911, 257] on button "Actions" at bounding box center [914, 248] width 80 height 32
click at [874, 275] on input "Enregistrer" at bounding box center [872, 283] width 59 height 16
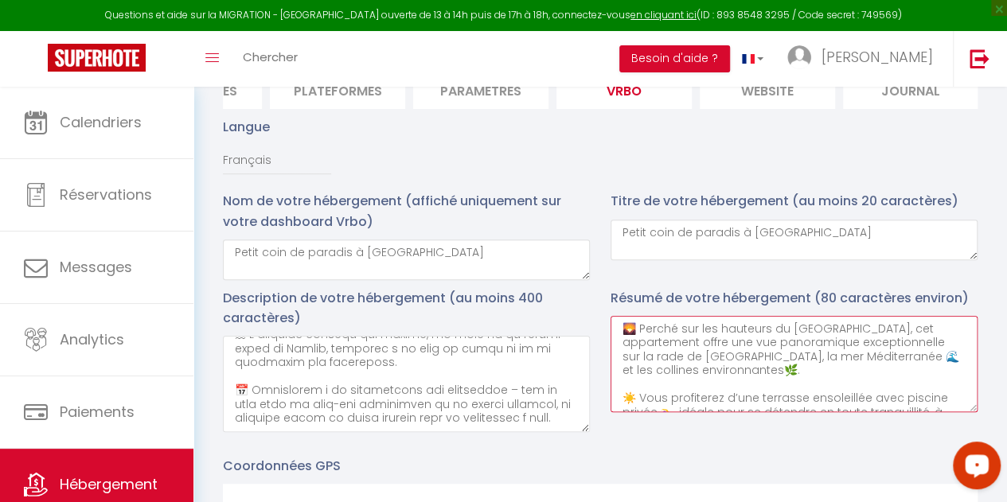
scroll to position [83, 0]
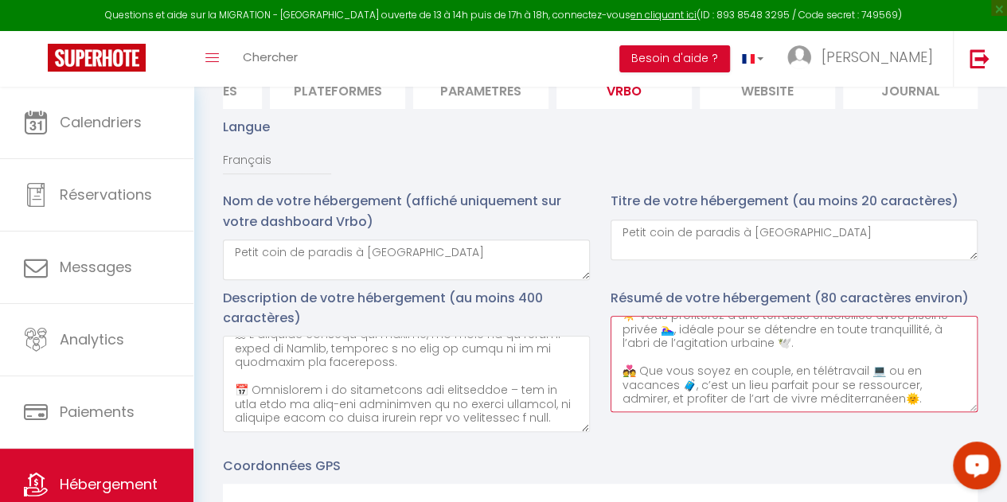
drag, startPoint x: 617, startPoint y: 337, endPoint x: 934, endPoint y: 418, distance: 327.1
click at [934, 412] on textarea "🌄 Perché sur les hauteurs du [GEOGRAPHIC_DATA], cet appartement offre une vue p…" at bounding box center [794, 364] width 367 height 96
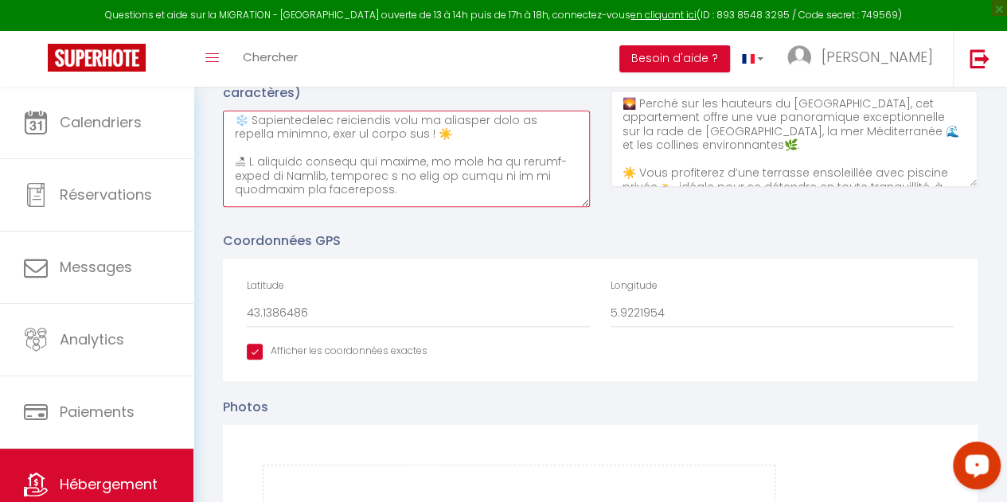
scroll to position [417, 0]
drag, startPoint x: 229, startPoint y: 133, endPoint x: 533, endPoint y: 239, distance: 322.8
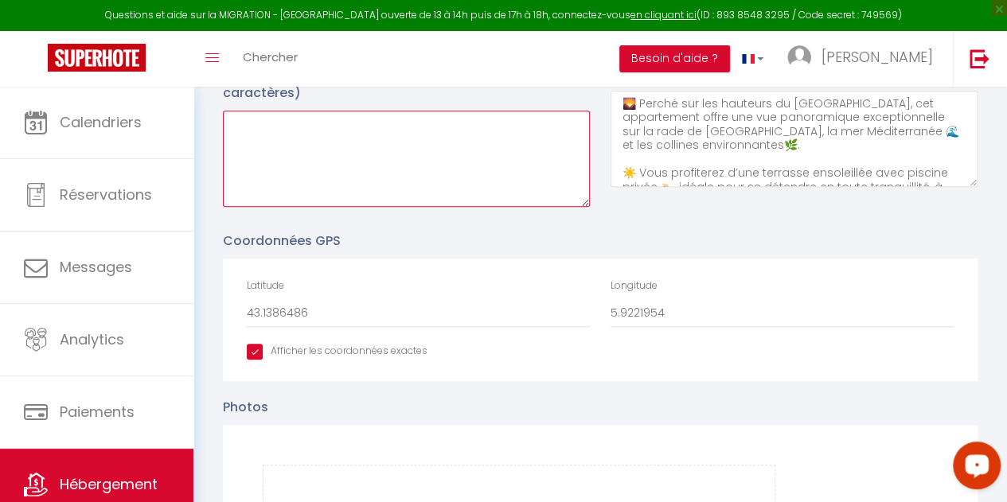
scroll to position [0, 0]
paste textarea "Superbe logement pour 2 personnes avec terrasse, piscine et vue imprenable sur …"
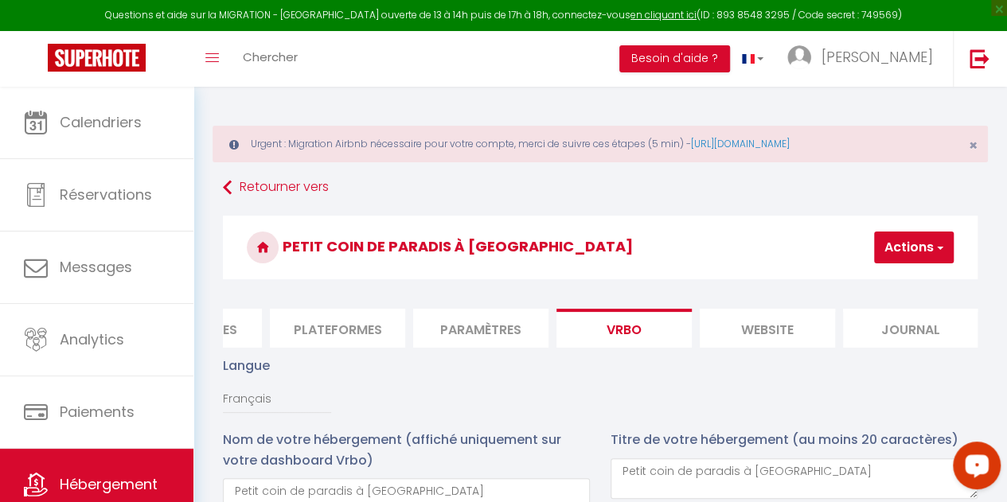
click at [911, 240] on button "Actions" at bounding box center [914, 248] width 80 height 32
click at [904, 276] on link "Enregistrer" at bounding box center [890, 282] width 126 height 21
click at [903, 242] on button "Actions" at bounding box center [914, 248] width 80 height 32
click at [856, 283] on input "Enregistrer" at bounding box center [872, 283] width 59 height 16
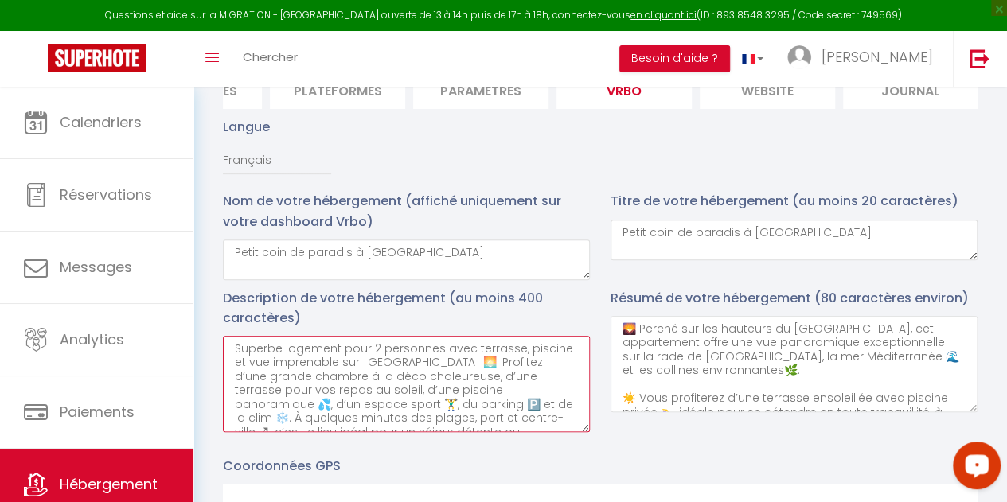
drag, startPoint x: 467, startPoint y: 437, endPoint x: 193, endPoint y: 321, distance: 297.5
paste textarea "Loremip dolorsit amet consecte & adipisc – Eli seddoeiusm tem Incidi ! 🌅 Utla e…"
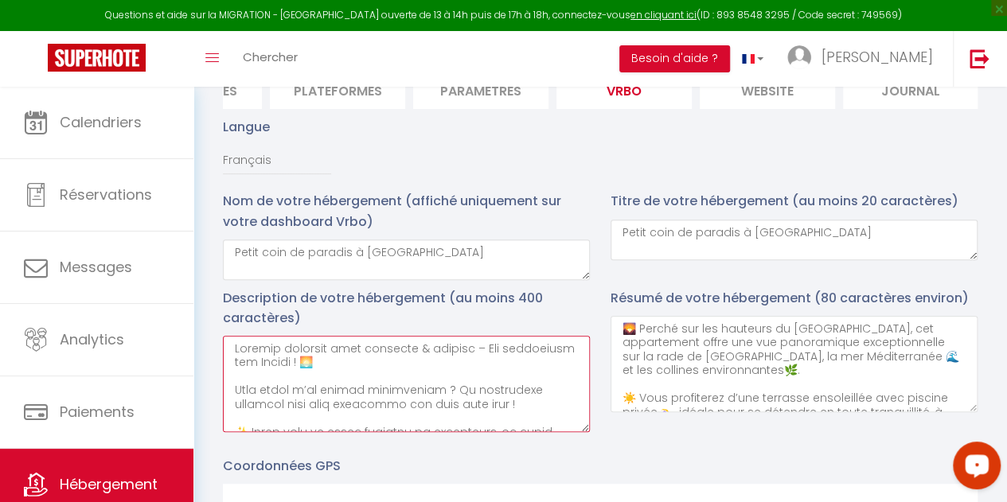
scroll to position [385, 0]
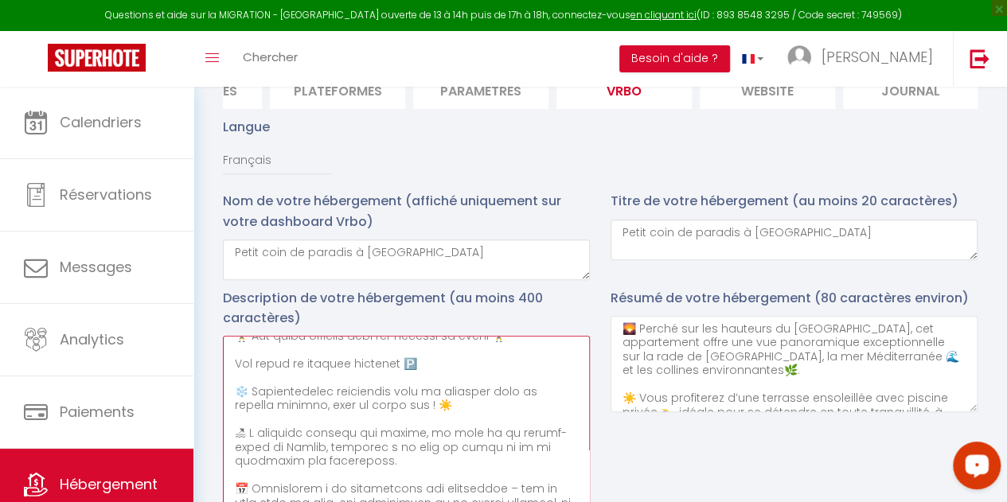
drag, startPoint x: 584, startPoint y: 441, endPoint x: 615, endPoint y: 449, distance: 31.3
click at [567, 264] on html "Questions et aide sur la MIGRATION - [GEOGRAPHIC_DATA] ouverte de 13 à 14h puis…" at bounding box center [503, 12] width 1007 height 502
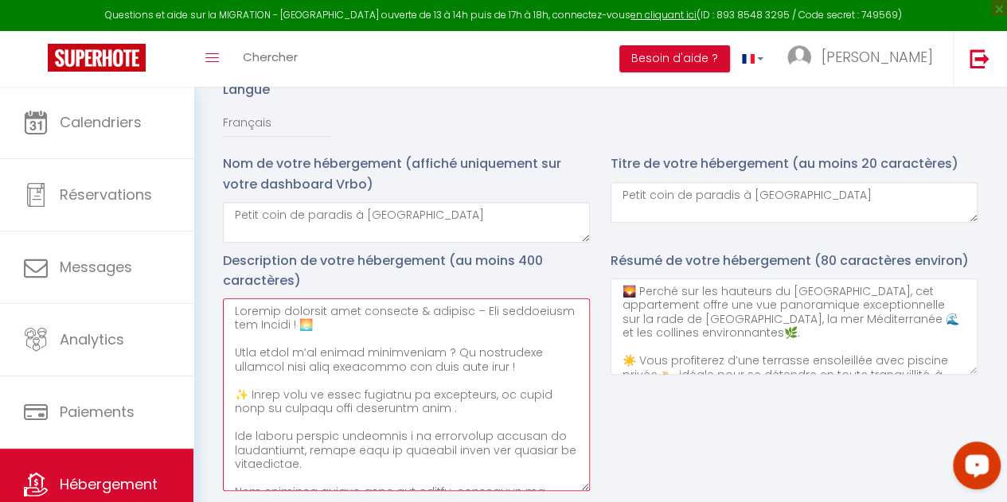
scroll to position [275, 0]
click at [400, 334] on textarea at bounding box center [406, 395] width 367 height 193
drag, startPoint x: 252, startPoint y: 403, endPoint x: 261, endPoint y: 407, distance: 10.4
click at [252, 403] on textarea at bounding box center [406, 395] width 367 height 193
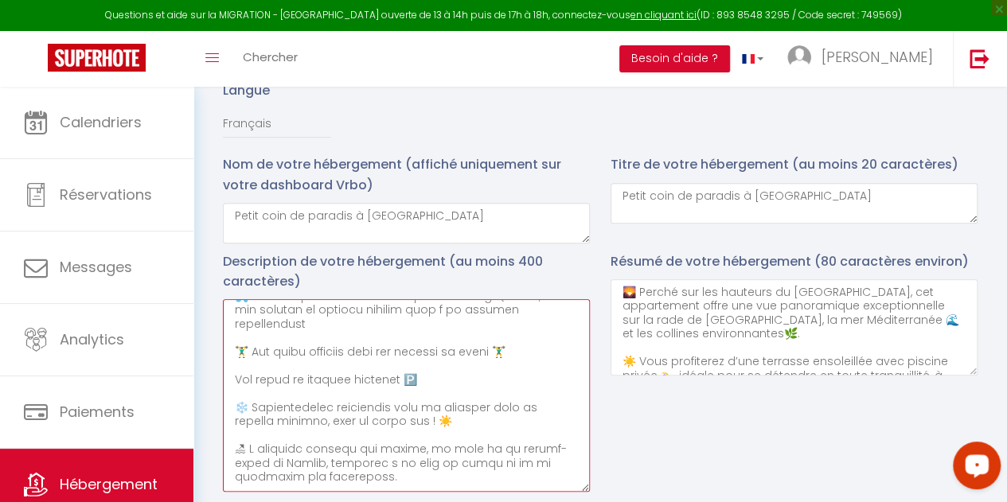
scroll to position [159, 0]
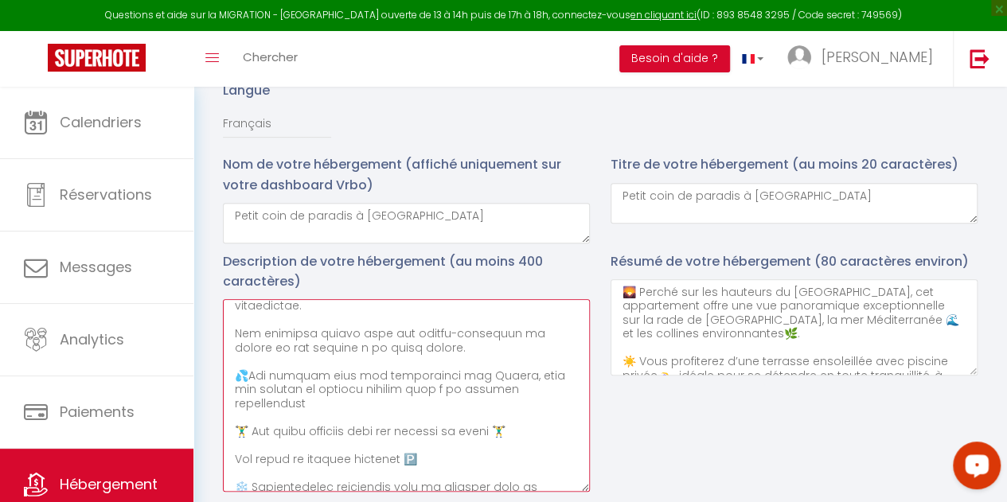
click at [250, 385] on textarea at bounding box center [406, 395] width 367 height 193
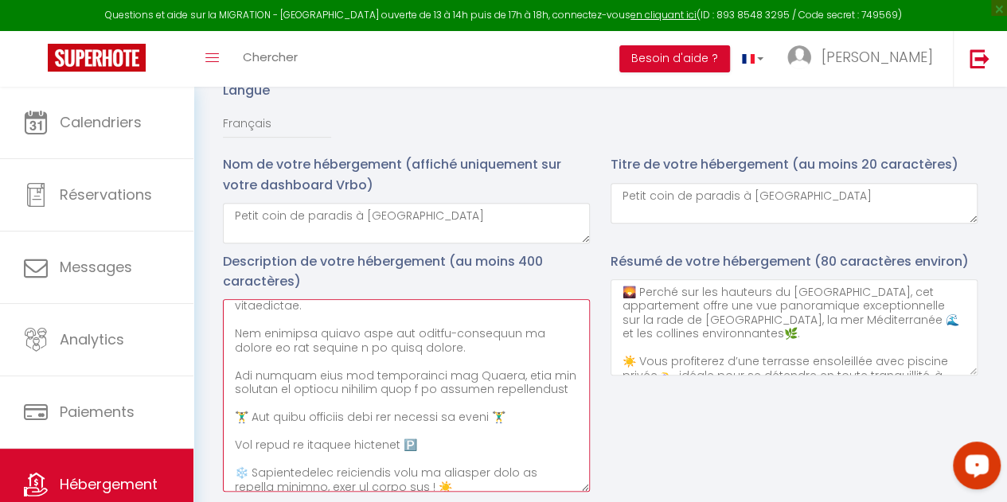
click at [256, 439] on textarea at bounding box center [406, 395] width 367 height 193
click at [527, 443] on textarea at bounding box center [406, 395] width 367 height 193
click at [423, 473] on textarea at bounding box center [406, 395] width 367 height 193
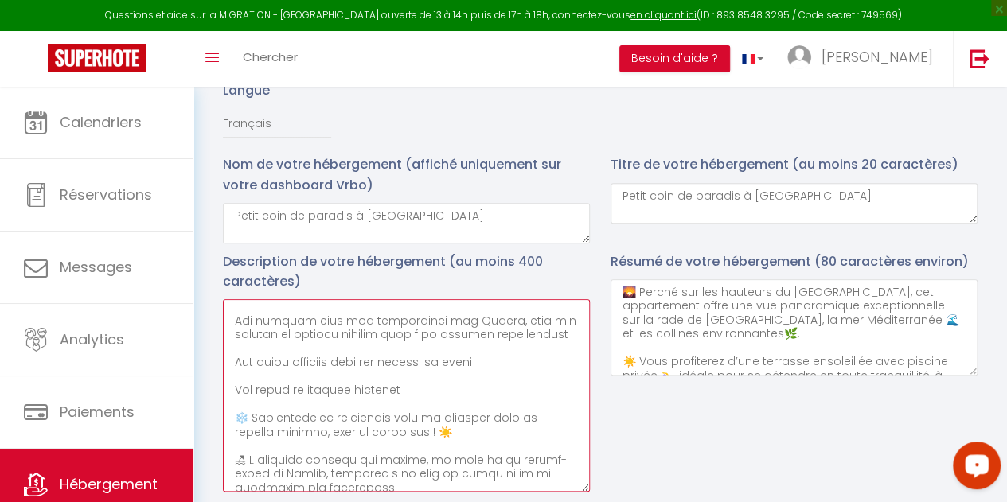
scroll to position [239, 0]
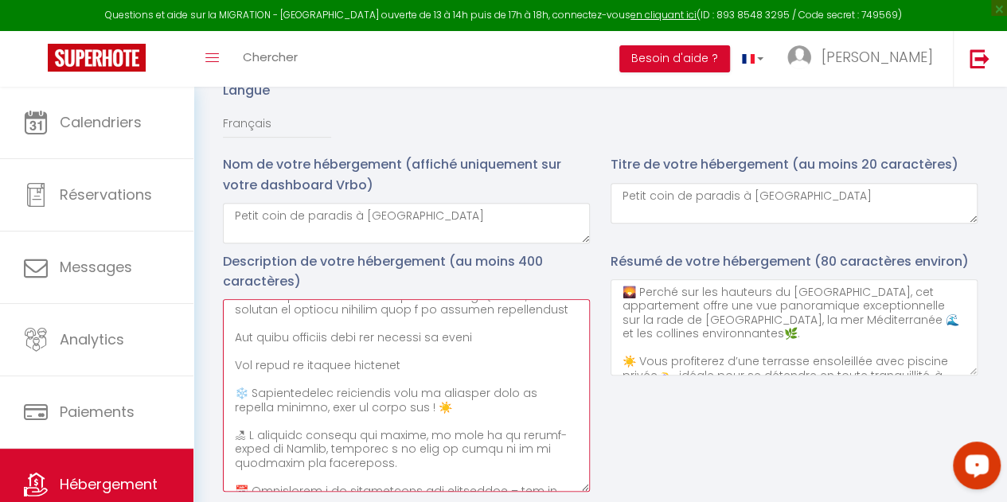
click at [256, 422] on textarea at bounding box center [406, 395] width 367 height 193
click at [249, 455] on textarea at bounding box center [406, 395] width 367 height 193
click at [431, 435] on textarea at bounding box center [406, 395] width 367 height 193
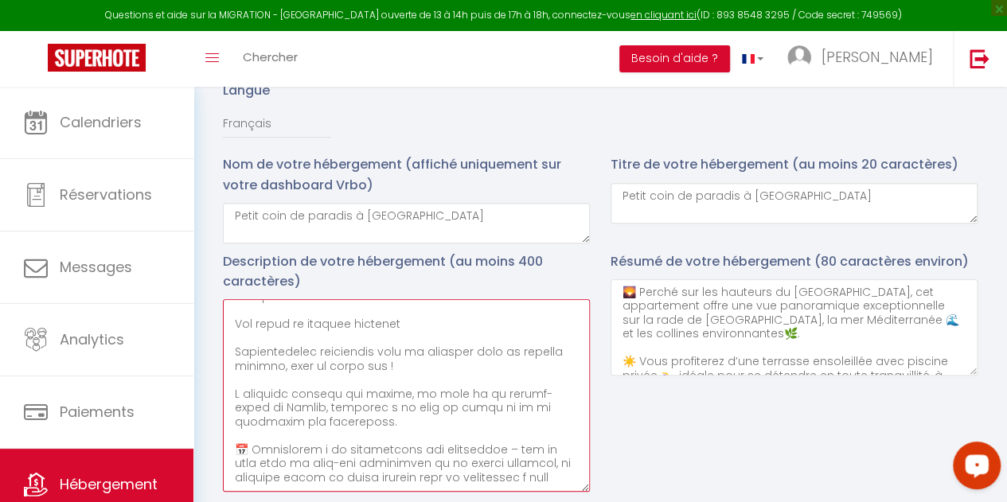
scroll to position [355, 0]
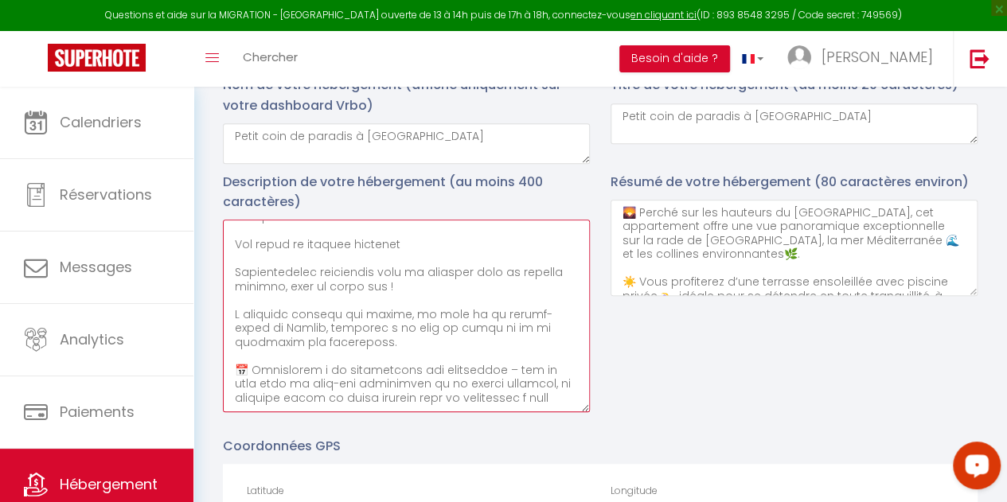
click at [256, 383] on textarea at bounding box center [406, 316] width 367 height 193
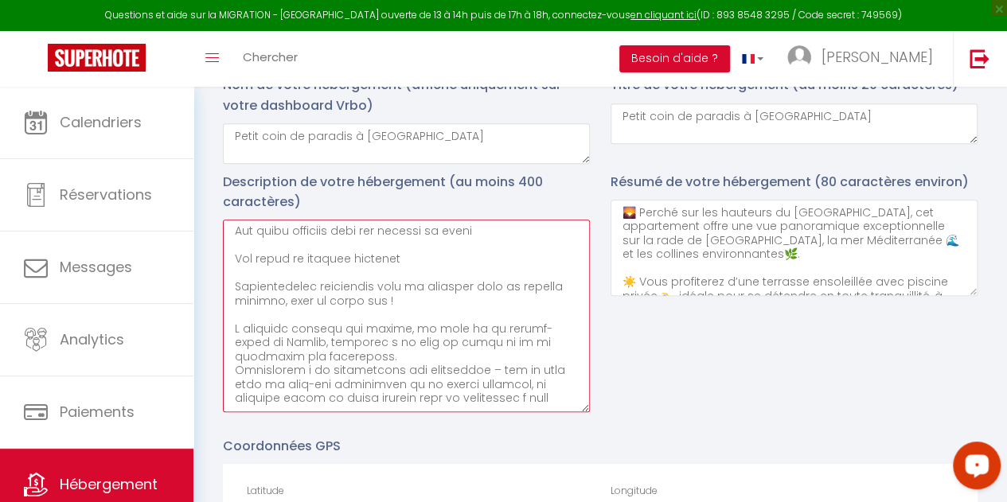
scroll to position [279, 0]
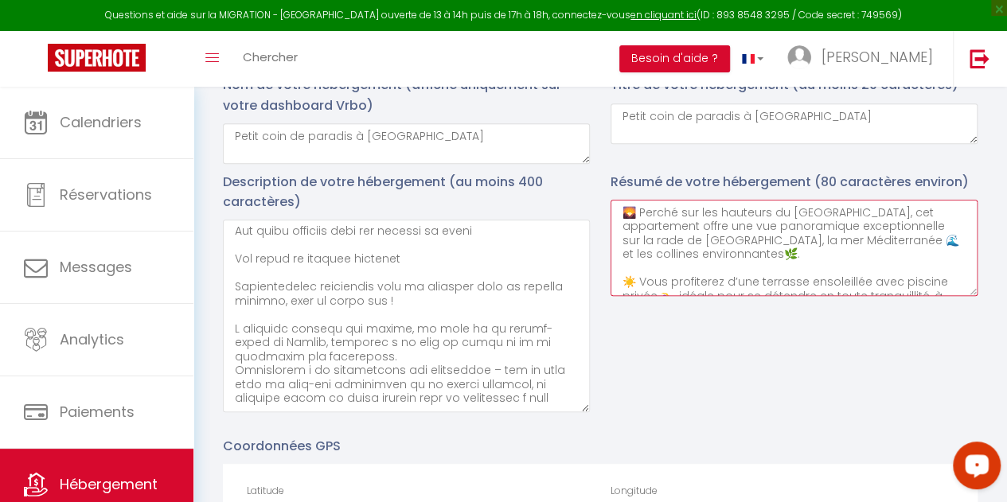
drag, startPoint x: 643, startPoint y: 222, endPoint x: 659, endPoint y: 221, distance: 16.7
click at [643, 221] on textarea "🌄 Perché sur les hauteurs du [GEOGRAPHIC_DATA], cet appartement offre une vue p…" at bounding box center [794, 248] width 367 height 96
click at [796, 249] on textarea "Perché sur les hauteurs du [GEOGRAPHIC_DATA], cet appartement offre une vue pan…" at bounding box center [794, 248] width 367 height 96
click at [643, 275] on textarea "Perché sur les hauteurs du [GEOGRAPHIC_DATA], cet appartement offre une vue pan…" at bounding box center [794, 248] width 367 height 96
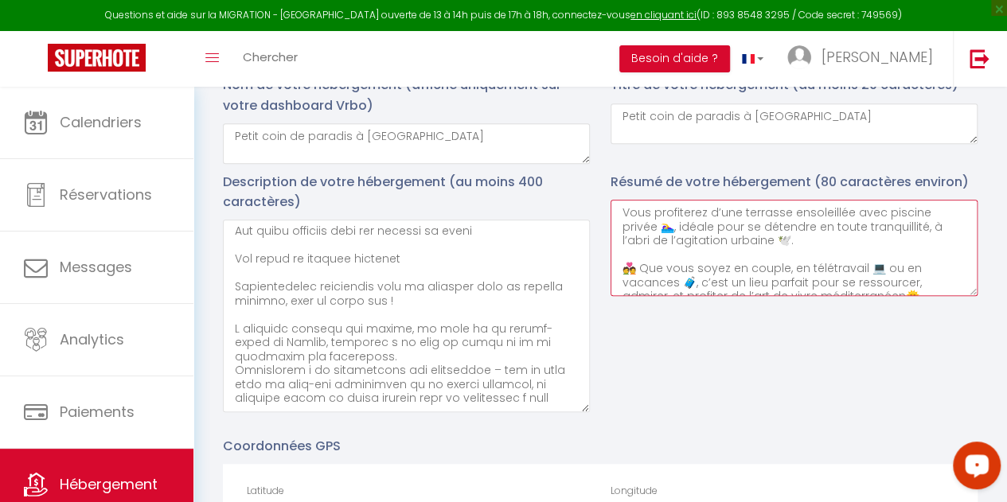
drag, startPoint x: 618, startPoint y: 277, endPoint x: 941, endPoint y: 314, distance: 325.4
click at [941, 314] on div "Résumé de votre hébergement (80 caractères environ) Perché sur les hauteurs du …" at bounding box center [794, 296] width 388 height 248
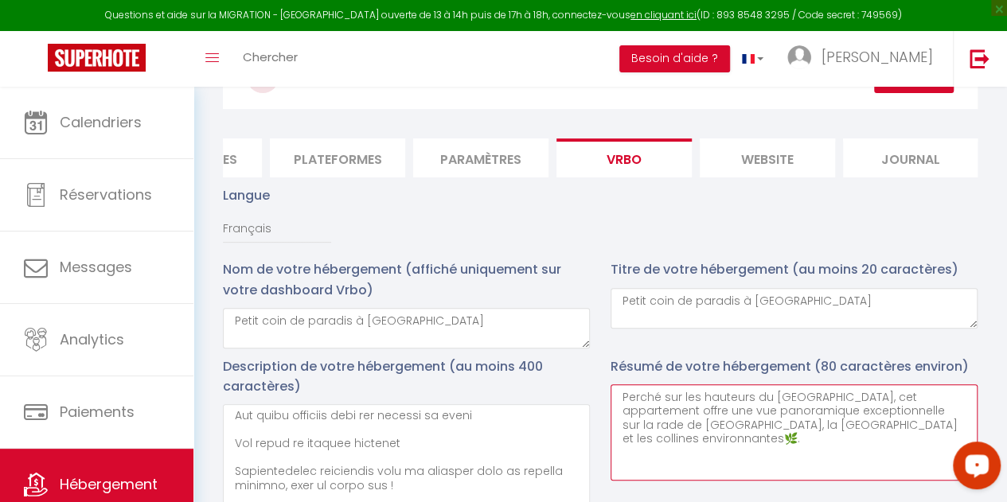
scroll to position [116, 0]
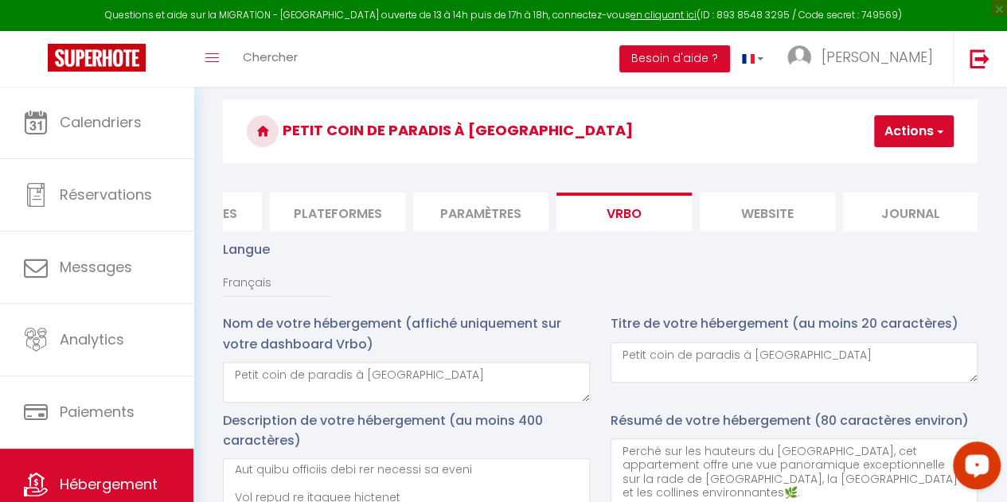
click at [908, 107] on h3 "Petit coin de paradis à [GEOGRAPHIC_DATA]" at bounding box center [600, 132] width 755 height 64
click at [904, 120] on button "Actions" at bounding box center [914, 131] width 80 height 32
click at [877, 158] on input "Enregistrer" at bounding box center [872, 166] width 59 height 16
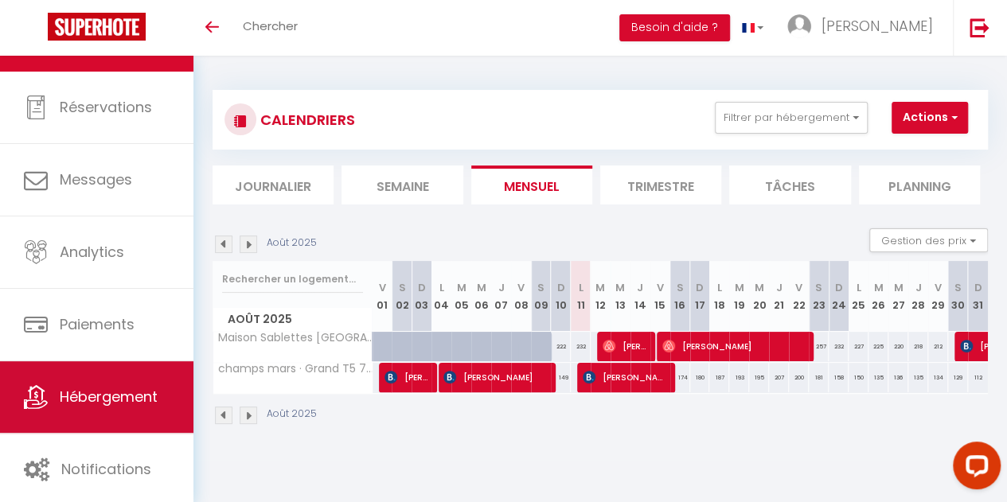
click at [103, 408] on link "Hébergement" at bounding box center [96, 397] width 193 height 72
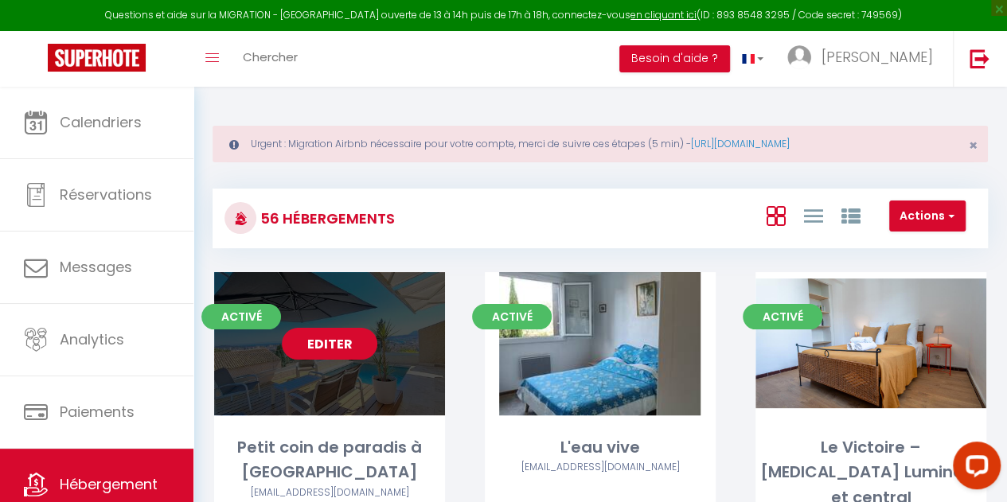
click at [312, 345] on link "Editer" at bounding box center [330, 344] width 96 height 32
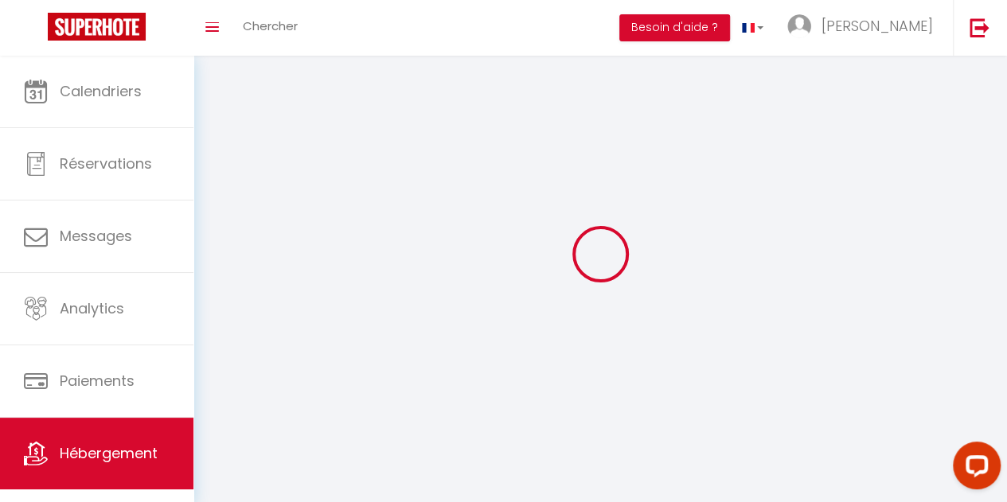
select select "1"
select select
select select "28"
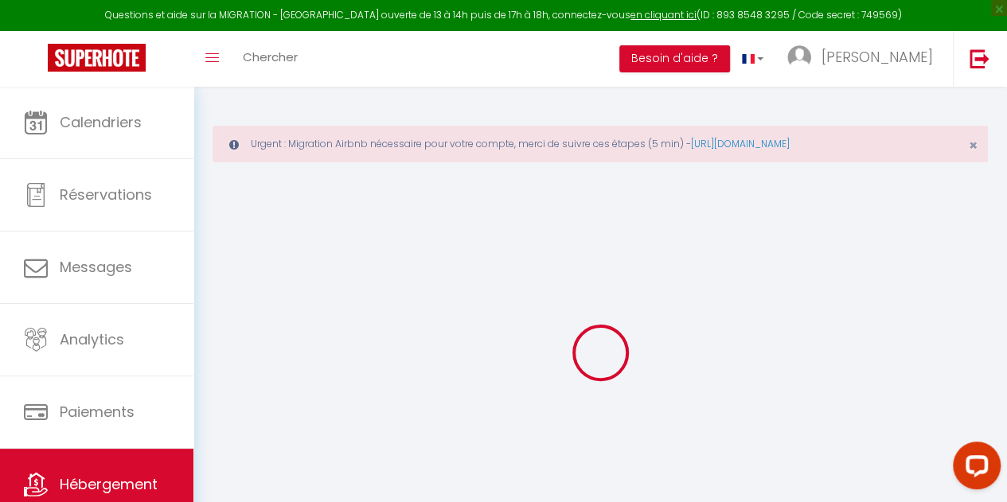
select select
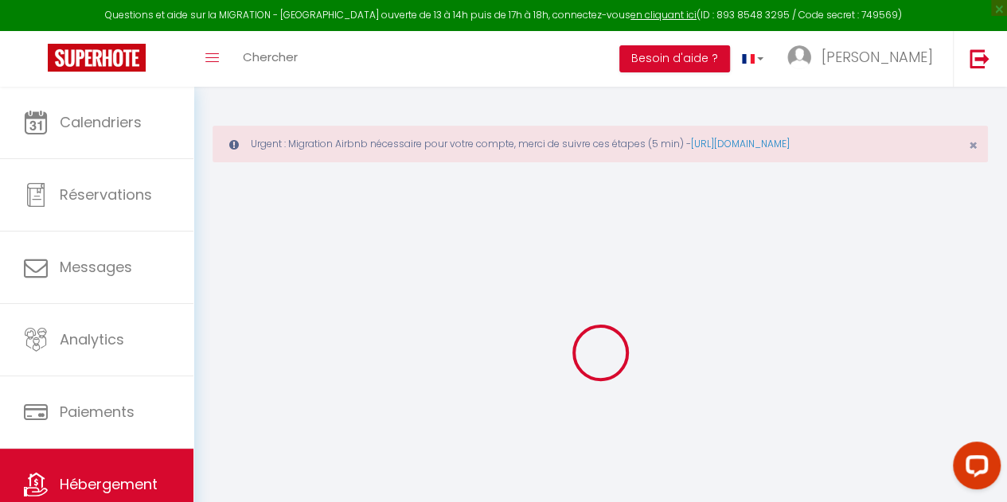
select select
checkbox input "false"
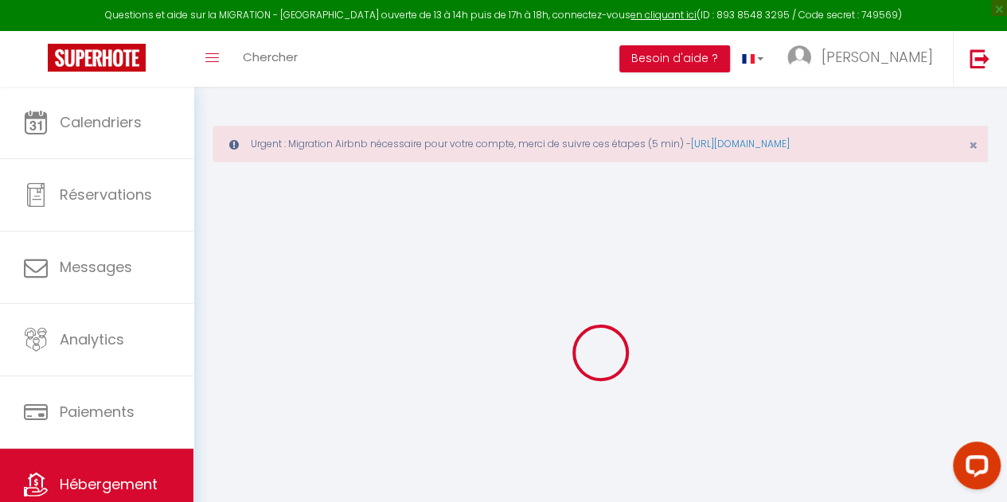
select select
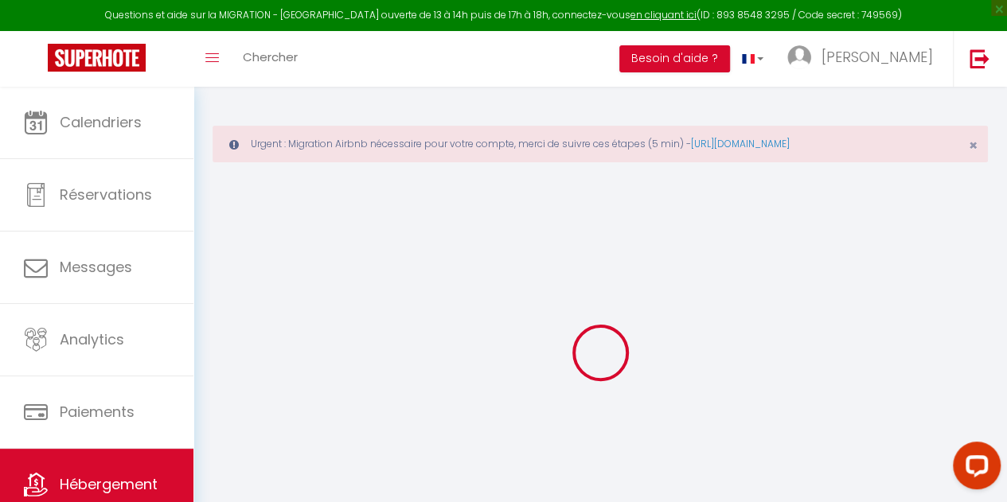
select select
checkbox input "false"
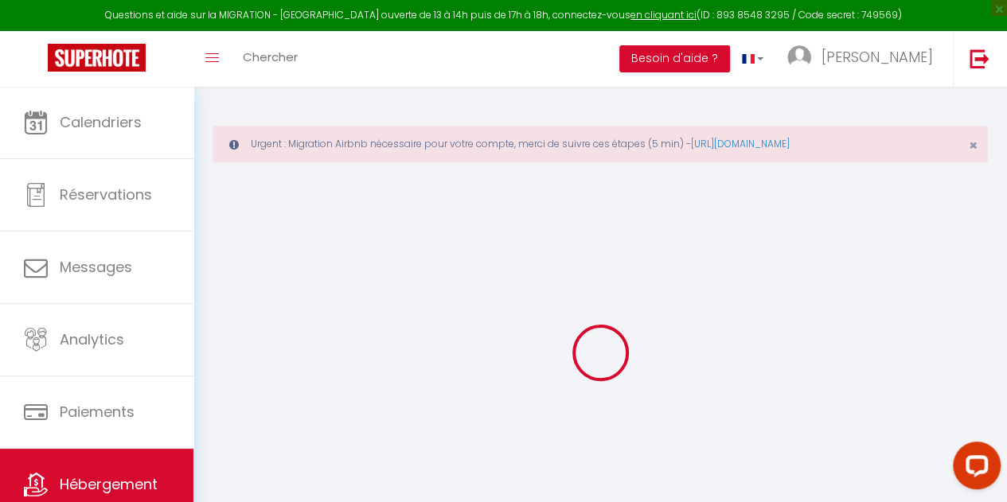
checkbox input "false"
select select
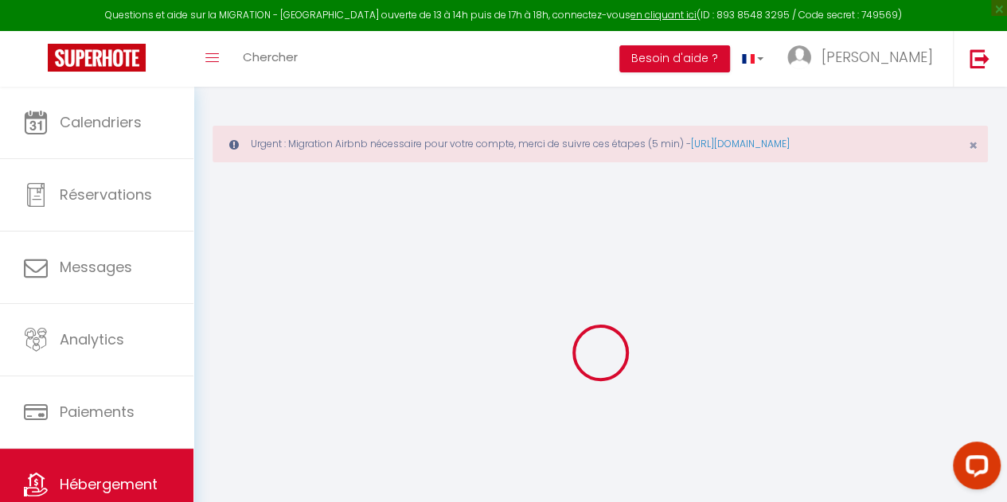
select select
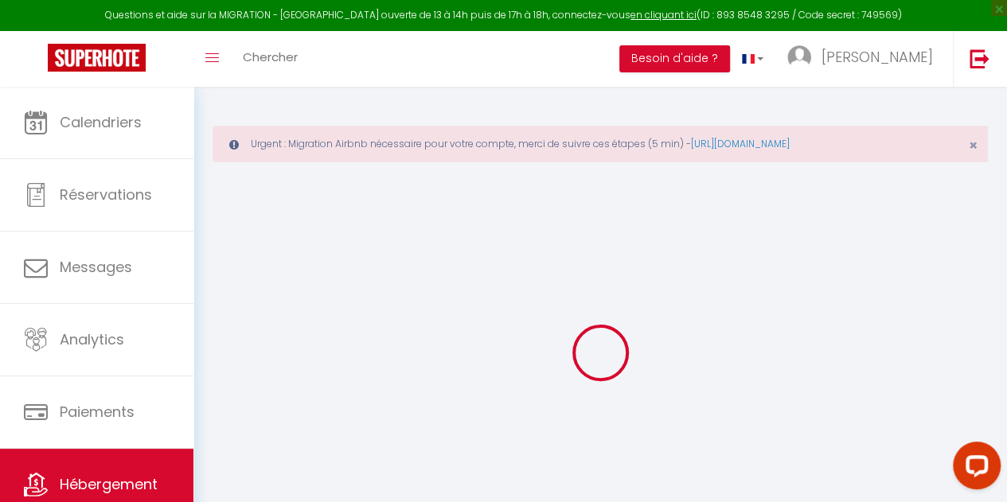
checkbox input "false"
select select
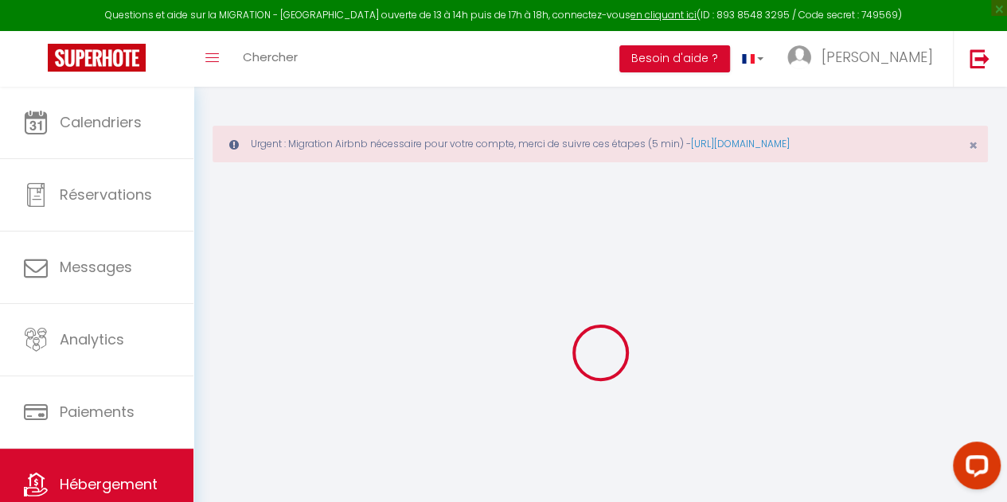
select select
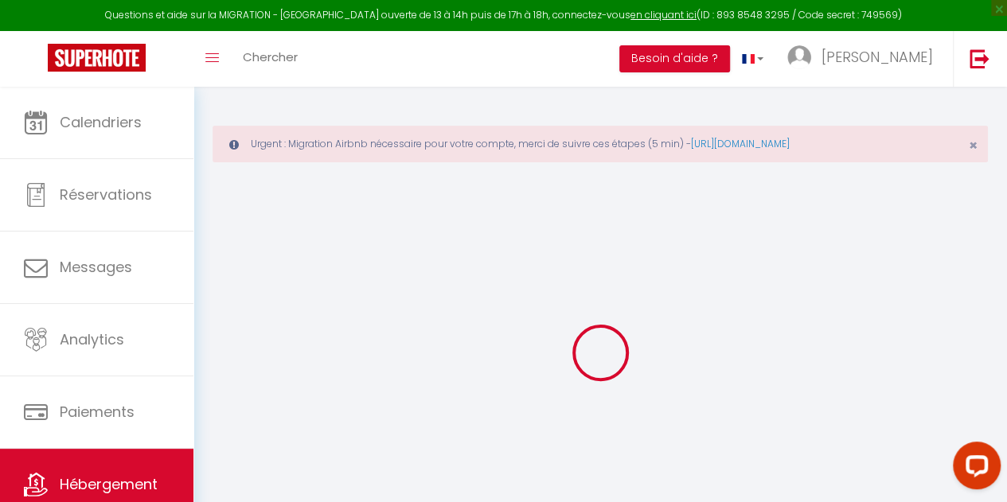
select select
checkbox input "false"
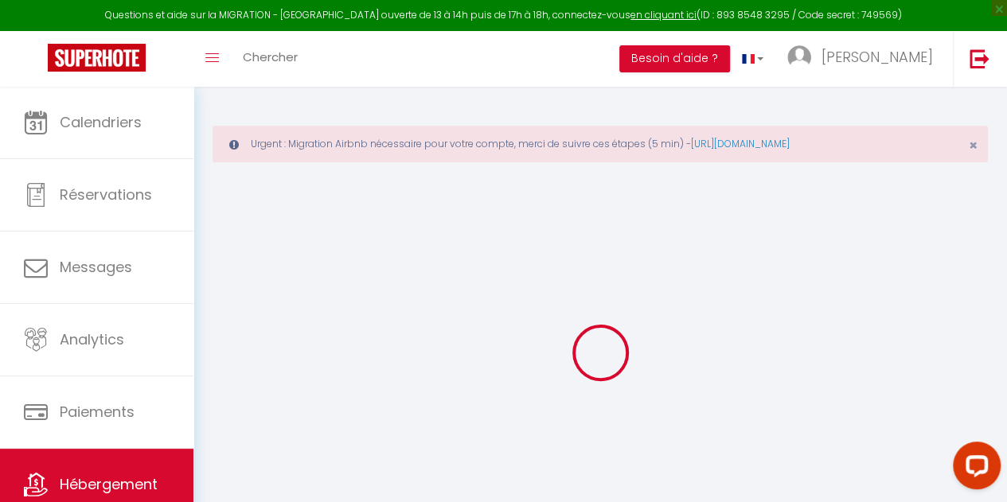
checkbox input "false"
select select
type input "Petit coin de paradis à [GEOGRAPHIC_DATA]"
type input "Ilan"
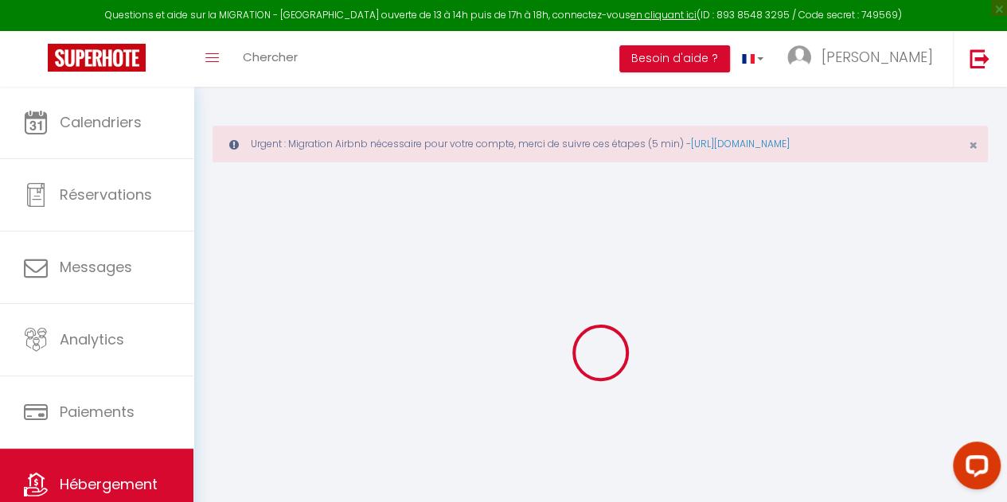
type input "Pellé"
type input "[STREET_ADDRESS]"
type input "50440"
type input "[GEOGRAPHIC_DATA]"
select select "2"
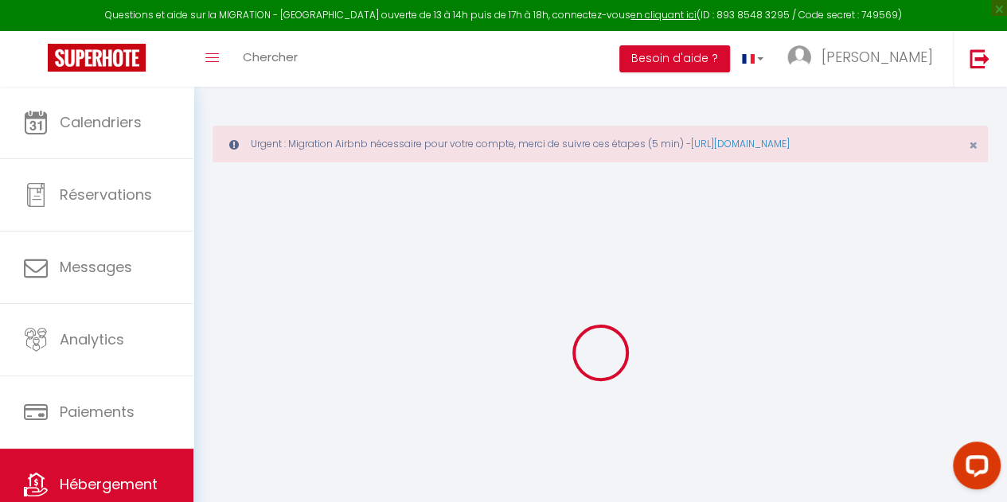
type input "400"
type input "65"
type input "5"
type input "4.55"
select select
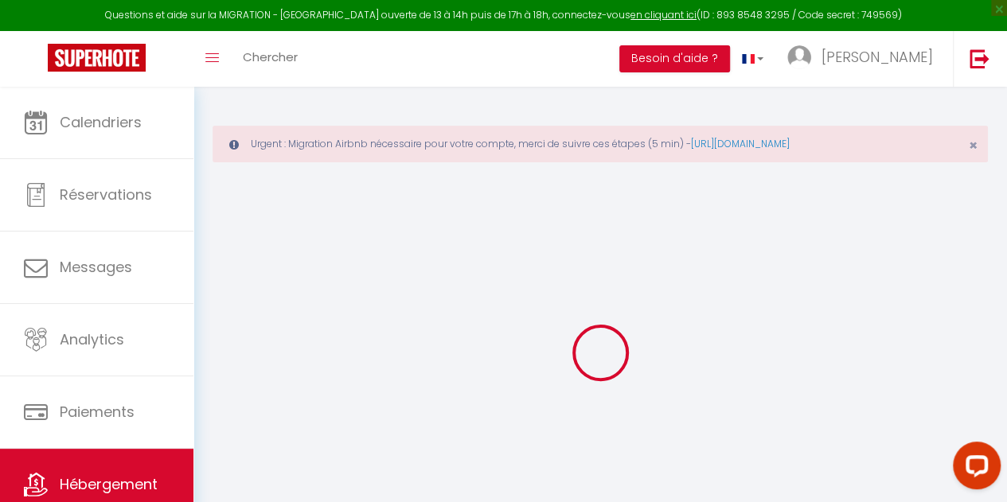
select select
type input "[STREET_ADDRESS]"
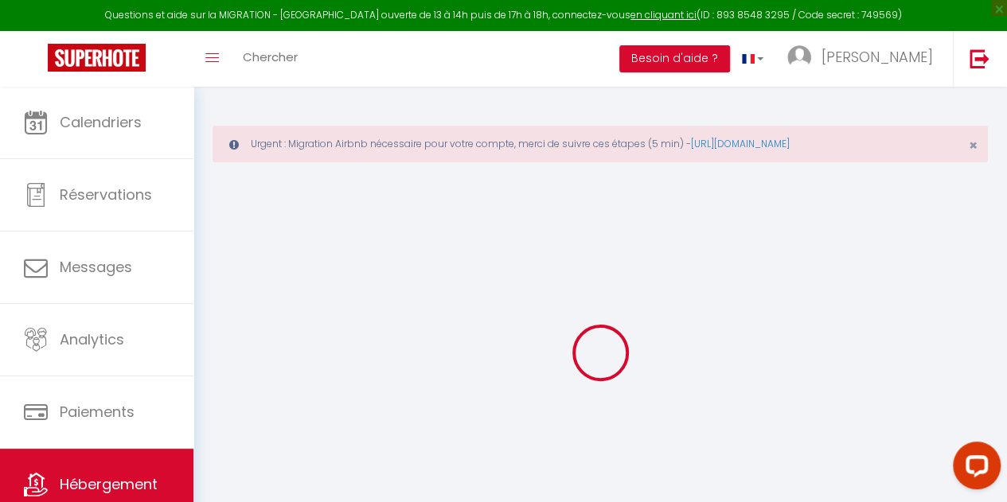
type input "83200"
type input "[GEOGRAPHIC_DATA]"
type input "[EMAIL_ADDRESS][DOMAIN_NAME]"
select select
checkbox input "false"
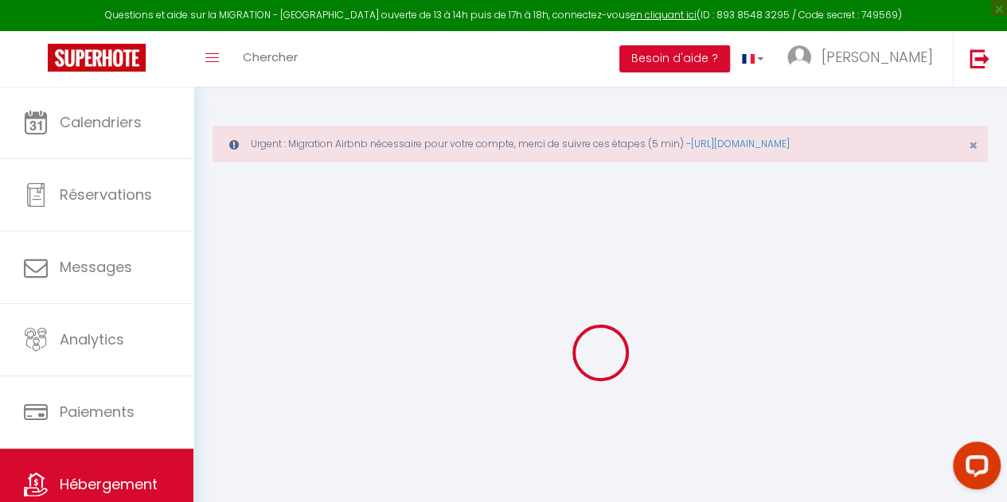
checkbox input "false"
radio input "true"
type input "28"
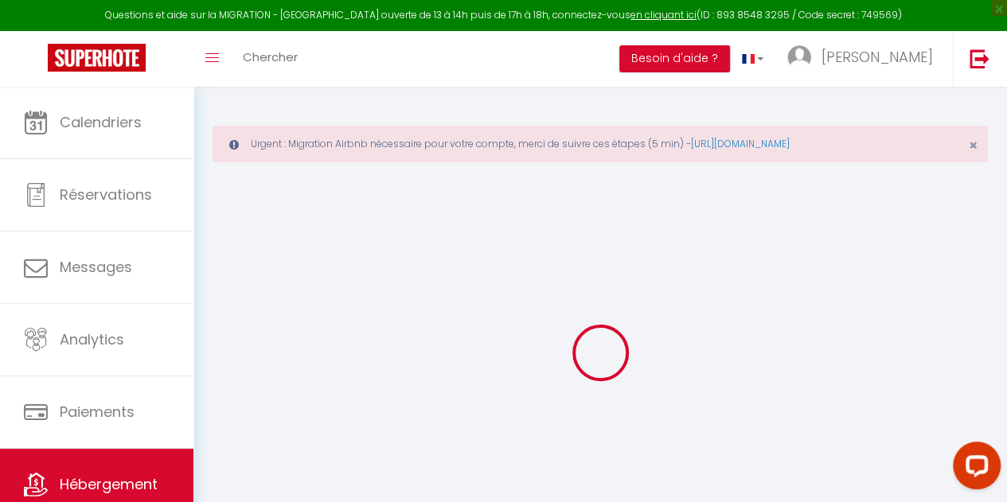
type input "65"
type input "0"
select select "50676"
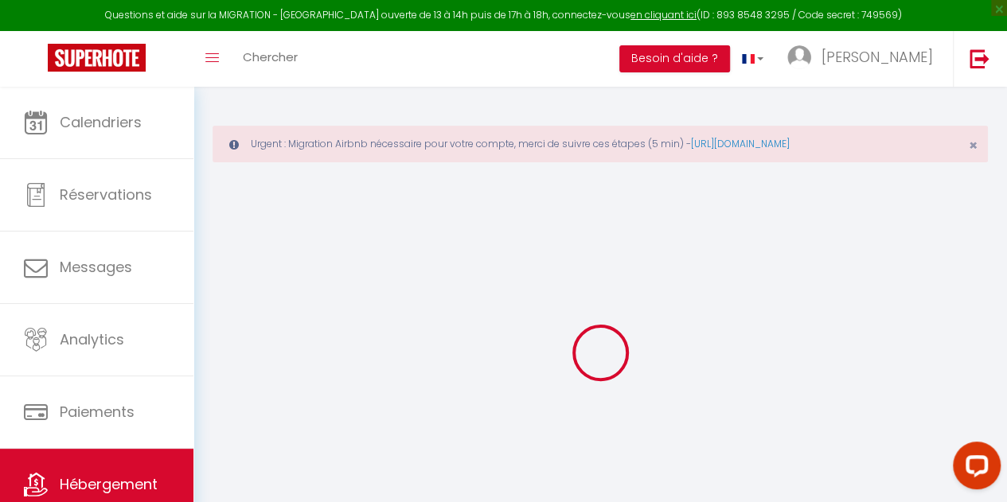
select select
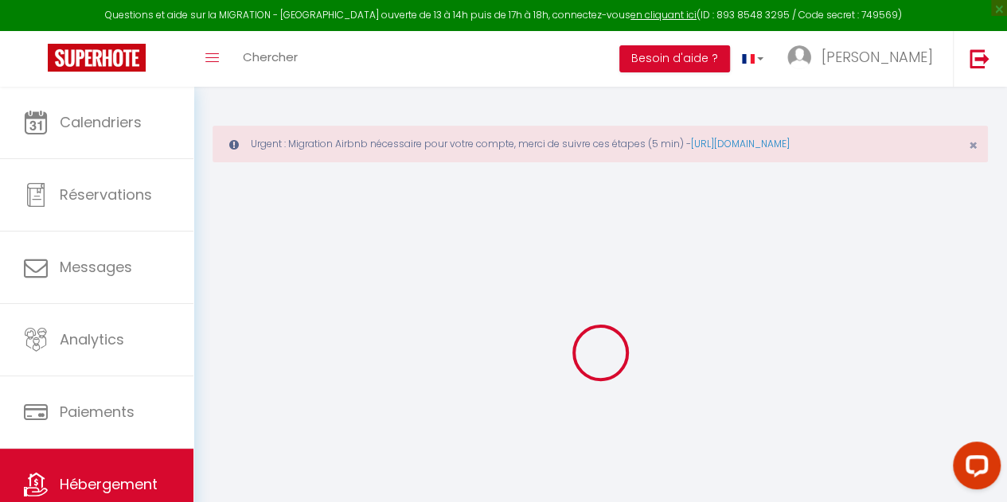
select select
checkbox input "false"
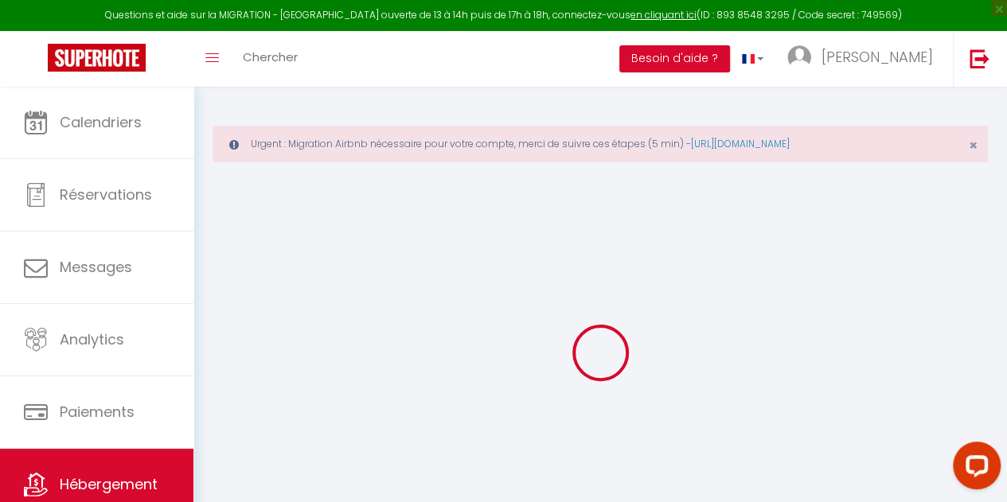
select select
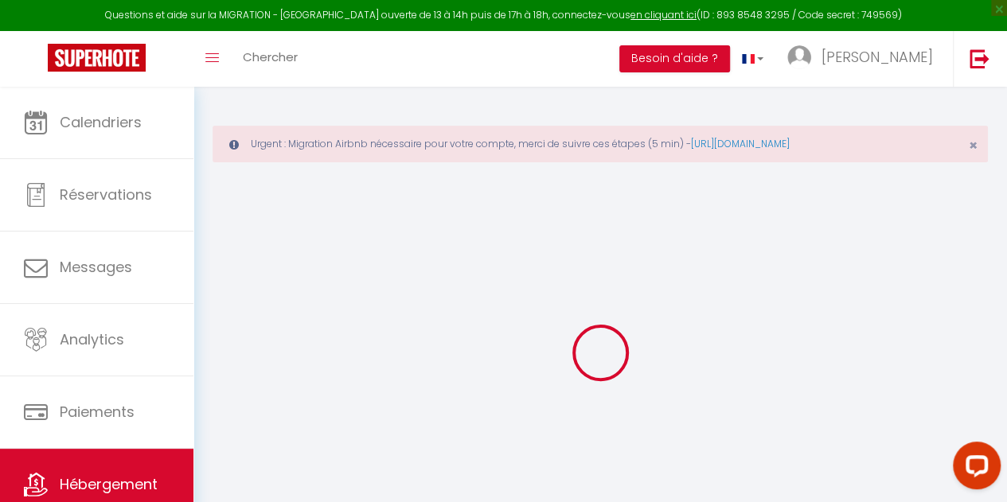
select select
checkbox input "false"
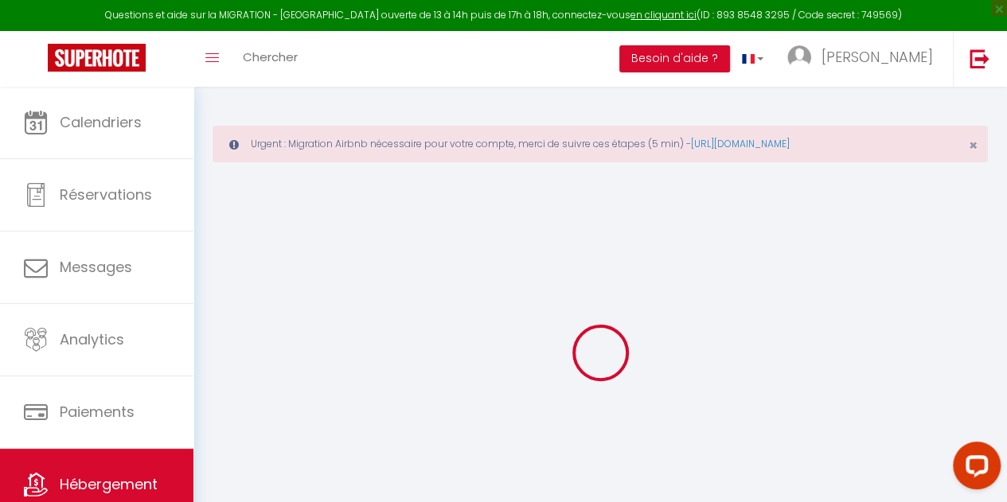
select select
checkbox input "false"
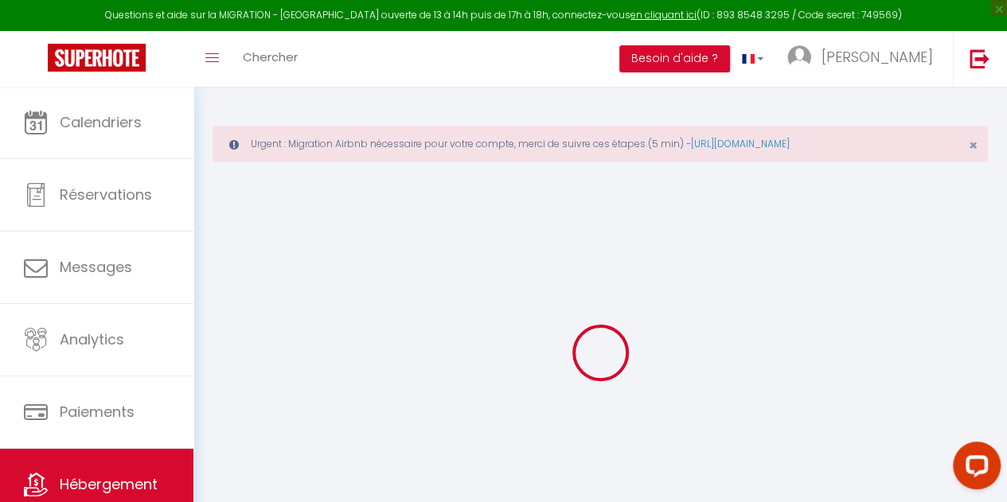
select select "16:00"
select select "23:45"
select select "10:00"
select select "30"
select select "120"
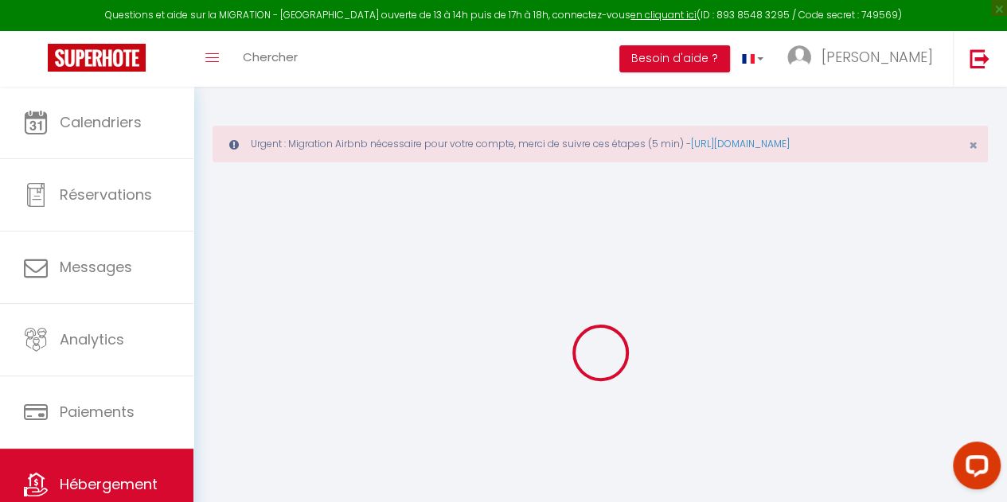
select select
checkbox input "false"
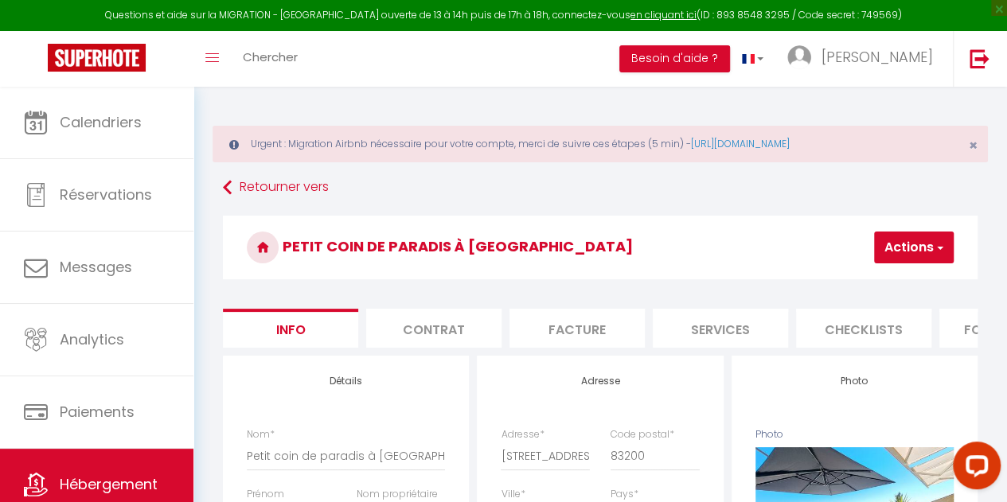
select select
checkbox input "false"
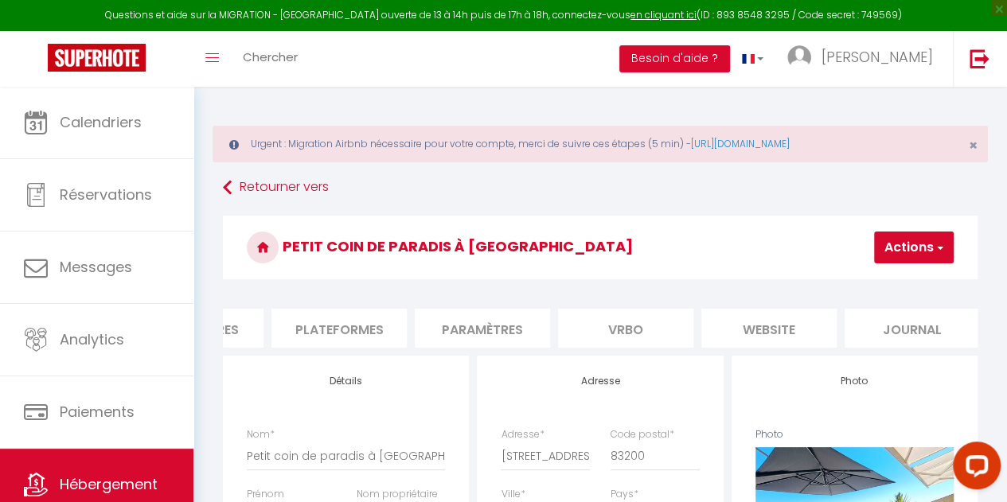
scroll to position [0, 813]
select select
checkbox input "false"
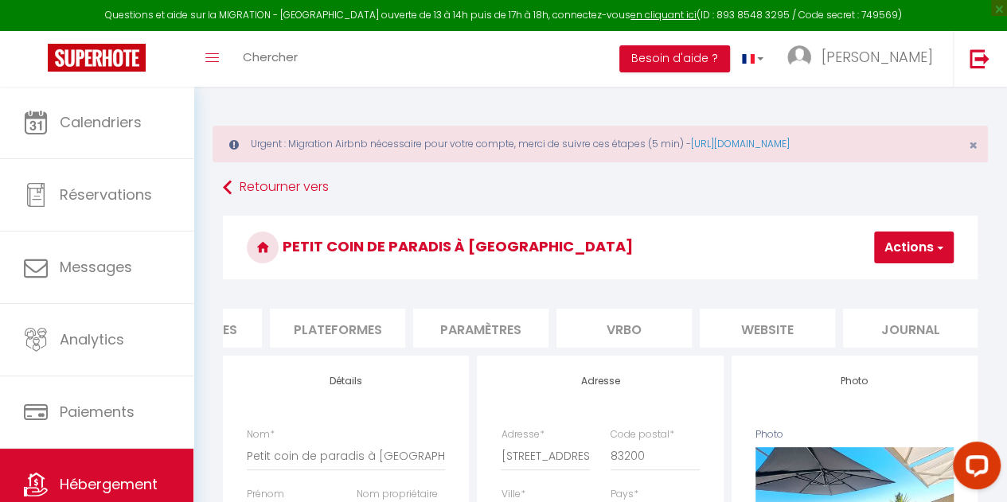
checkbox input "false"
click at [772, 330] on li "website" at bounding box center [767, 328] width 135 height 39
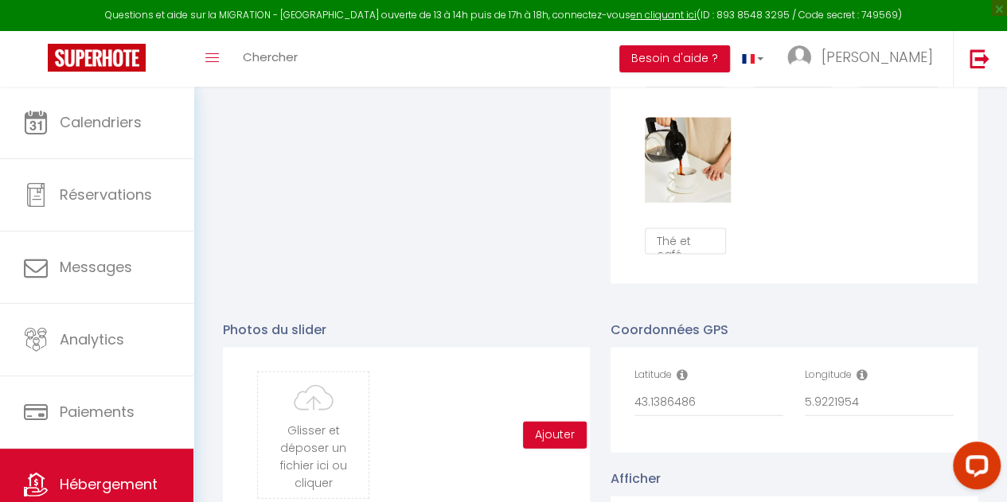
scroll to position [1752, 0]
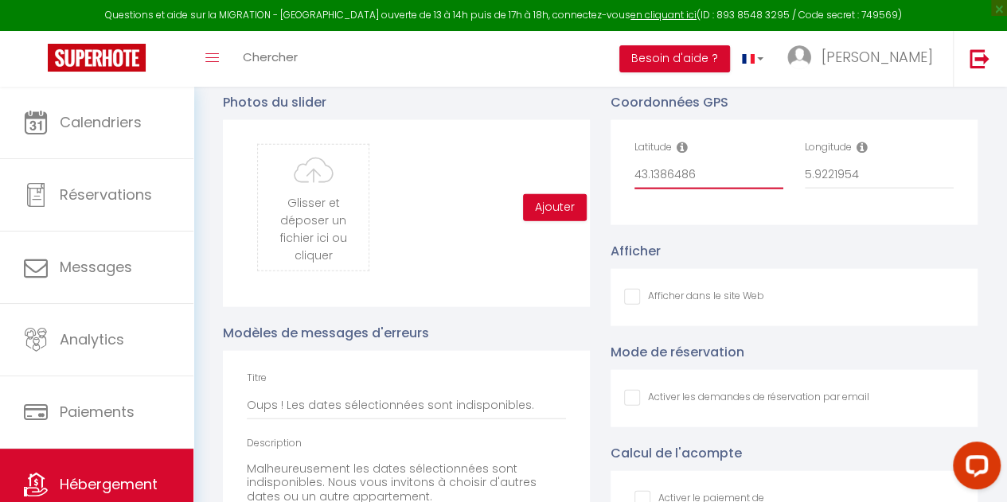
drag, startPoint x: 717, startPoint y: 193, endPoint x: 601, endPoint y: 198, distance: 115.6
click at [601, 198] on div "Coordonnées GPS Latitude 43.1386486 Longitude 5.9221954 Afficher Afficher dans …" at bounding box center [794, 359] width 388 height 566
drag, startPoint x: 885, startPoint y: 186, endPoint x: 744, endPoint y: 213, distance: 143.5
click at [744, 205] on div "Latitude 43.1386486 Longitude 5.9221954" at bounding box center [794, 172] width 340 height 65
